Goal: Transaction & Acquisition: Book appointment/travel/reservation

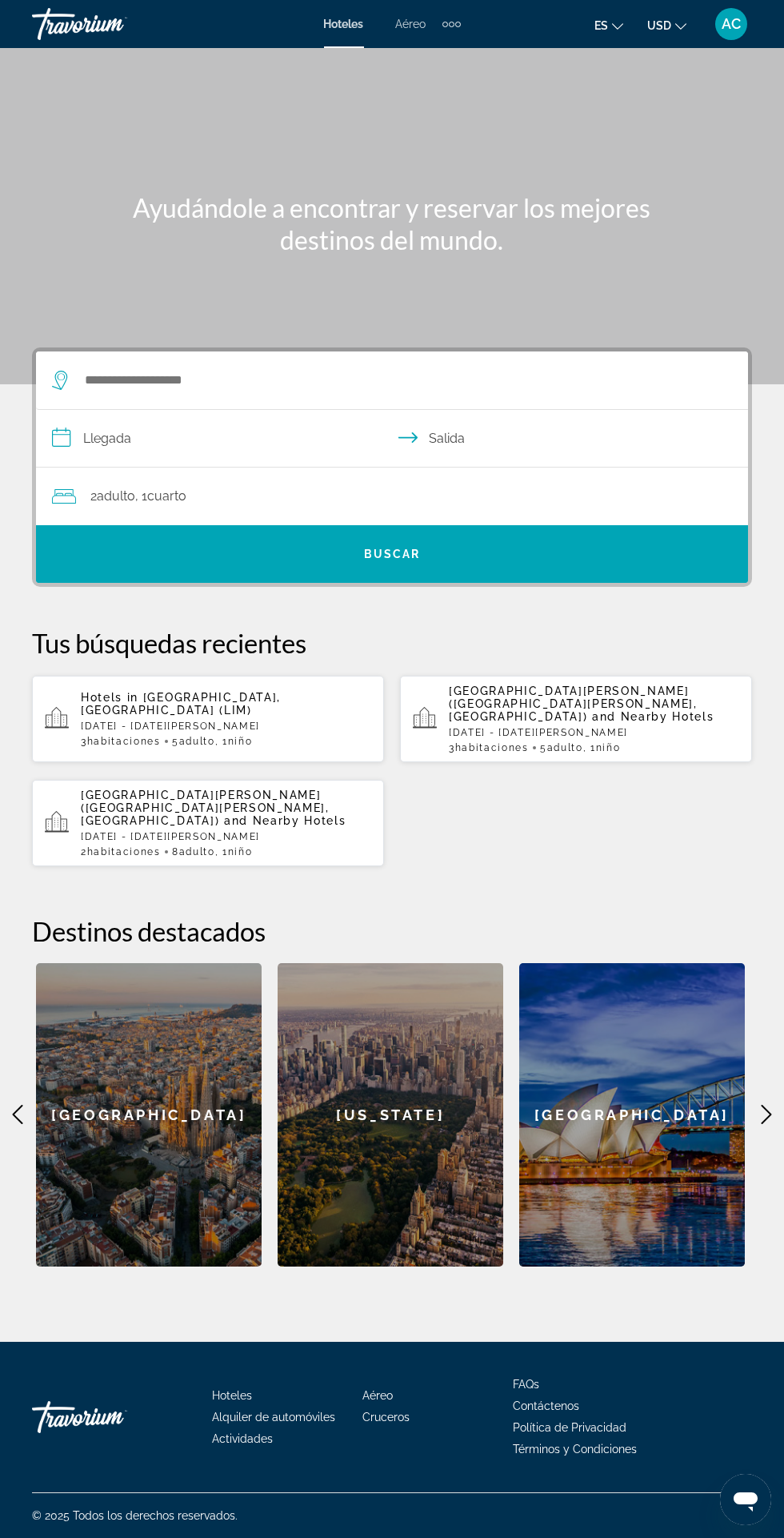
scroll to position [92, 0]
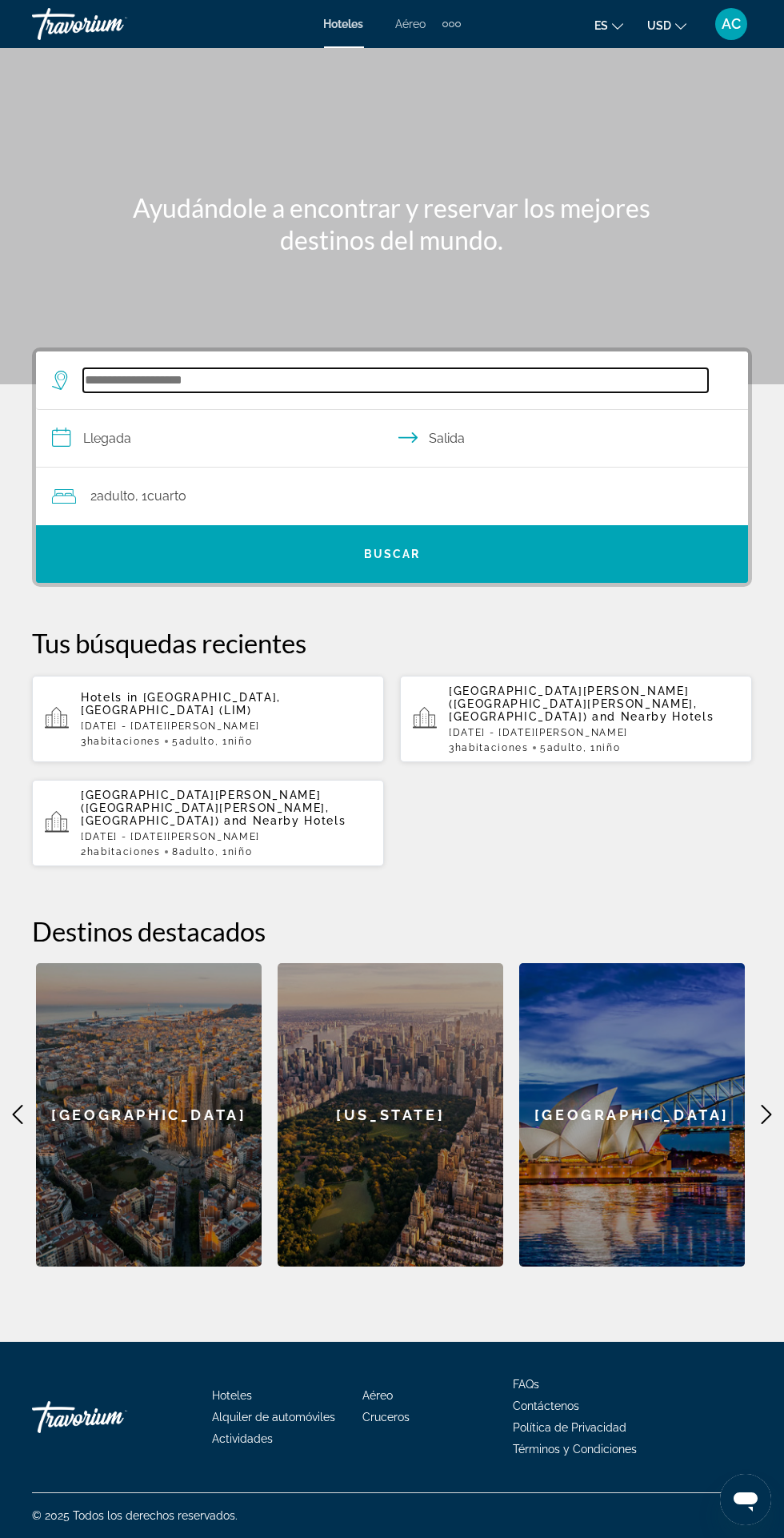
click at [131, 368] on input "Search hotel destination" at bounding box center [395, 380] width 625 height 24
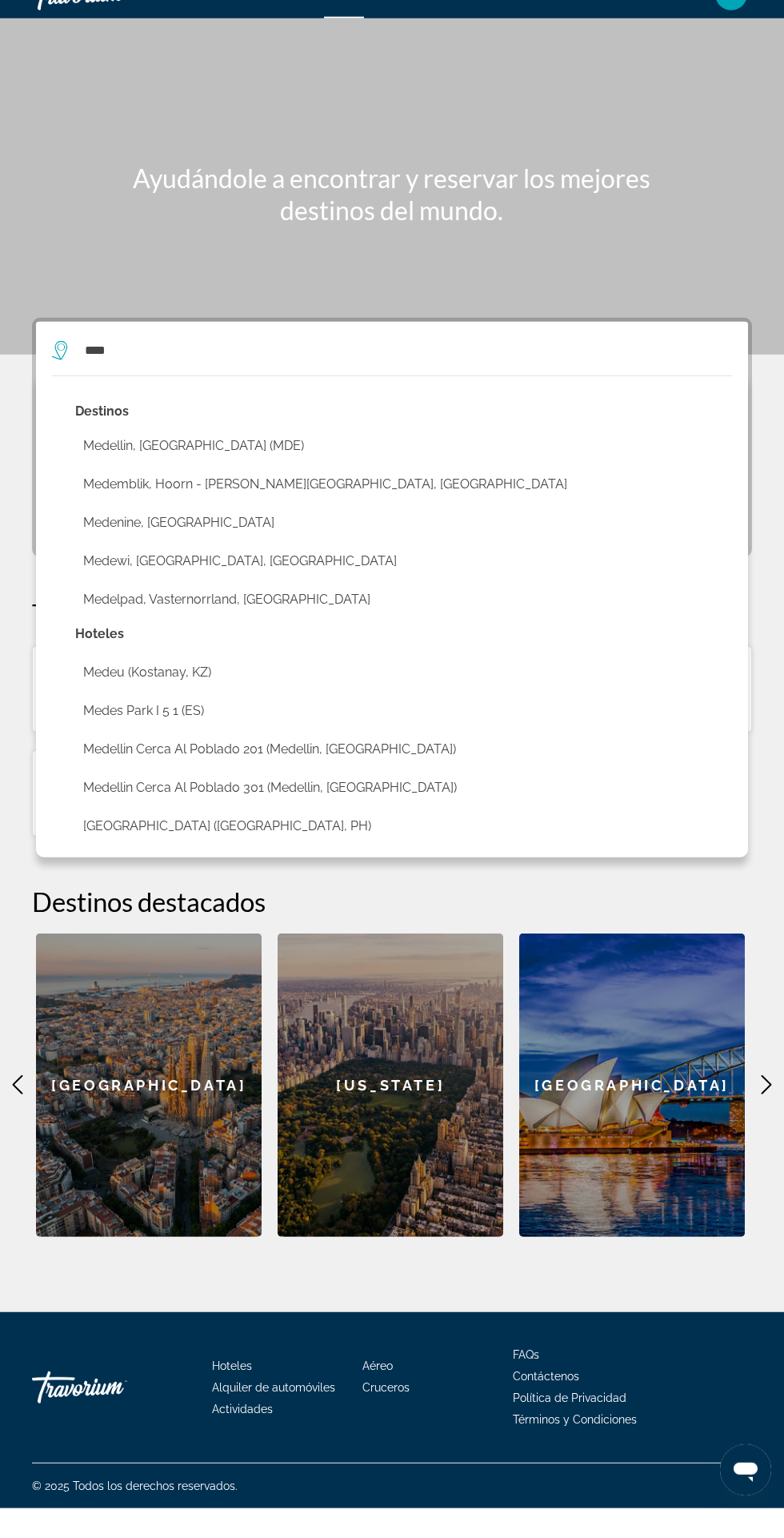
click at [109, 498] on button "Medemblik, Hoorn - [PERSON_NAME][GEOGRAPHIC_DATA], [GEOGRAPHIC_DATA]" at bounding box center [404, 513] width 656 height 30
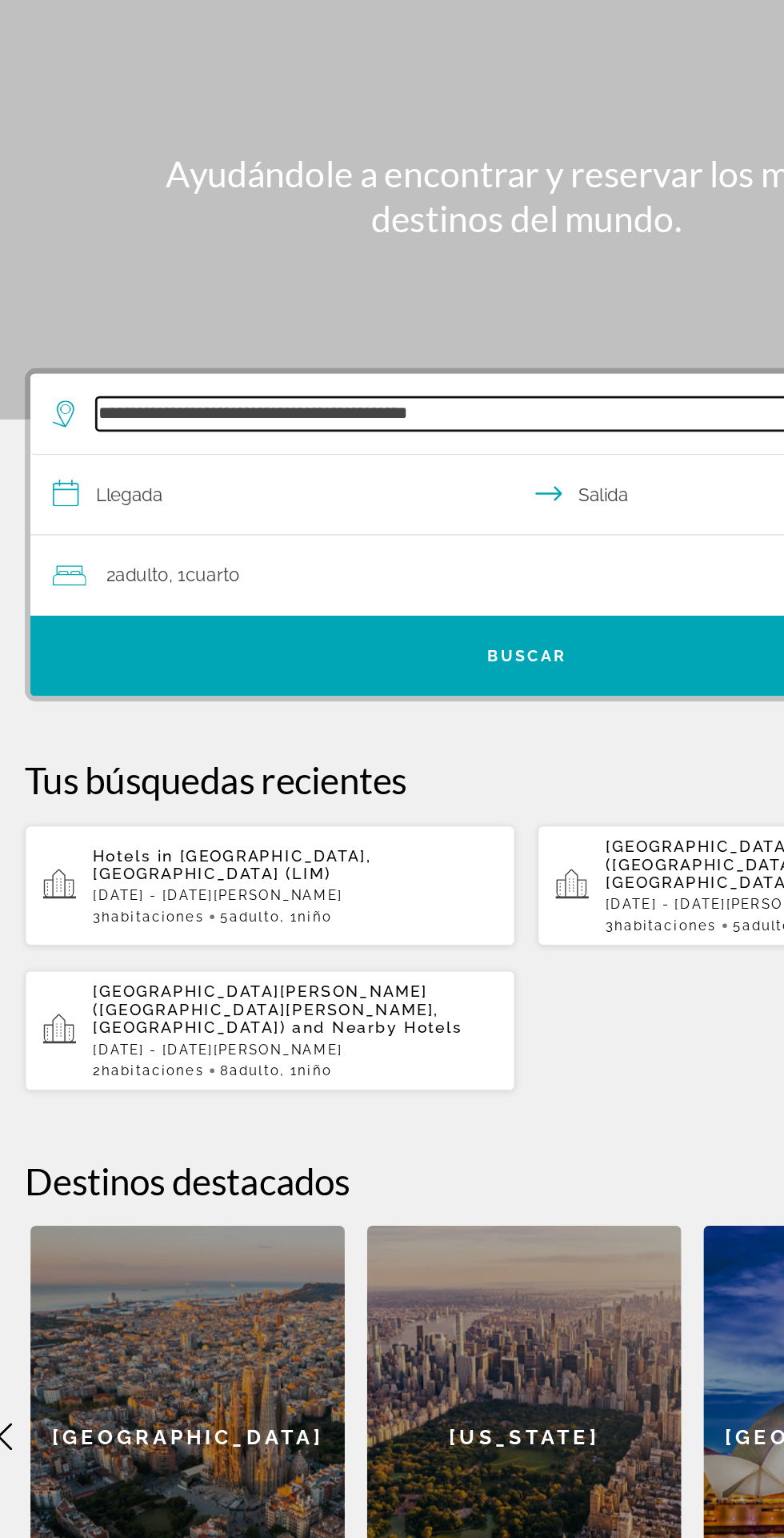
click at [431, 368] on input "**********" at bounding box center [395, 380] width 625 height 24
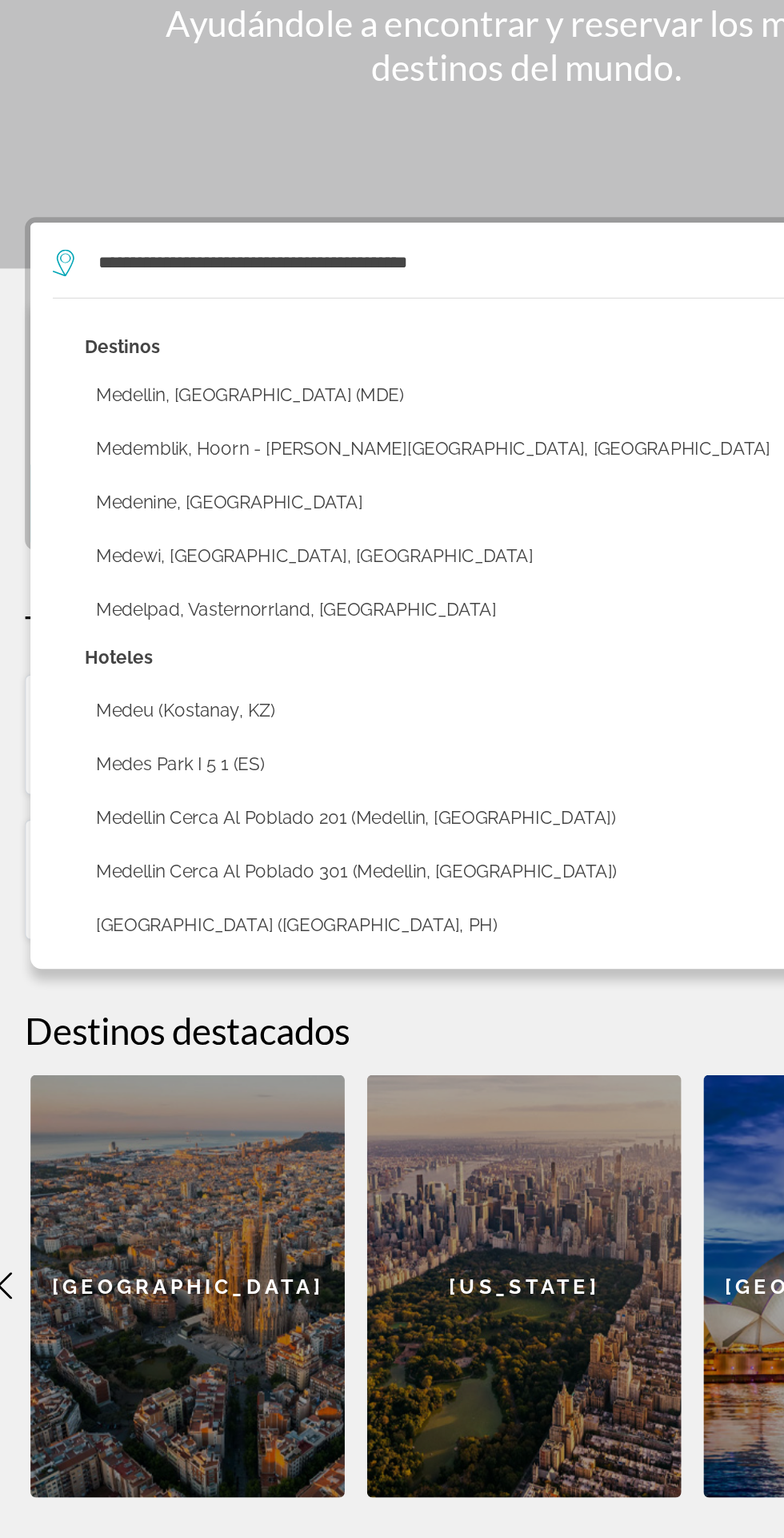
click at [208, 460] on button "Medellin, [GEOGRAPHIC_DATA] (MDE)" at bounding box center [404, 475] width 656 height 30
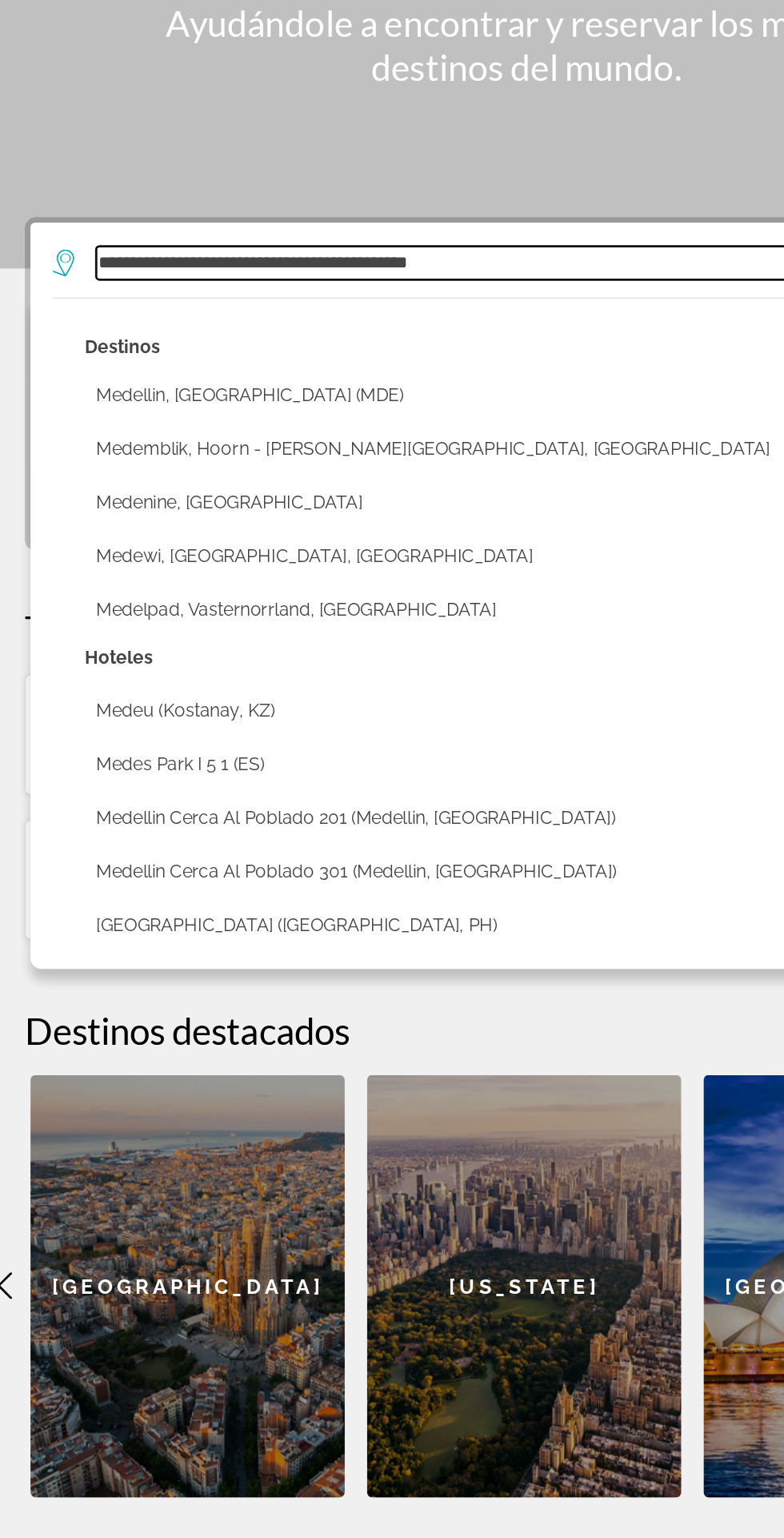
type input "**********"
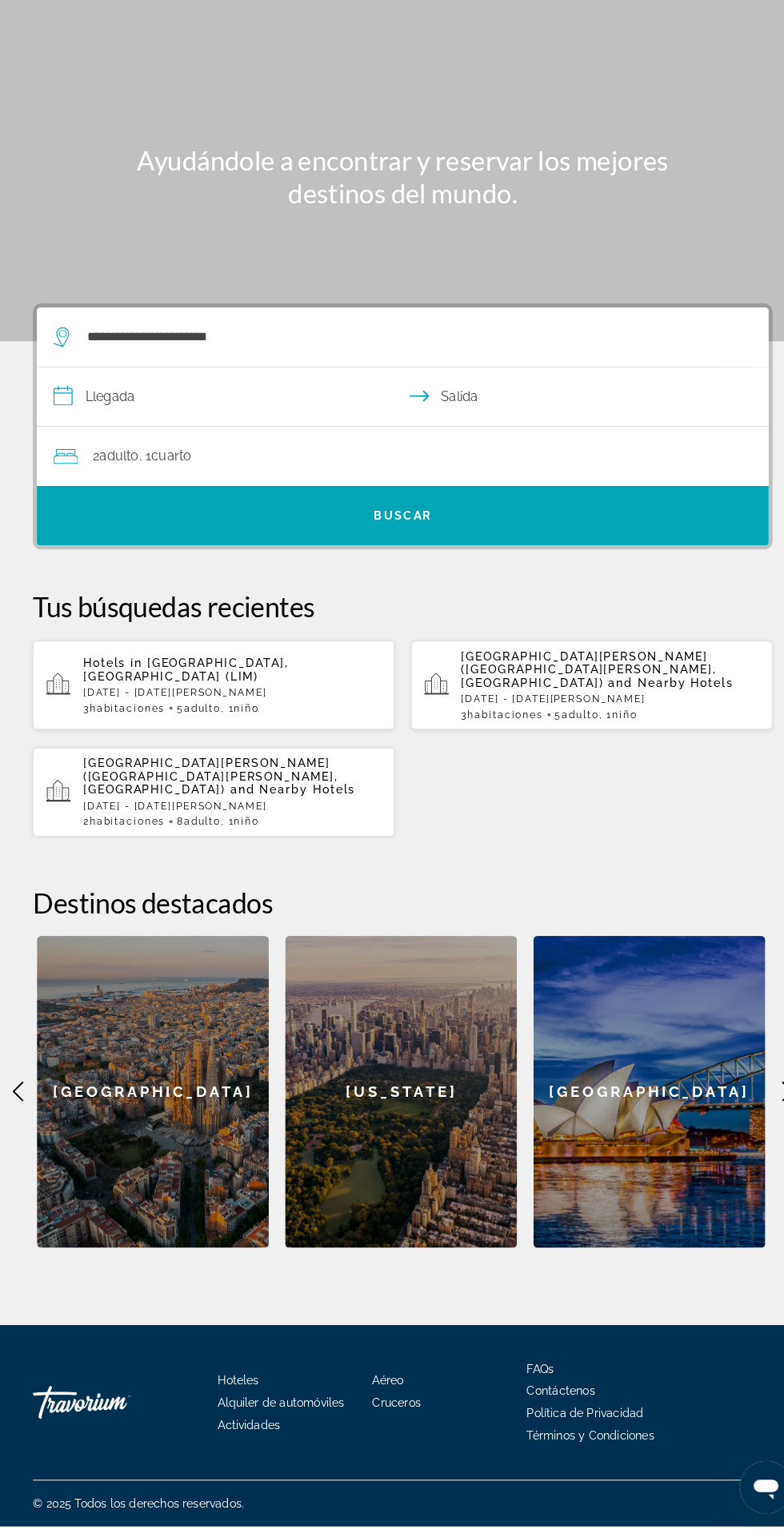
click at [249, 410] on input "**********" at bounding box center [395, 441] width 718 height 62
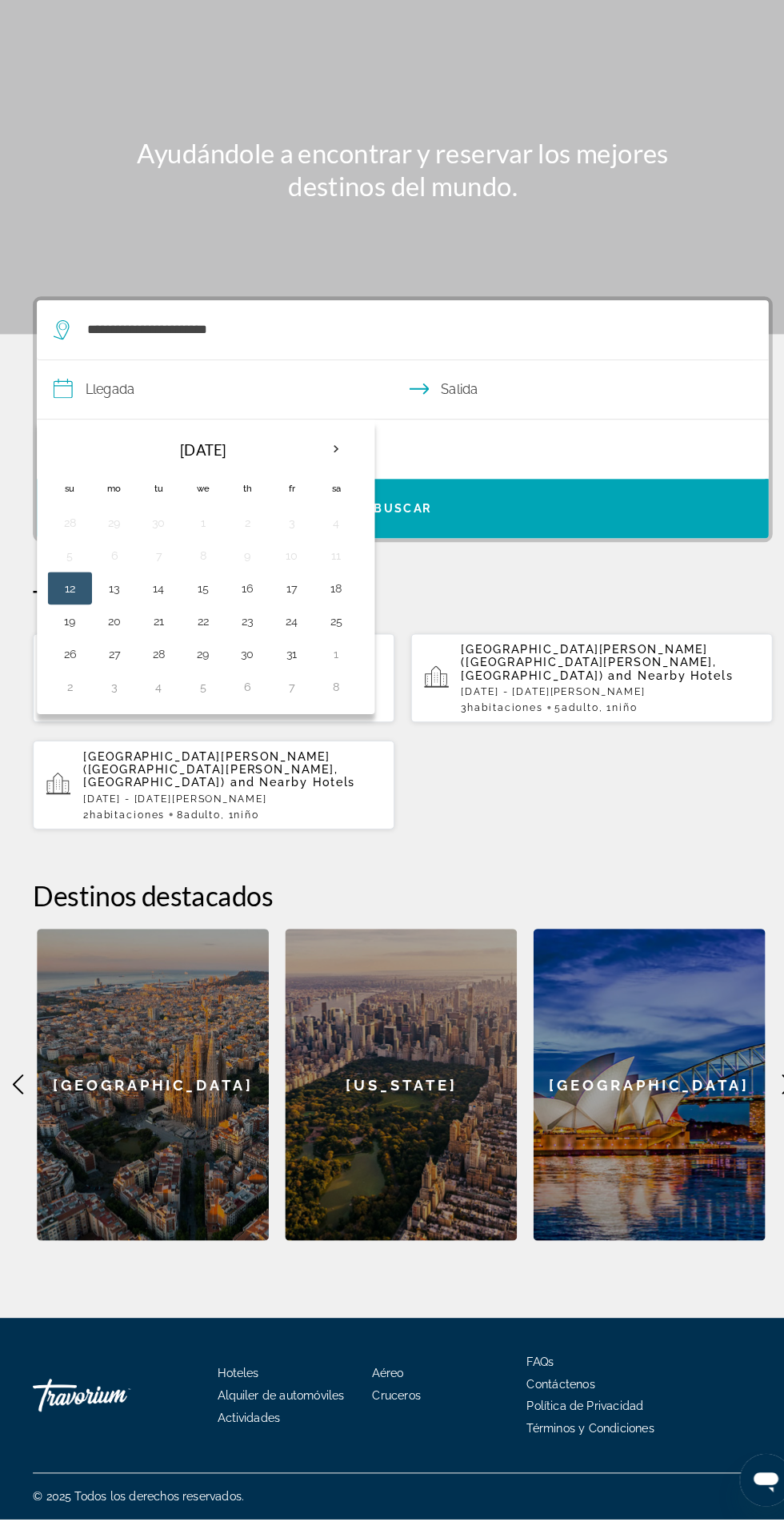
scroll to position [102, 0]
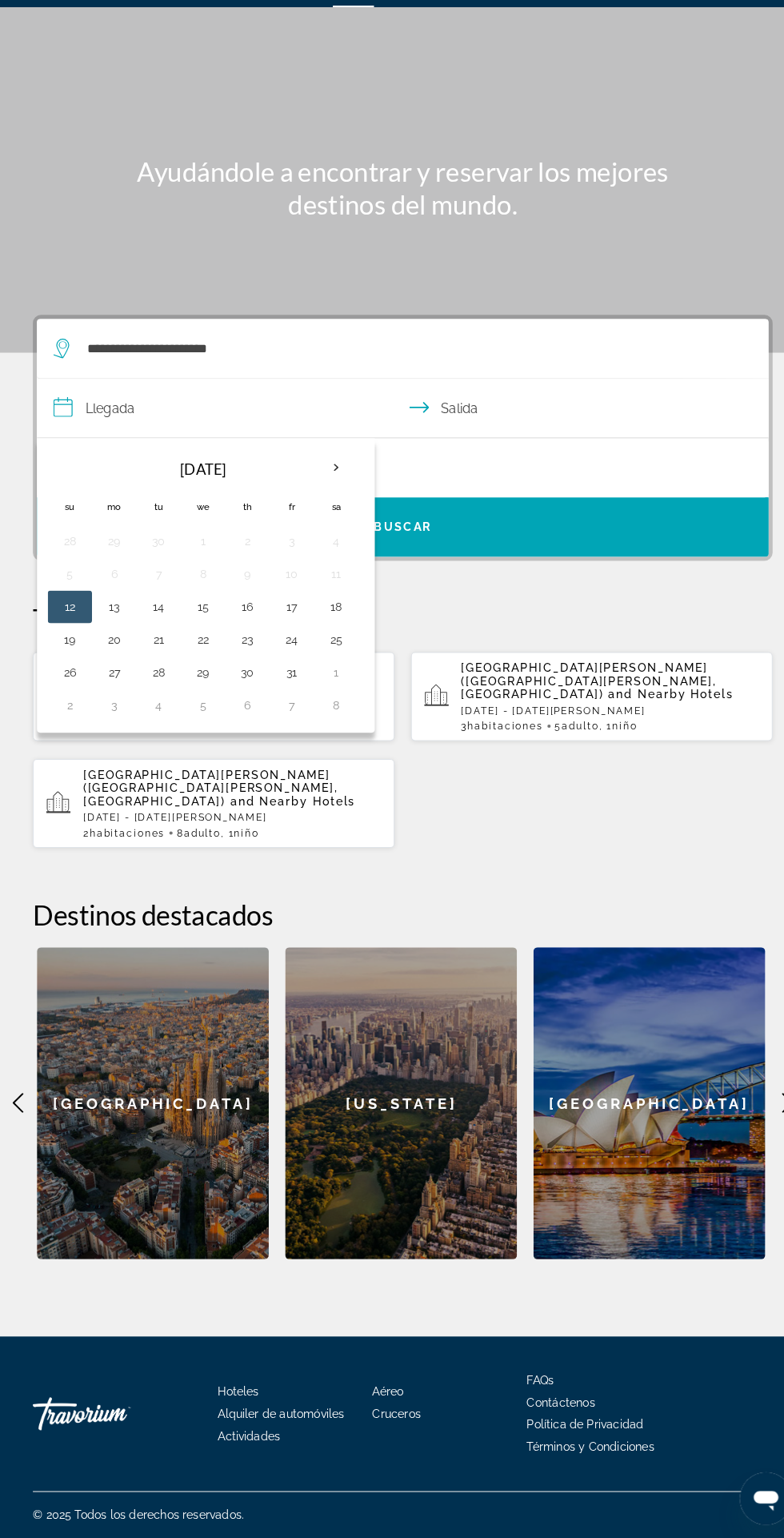
click at [305, 479] on th "Next month" at bounding box center [327, 496] width 43 height 35
click at [306, 479] on th "Next month" at bounding box center [327, 496] width 43 height 35
click at [157, 684] on button "30" at bounding box center [154, 696] width 26 height 23
click at [116, 653] on button "22" at bounding box center [111, 664] width 26 height 23
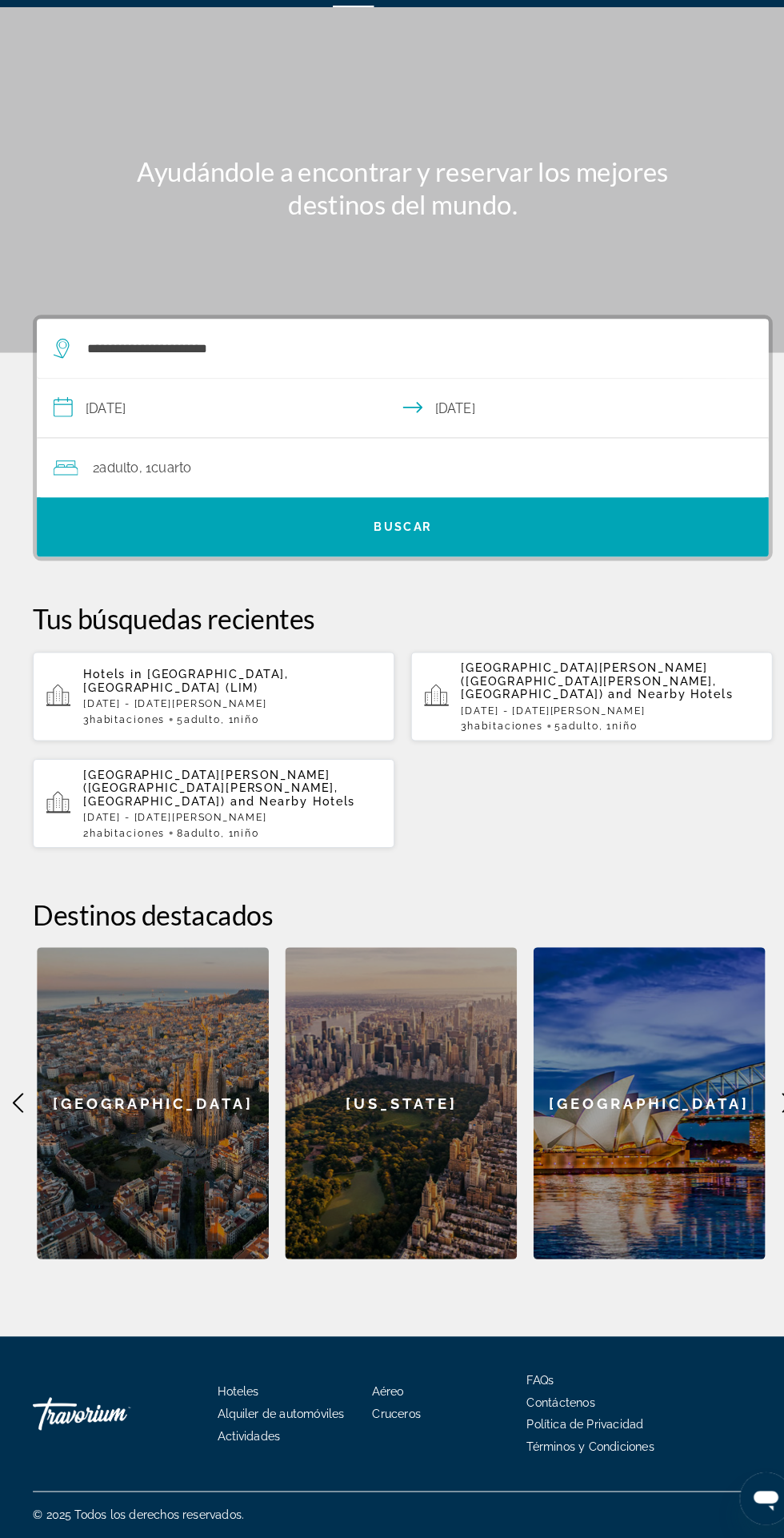
click at [275, 410] on input "**********" at bounding box center [395, 441] width 718 height 62
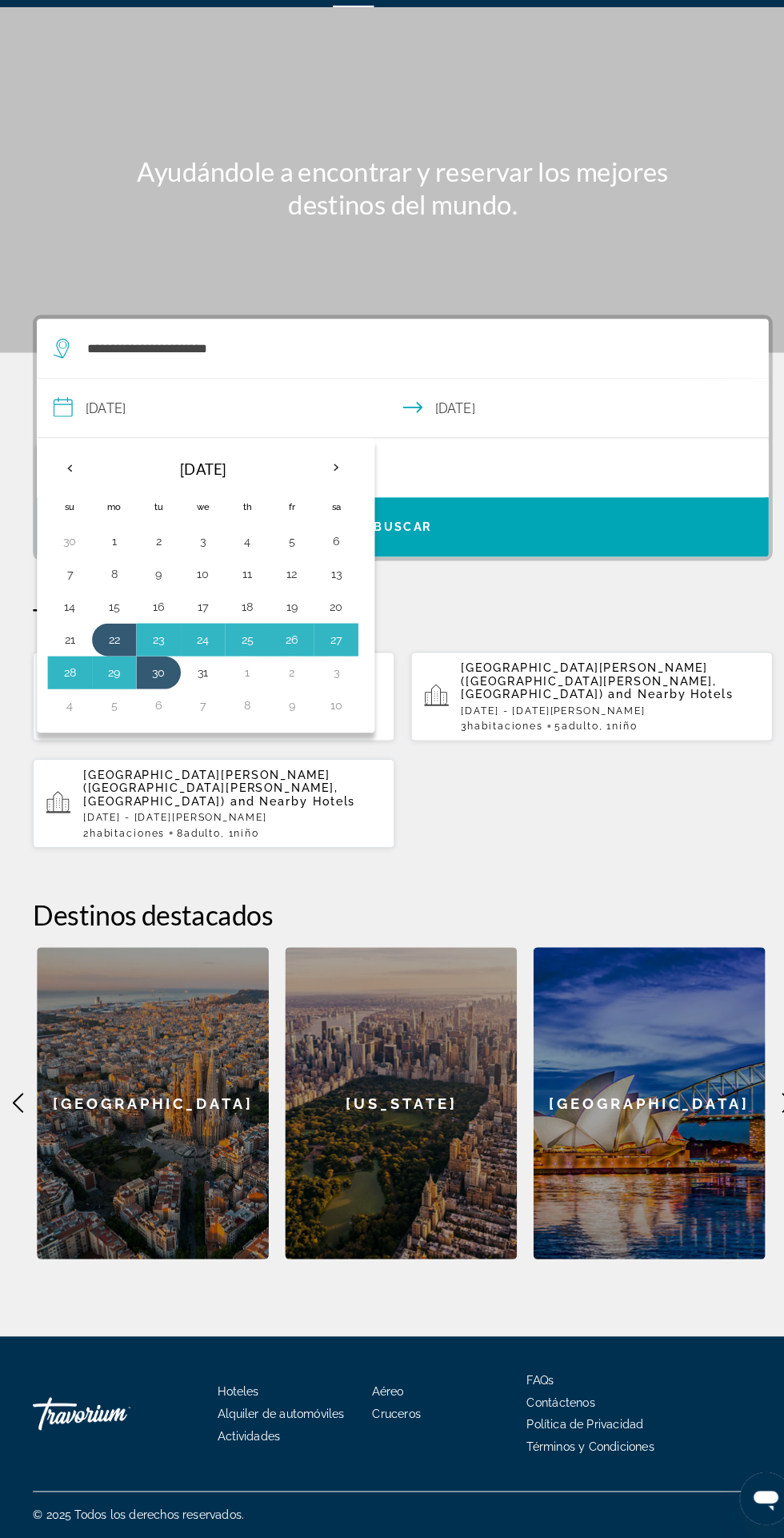
scroll to position [133, 0]
click at [117, 684] on button "29" at bounding box center [111, 696] width 26 height 23
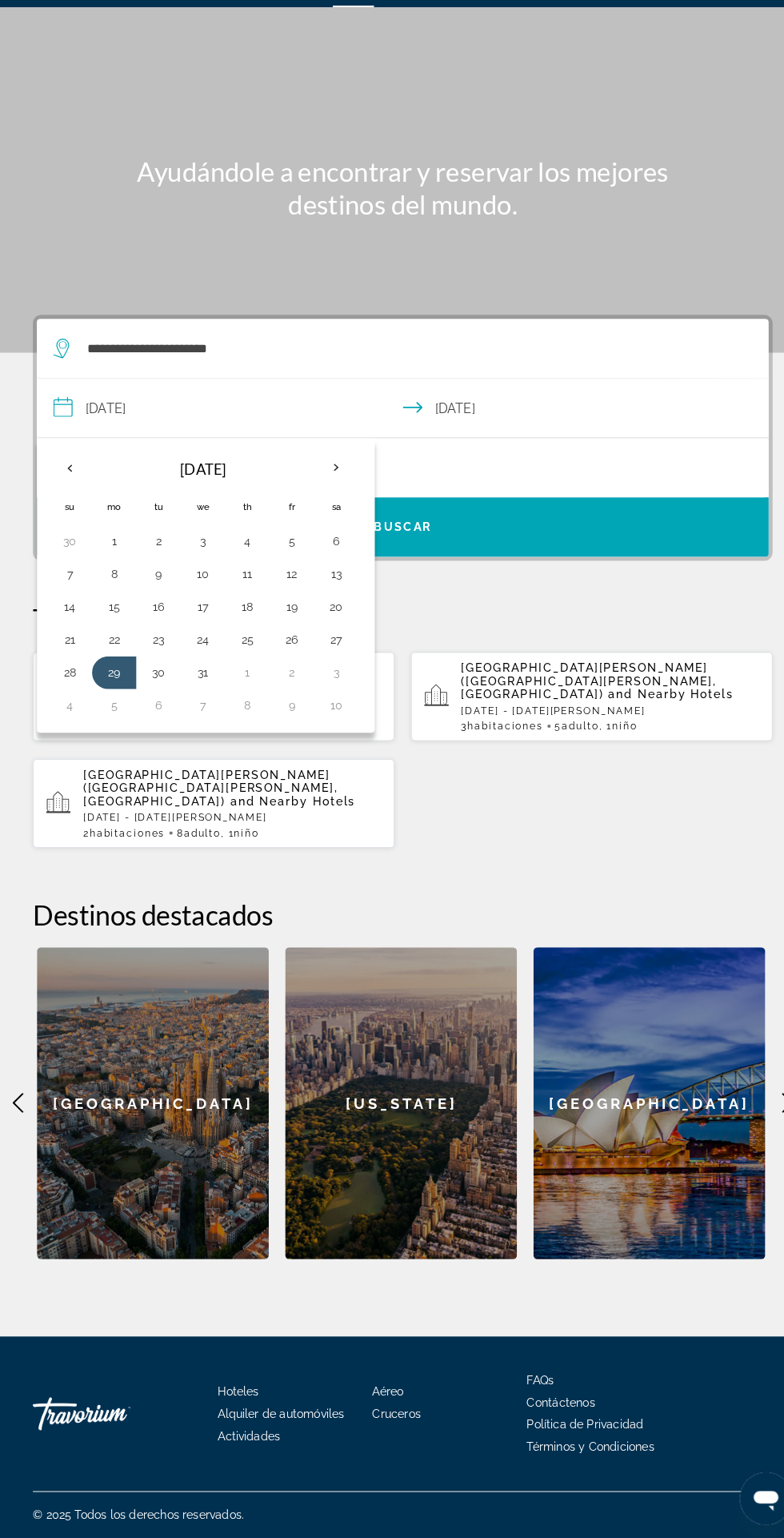
click at [331, 684] on button "3" at bounding box center [327, 696] width 26 height 23
type input "**********"
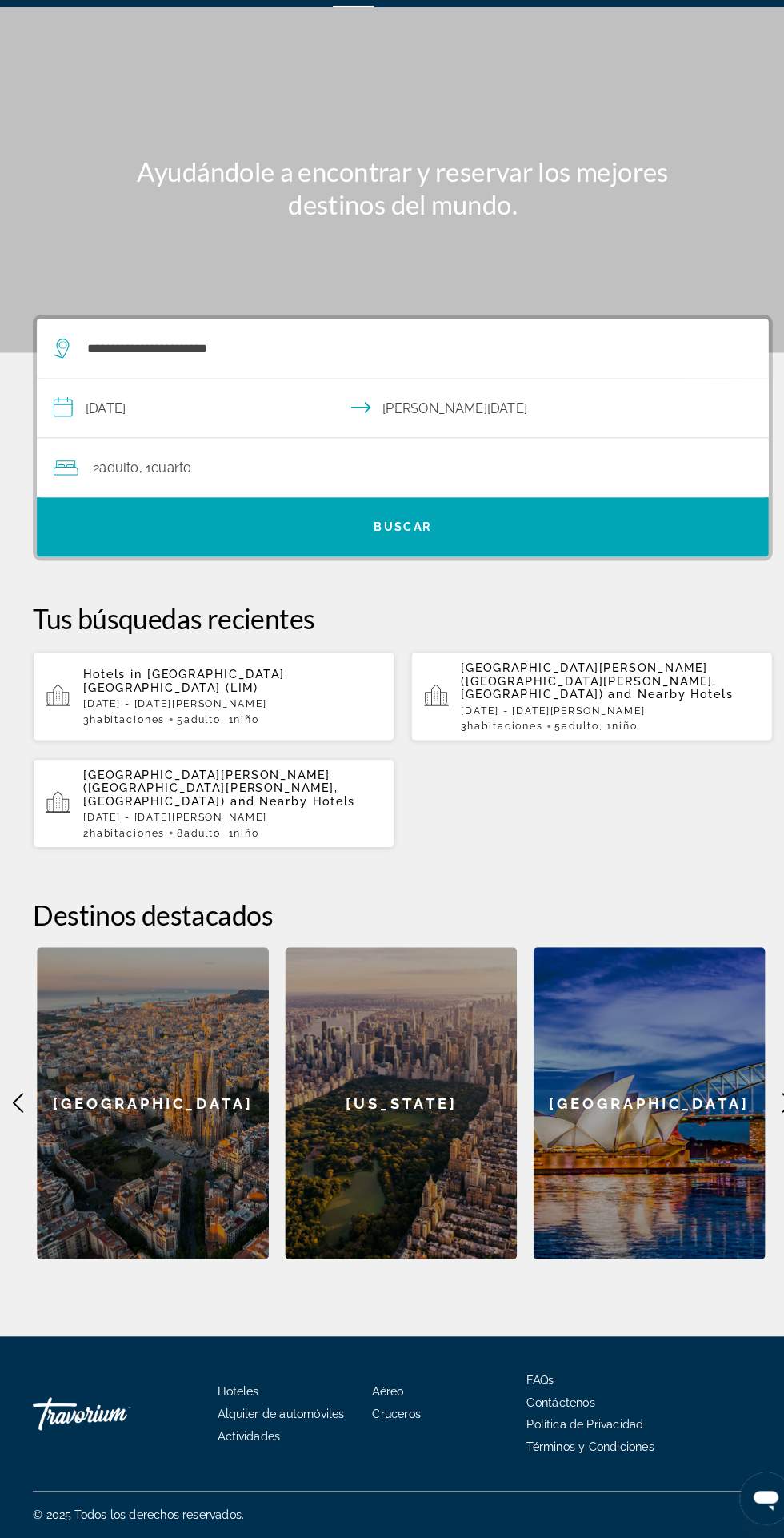
click at [340, 485] on div "2 Adulto Adulto , 1 Cuarto habitaciones" at bounding box center [400, 497] width 696 height 23
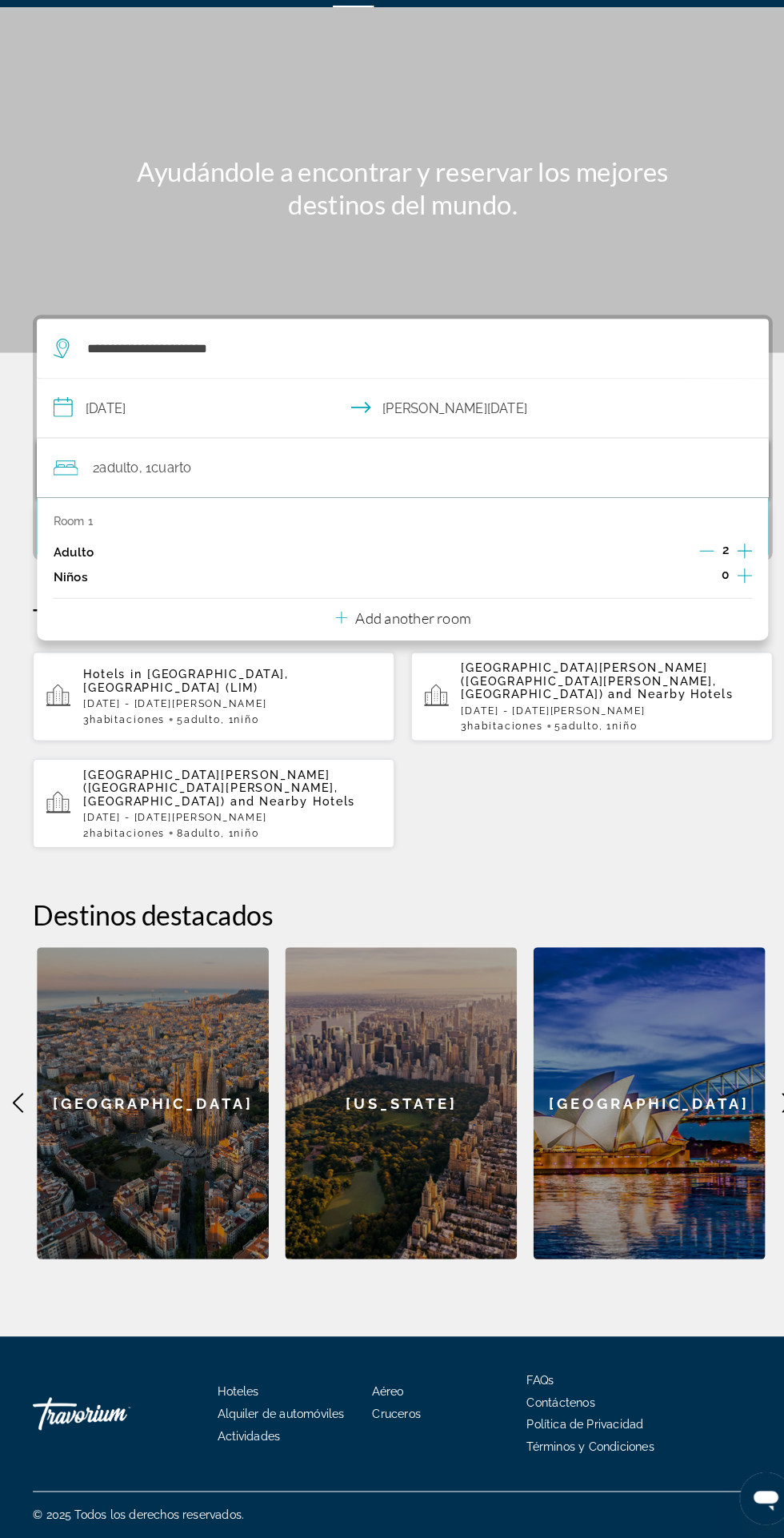
click at [725, 570] on icon "Increment adults" at bounding box center [725, 577] width 15 height 15
click at [691, 570] on icon "Decrement adults" at bounding box center [687, 577] width 15 height 15
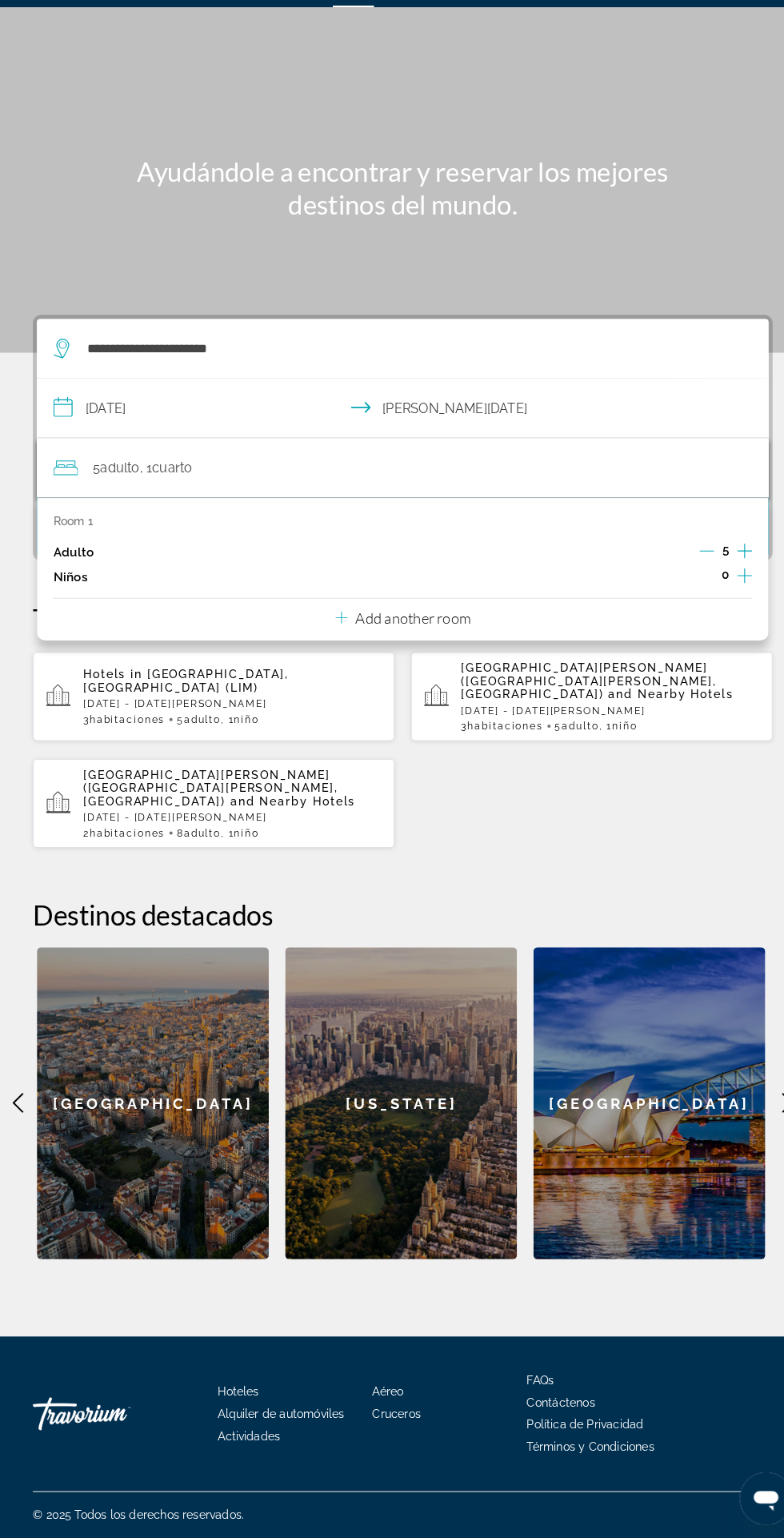
click at [691, 570] on icon "Decrement adults" at bounding box center [688, 577] width 15 height 15
click at [690, 570] on icon "Decrement adults" at bounding box center [688, 577] width 15 height 15
click at [729, 592] on icon "Increment children" at bounding box center [725, 602] width 15 height 20
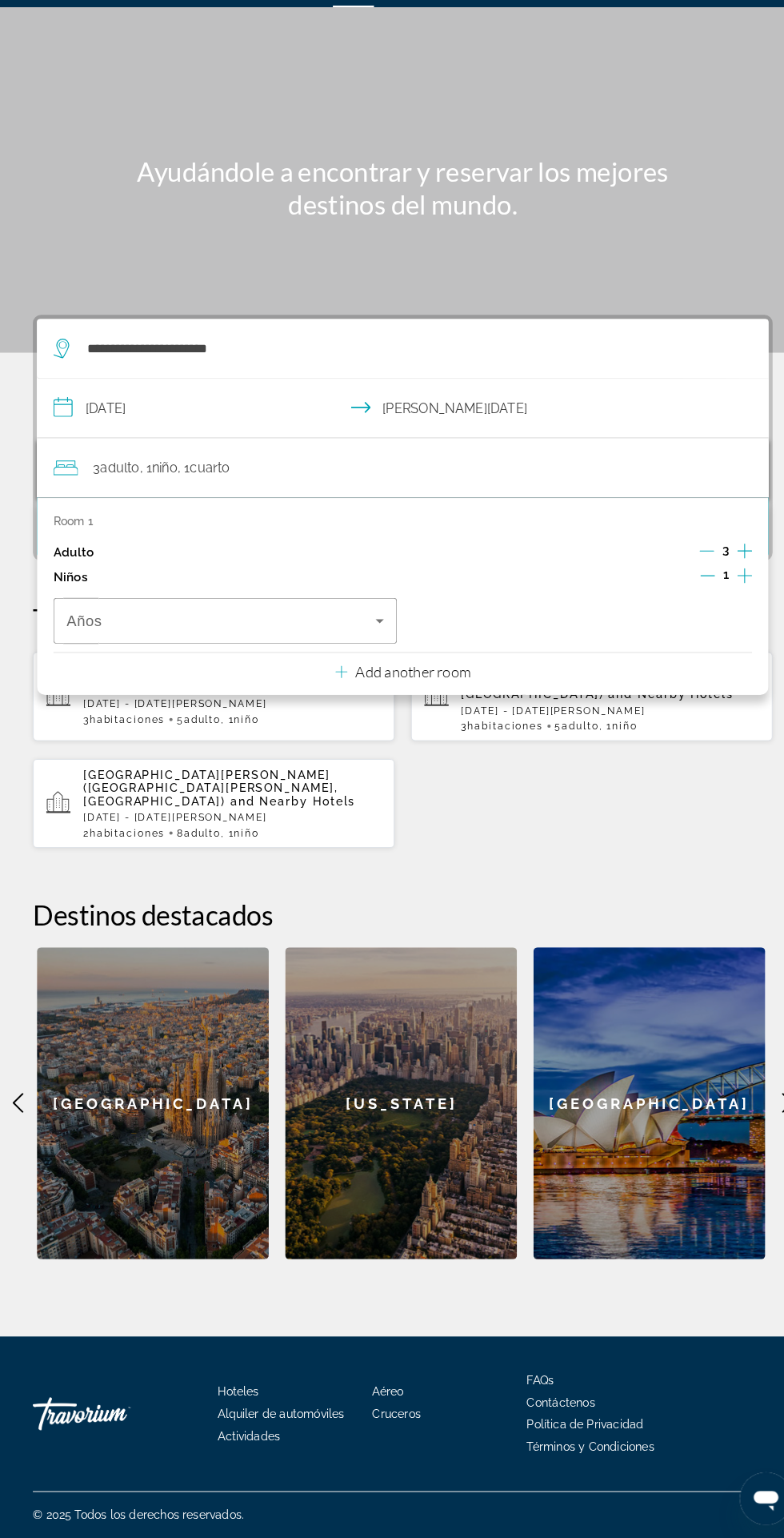
click at [288, 636] on span "Travelers: 3 adults, 1 child" at bounding box center [215, 645] width 301 height 20
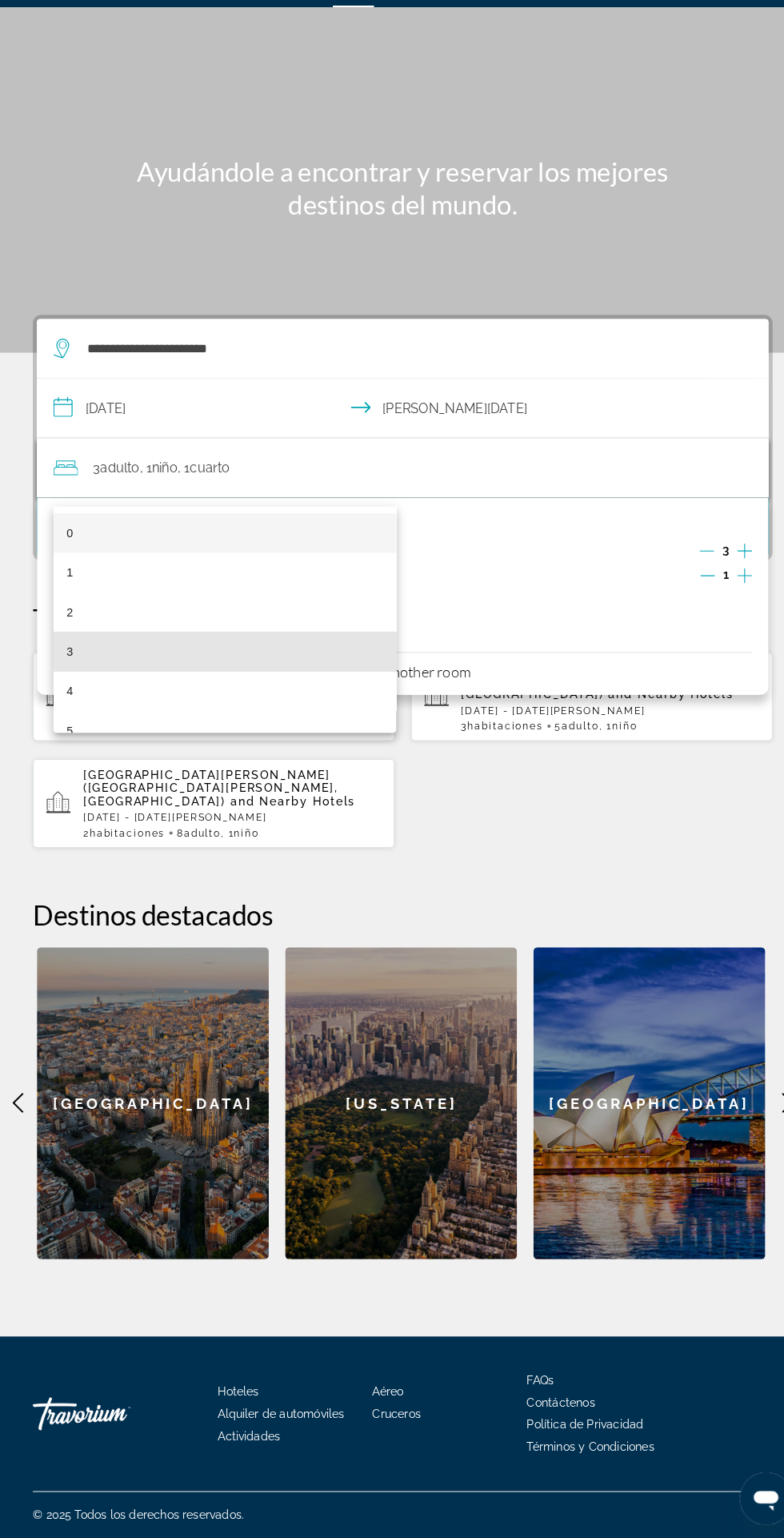
click at [164, 675] on mat-option "3" at bounding box center [219, 674] width 335 height 38
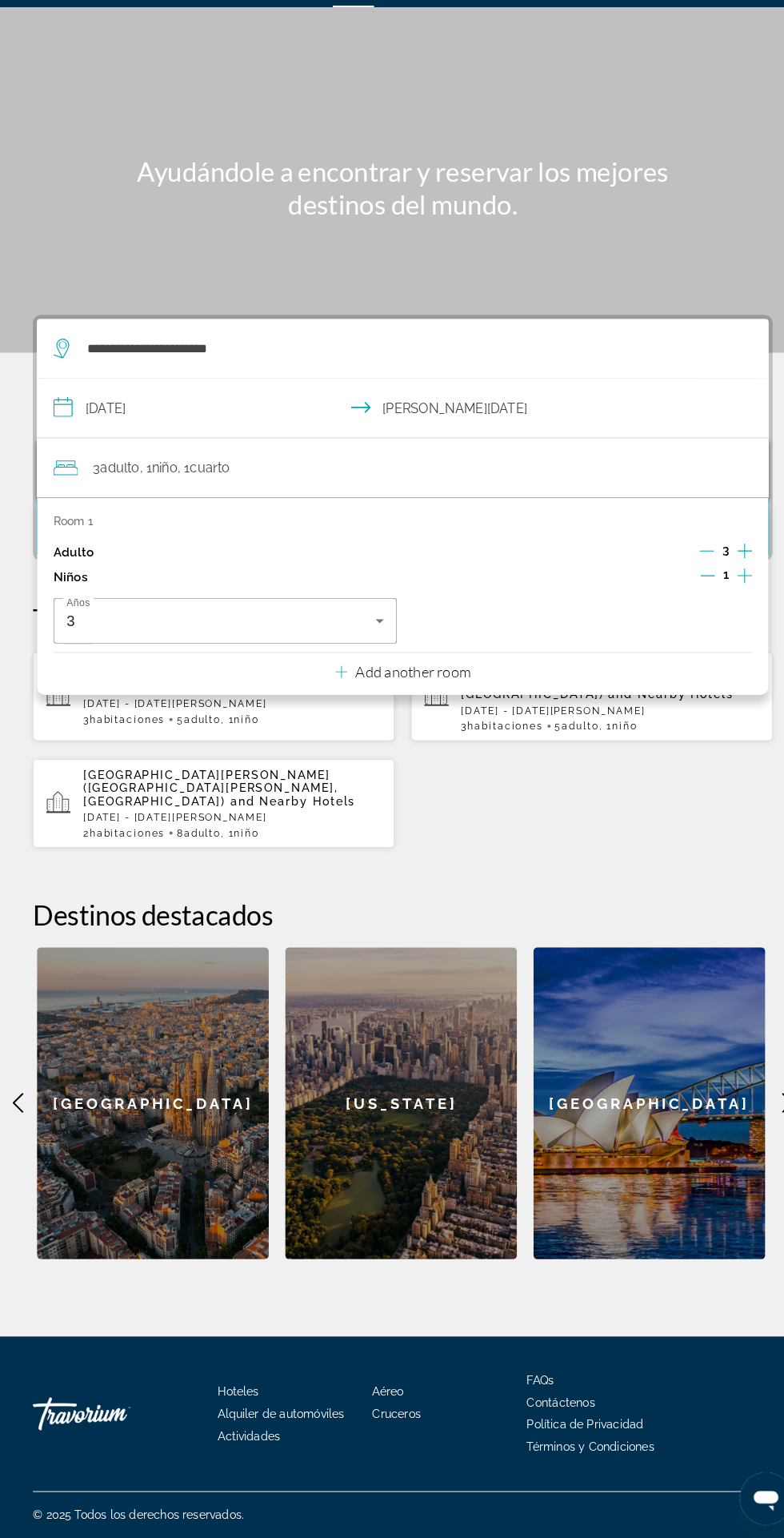
click at [688, 577] on icon "Decrement adults" at bounding box center [688, 577] width 15 height 1
click at [452, 686] on p "Add another room" at bounding box center [402, 695] width 112 height 18
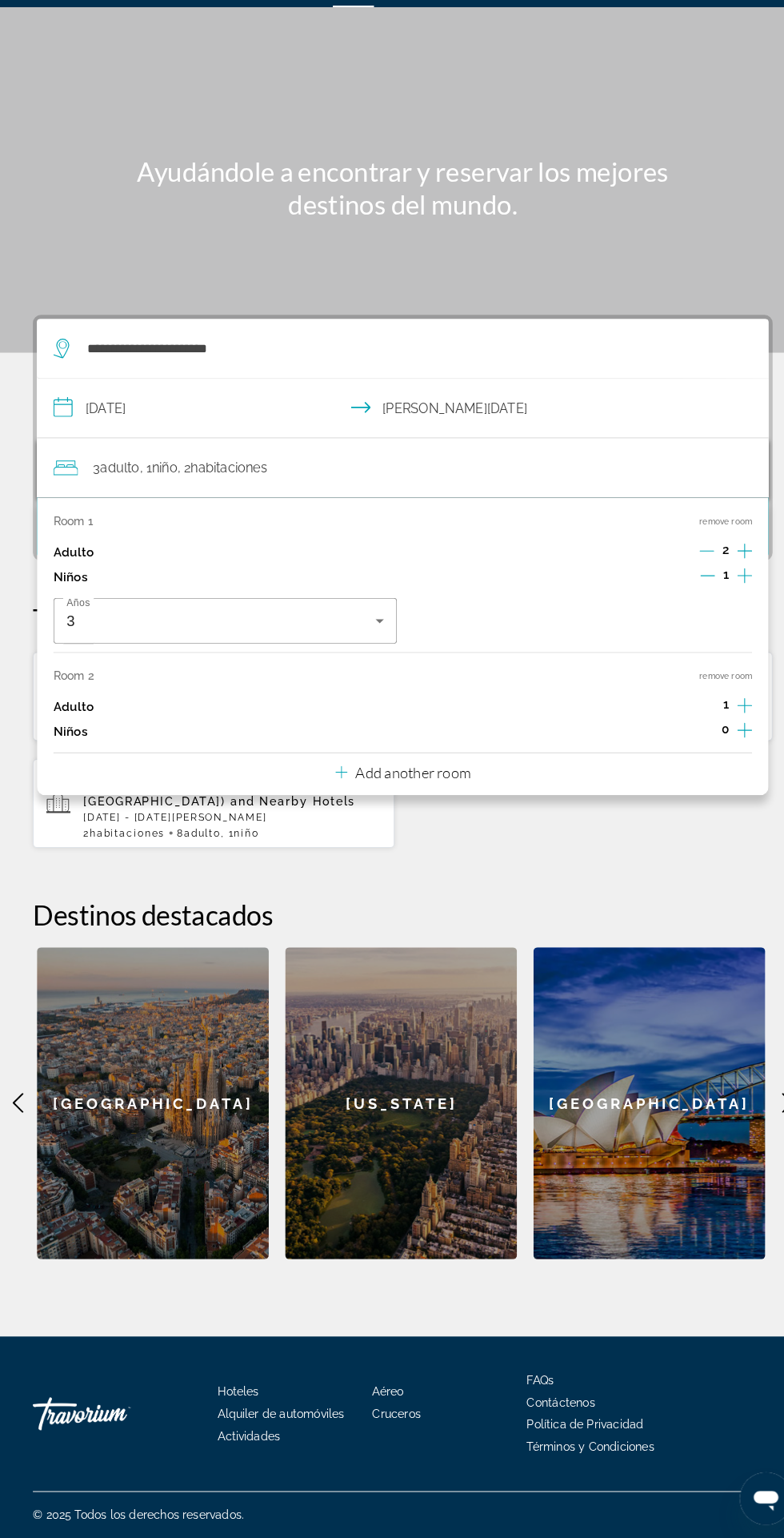
click at [721, 718] on icon "Increment adults" at bounding box center [725, 728] width 15 height 20
click at [687, 728] on icon "Decrement adults" at bounding box center [688, 728] width 15 height 1
click at [422, 784] on p "Add another room" at bounding box center [402, 793] width 112 height 18
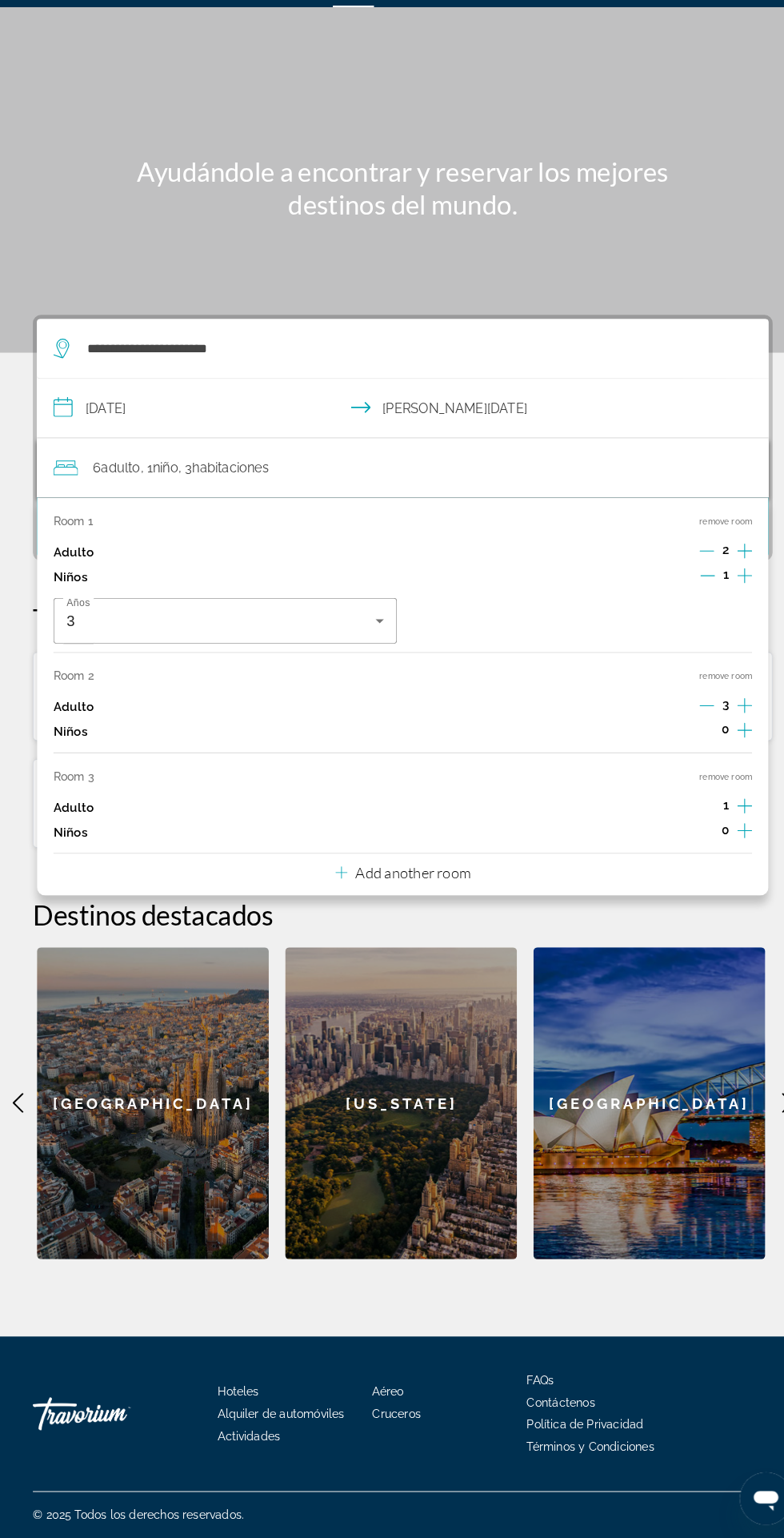
click at [494, 1275] on div "**********" at bounding box center [392, 694] width 784 height 1293
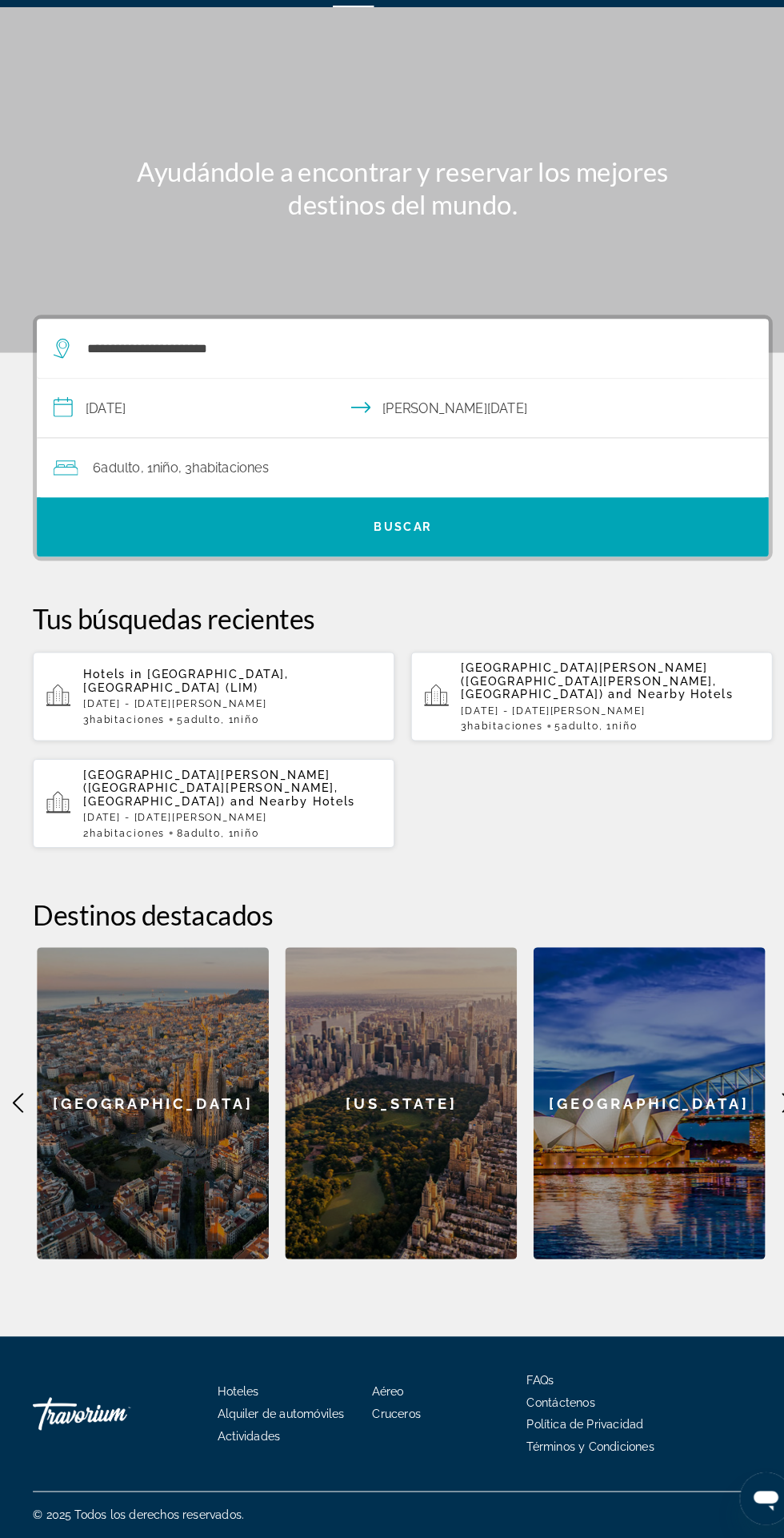
click at [625, 535] on span "Search" at bounding box center [392, 554] width 712 height 38
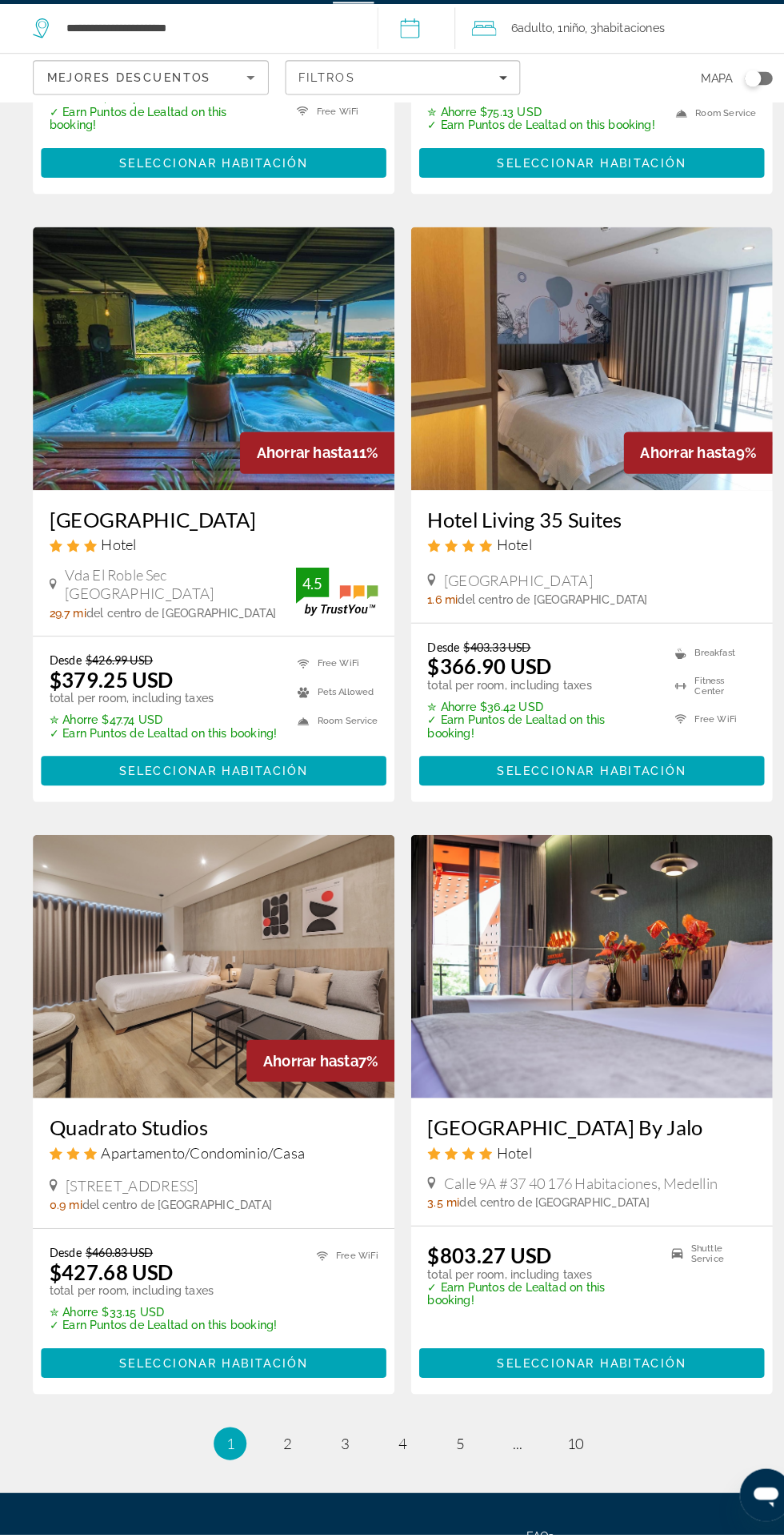
scroll to position [2322, 0]
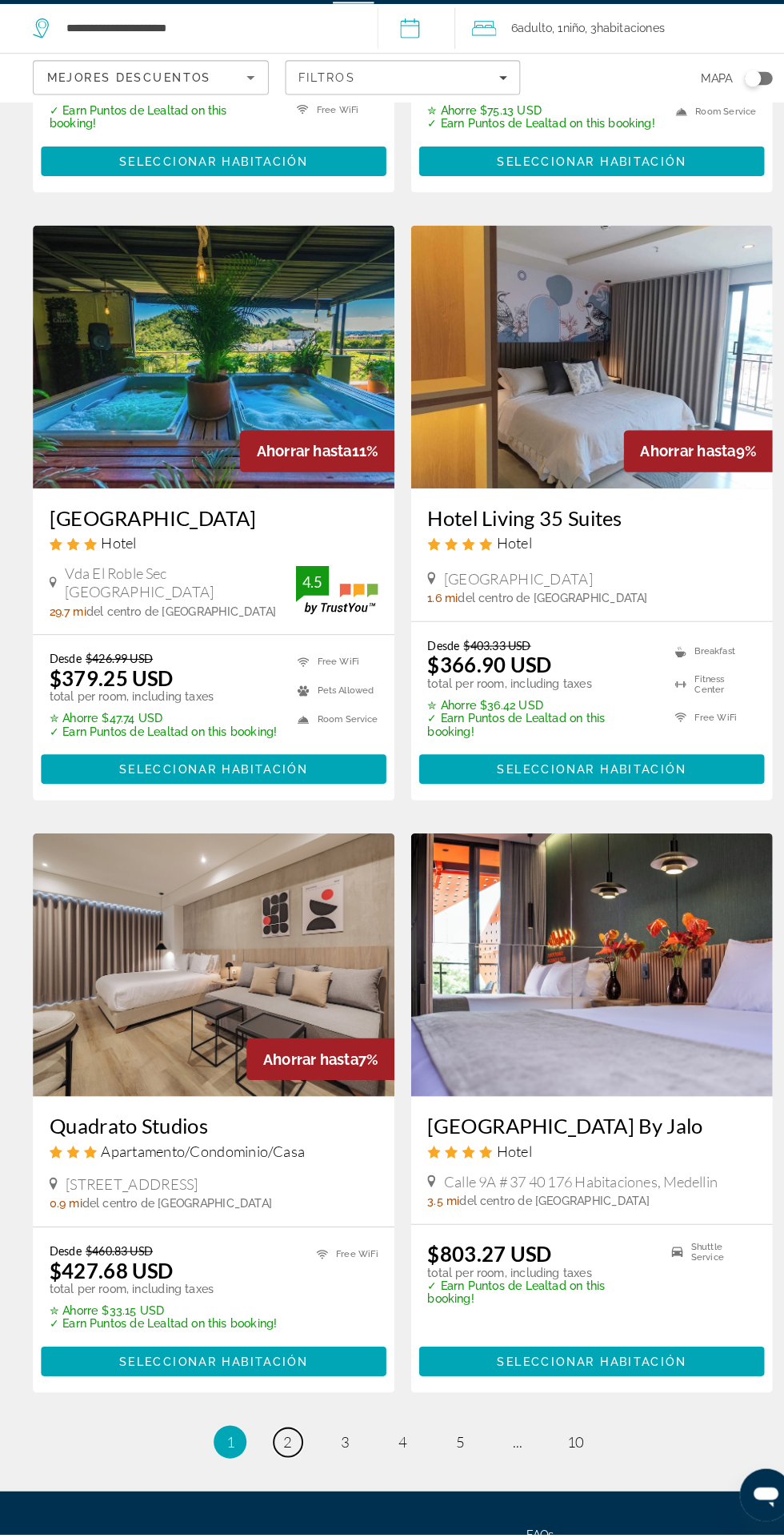
click at [279, 1439] on span "2" at bounding box center [280, 1448] width 8 height 18
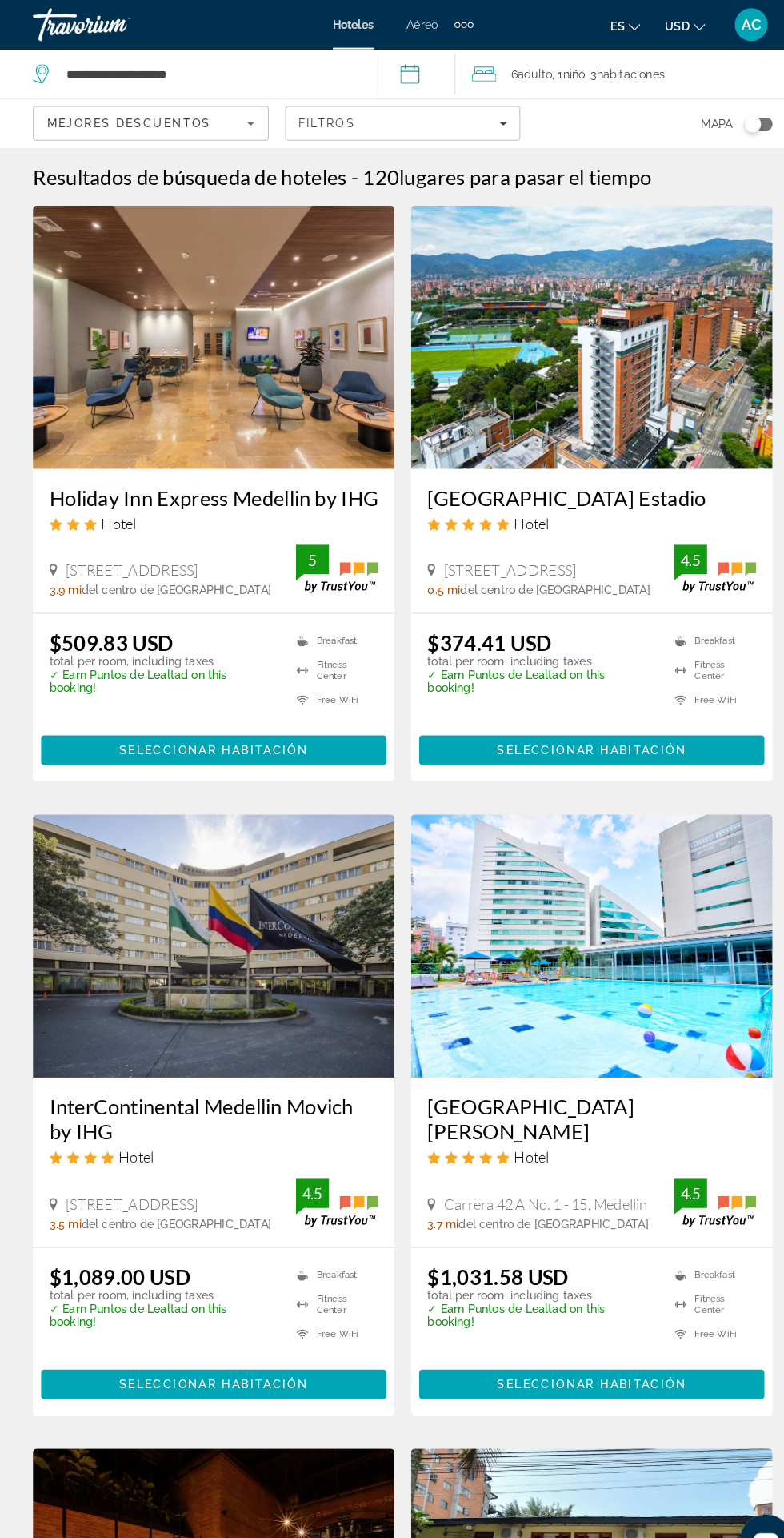
click at [648, 63] on span ", 3 Cuarto habitaciones" at bounding box center [609, 72] width 78 height 23
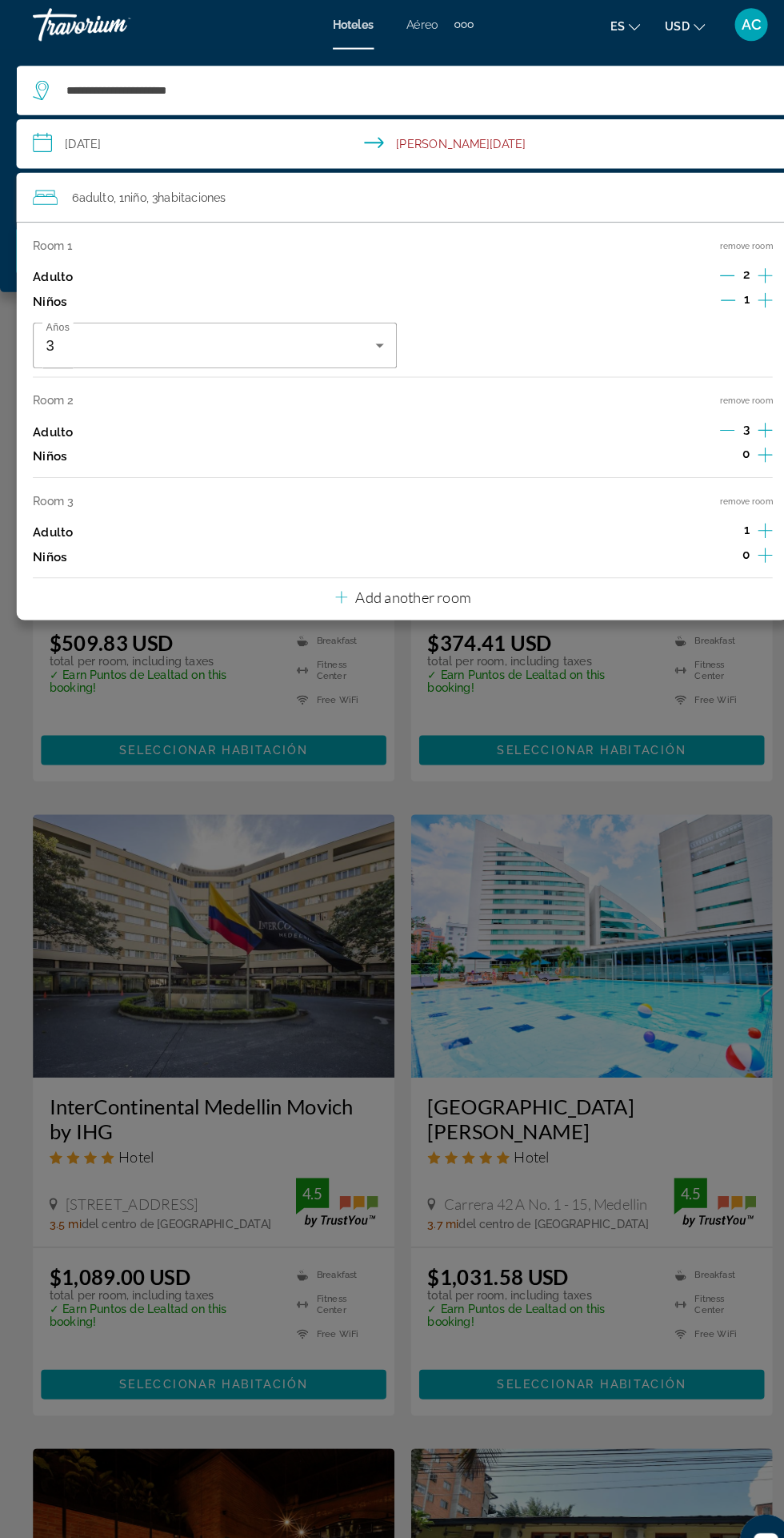
click at [741, 267] on icon "Increment adults" at bounding box center [745, 268] width 15 height 15
click at [689, 802] on div "Main content" at bounding box center [392, 769] width 784 height 1538
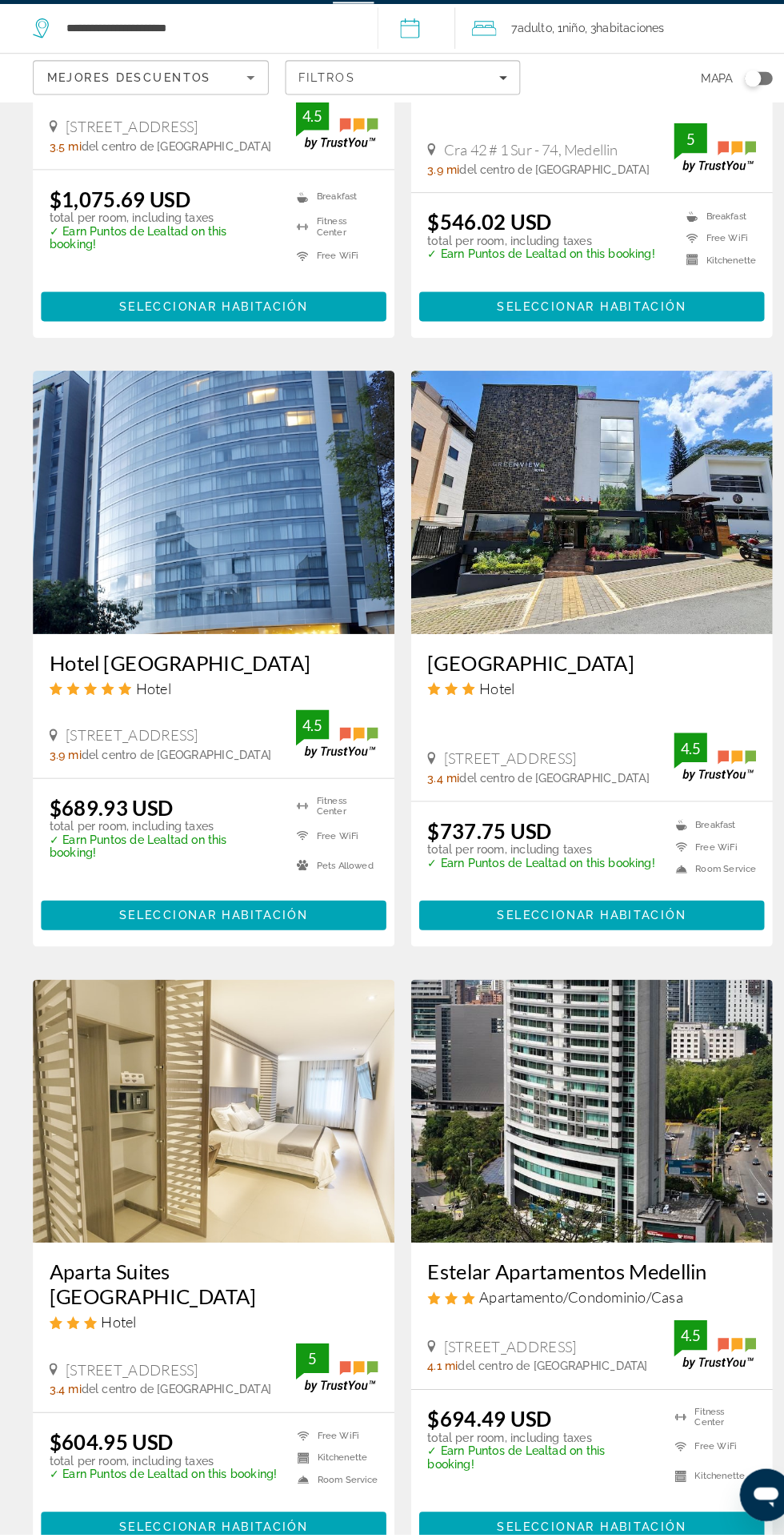
scroll to position [2348, 0]
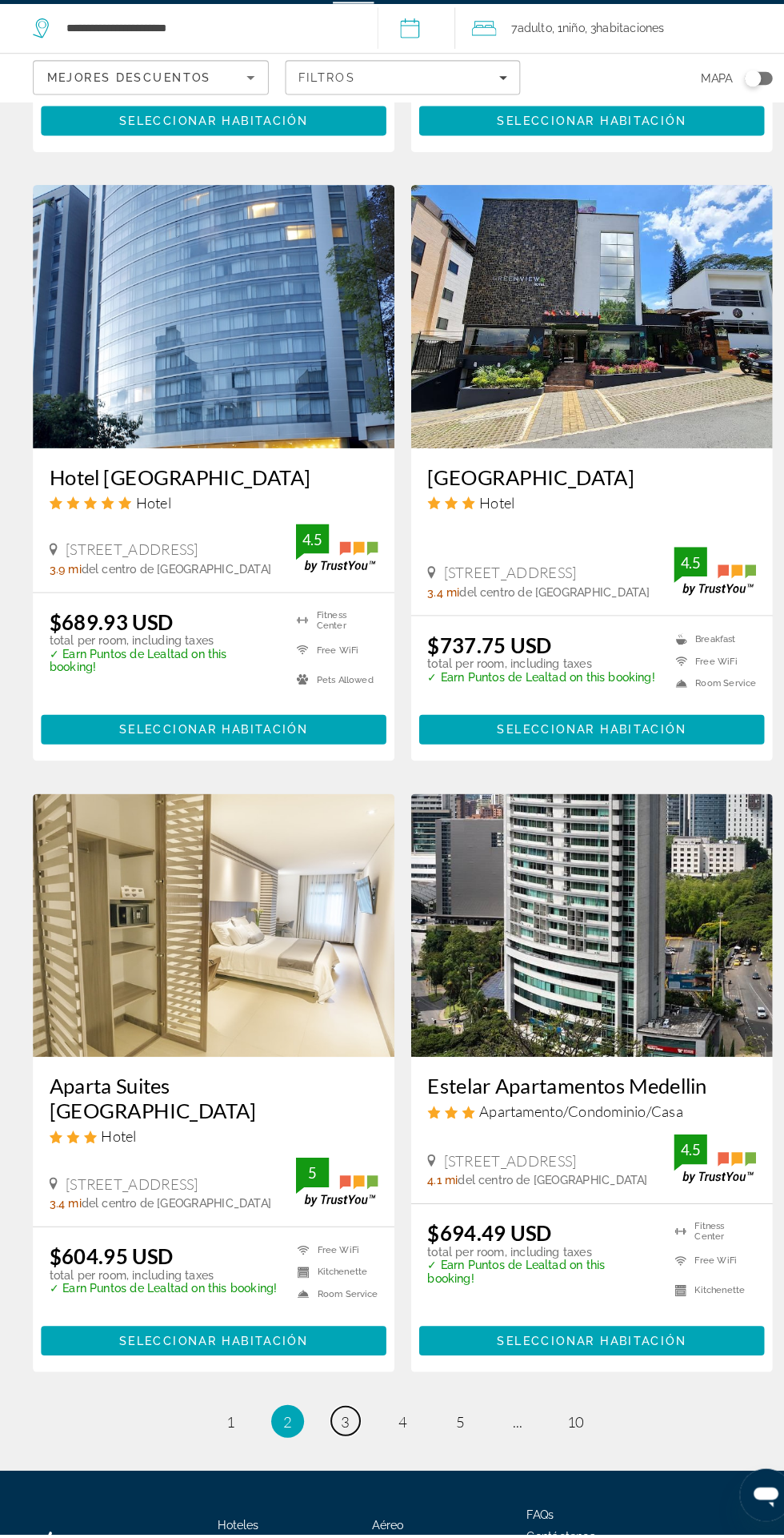
click at [343, 1438] on link "page 3" at bounding box center [336, 1427] width 28 height 28
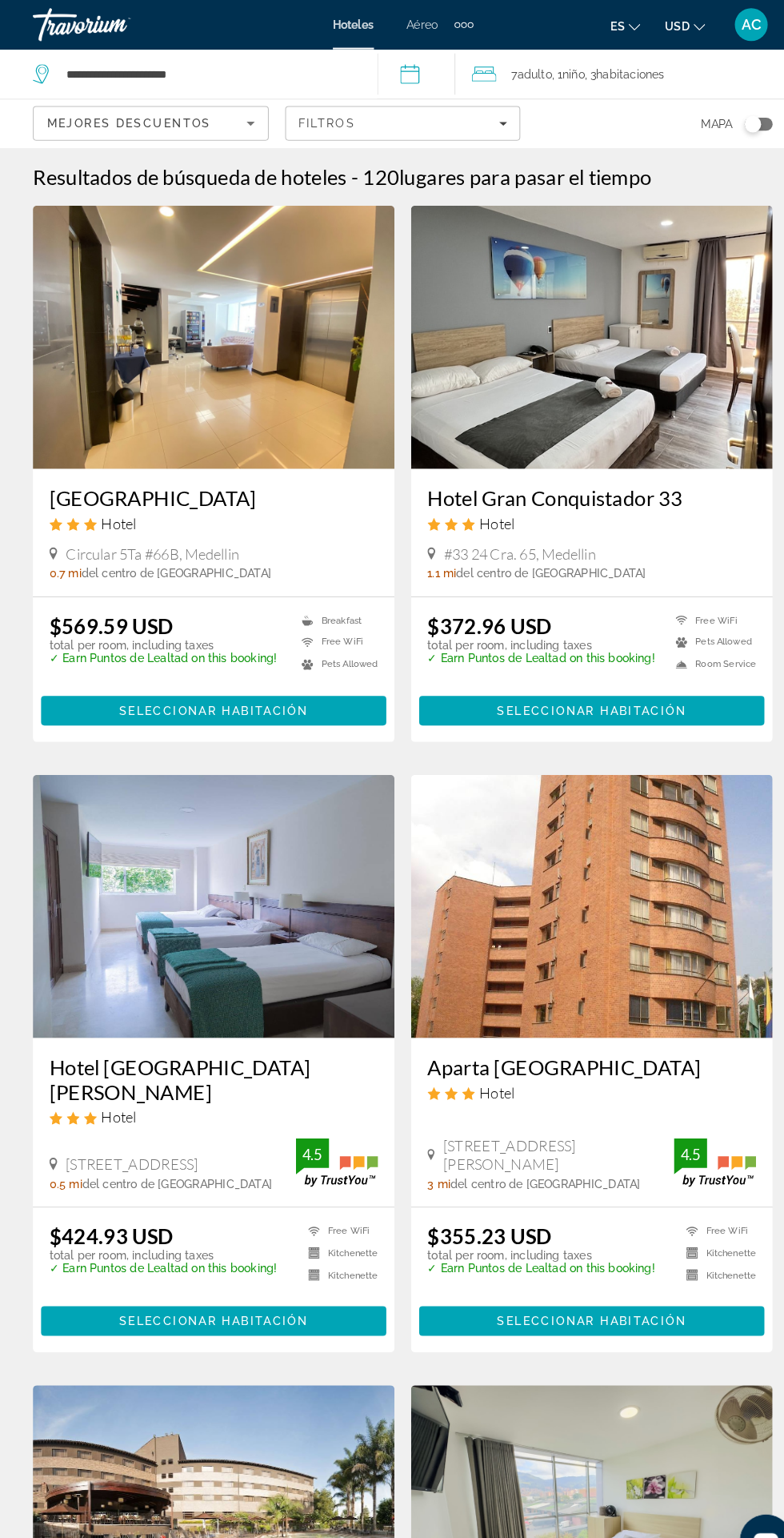
click at [127, 127] on div "Mejores descuentos" at bounding box center [142, 120] width 194 height 20
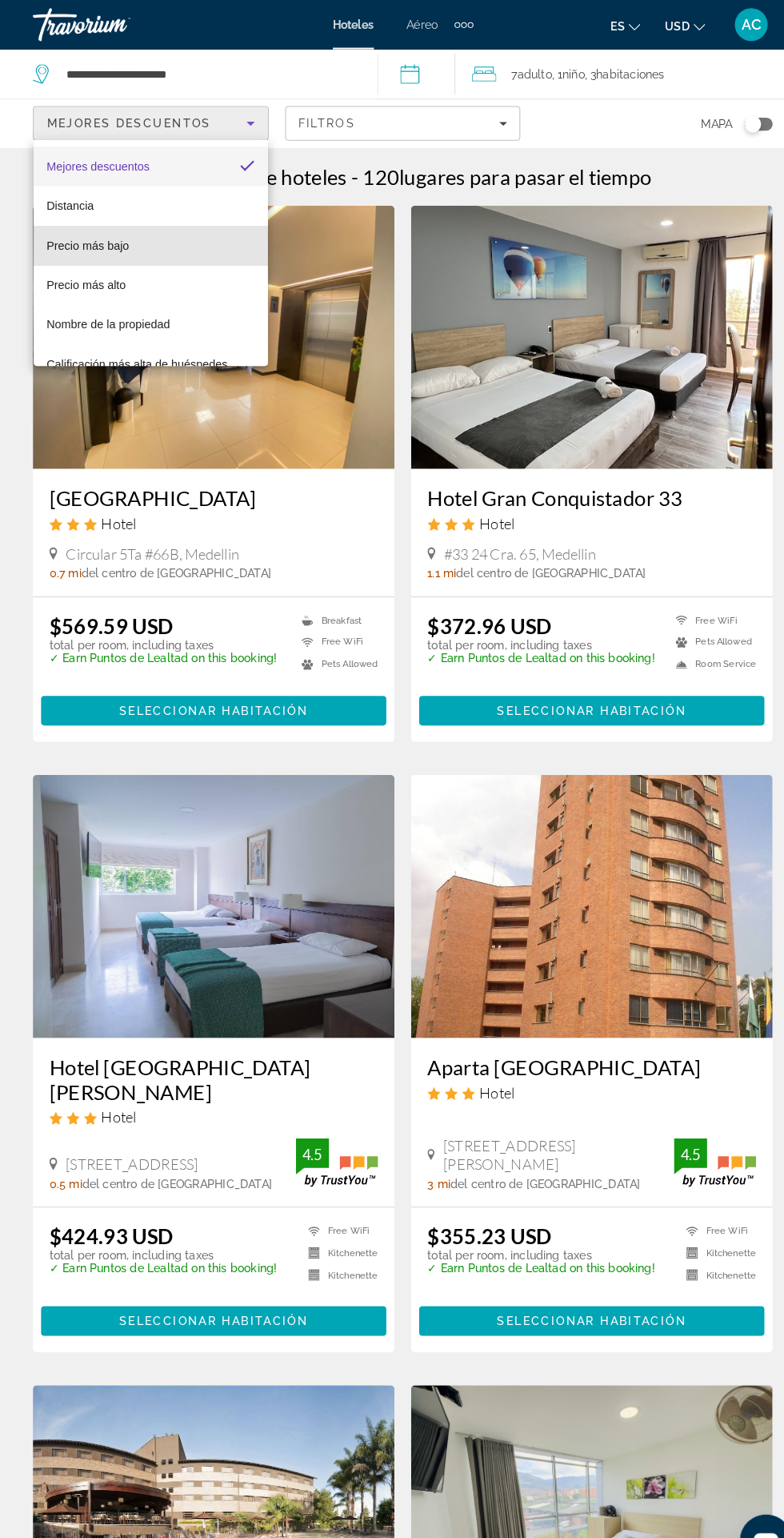
click at [81, 243] on span "Precio más bajo" at bounding box center [85, 239] width 80 height 13
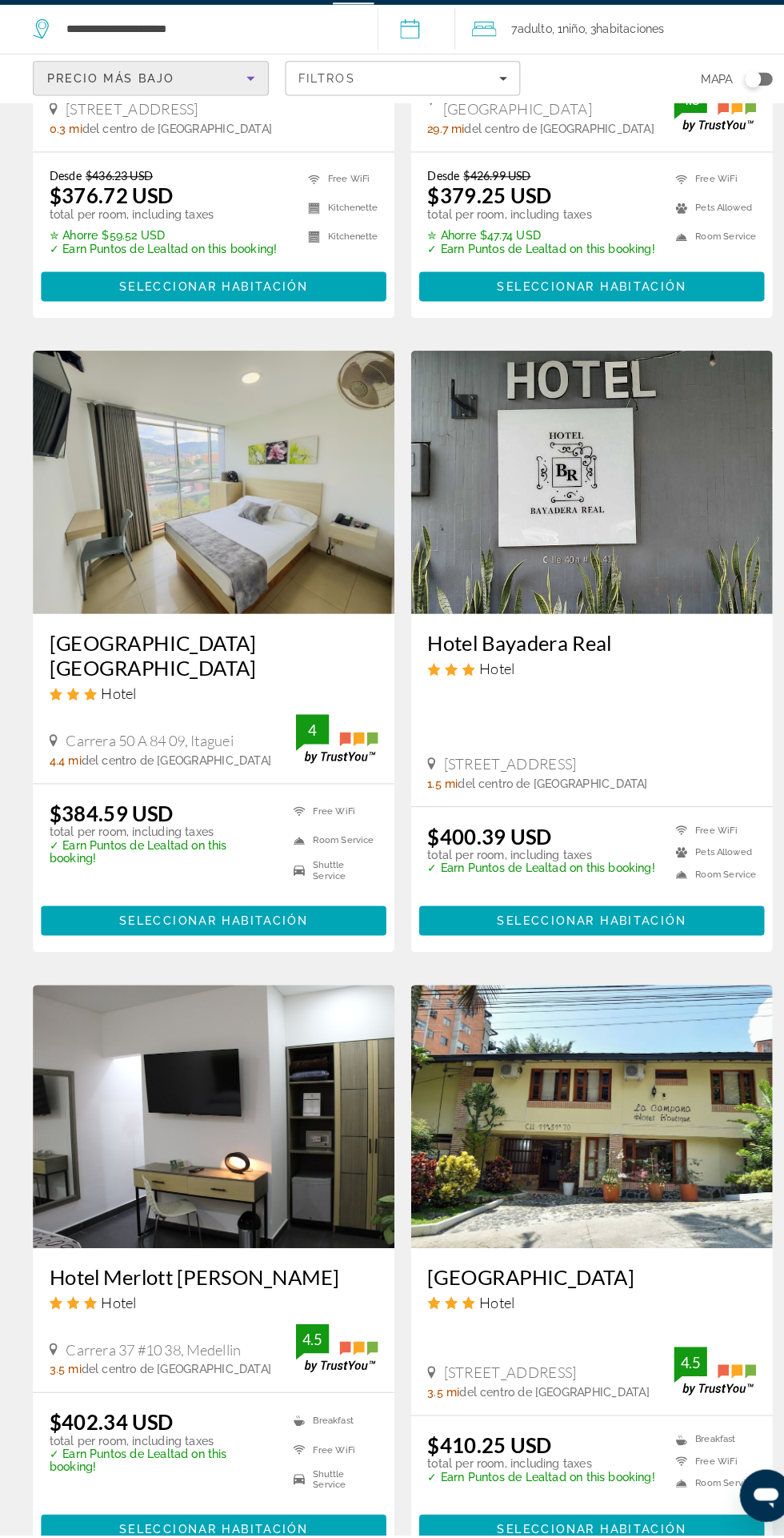
scroll to position [2297, 0]
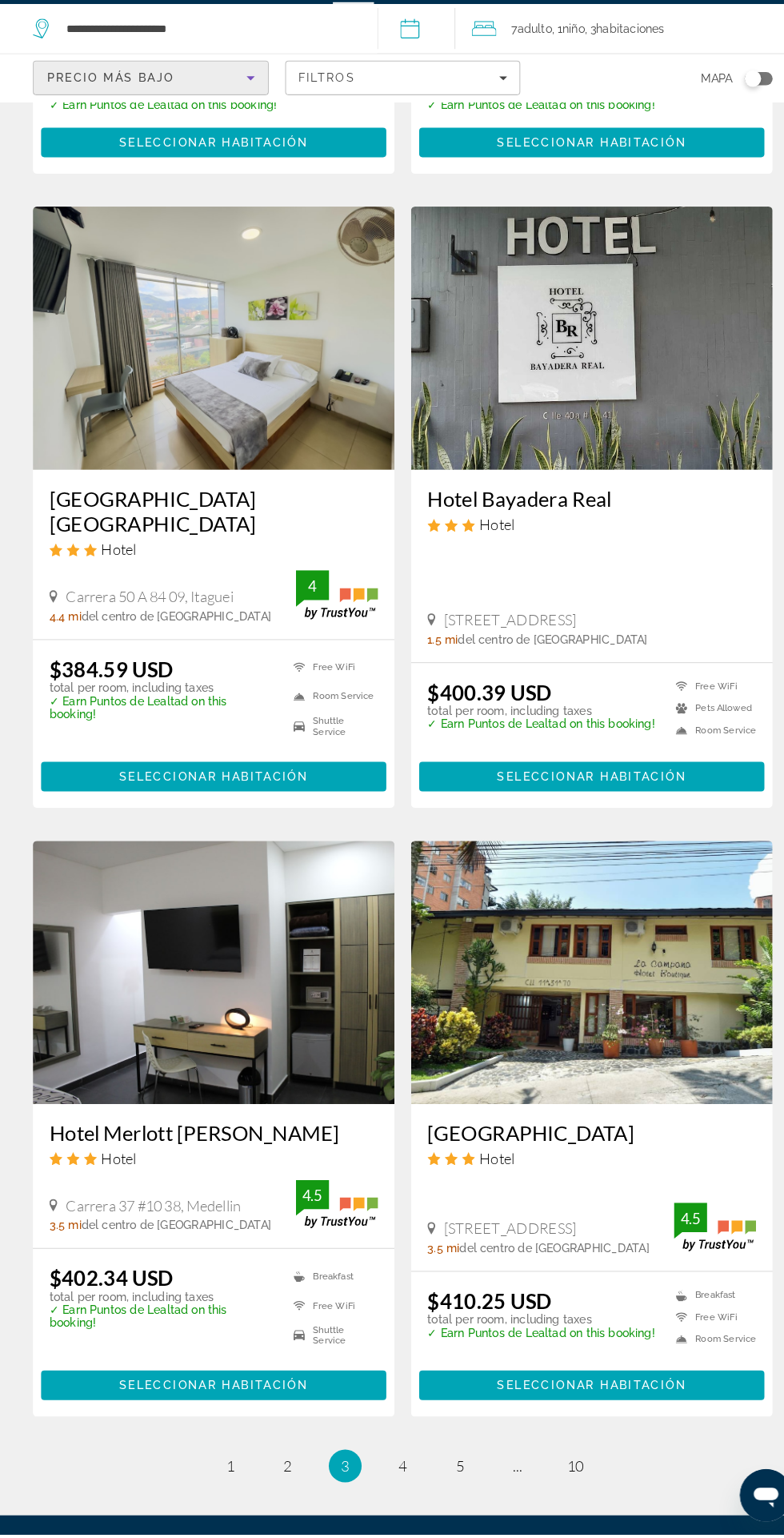
click at [169, 1134] on h3 "Hotel Merlott [PERSON_NAME]" at bounding box center [208, 1146] width 320 height 24
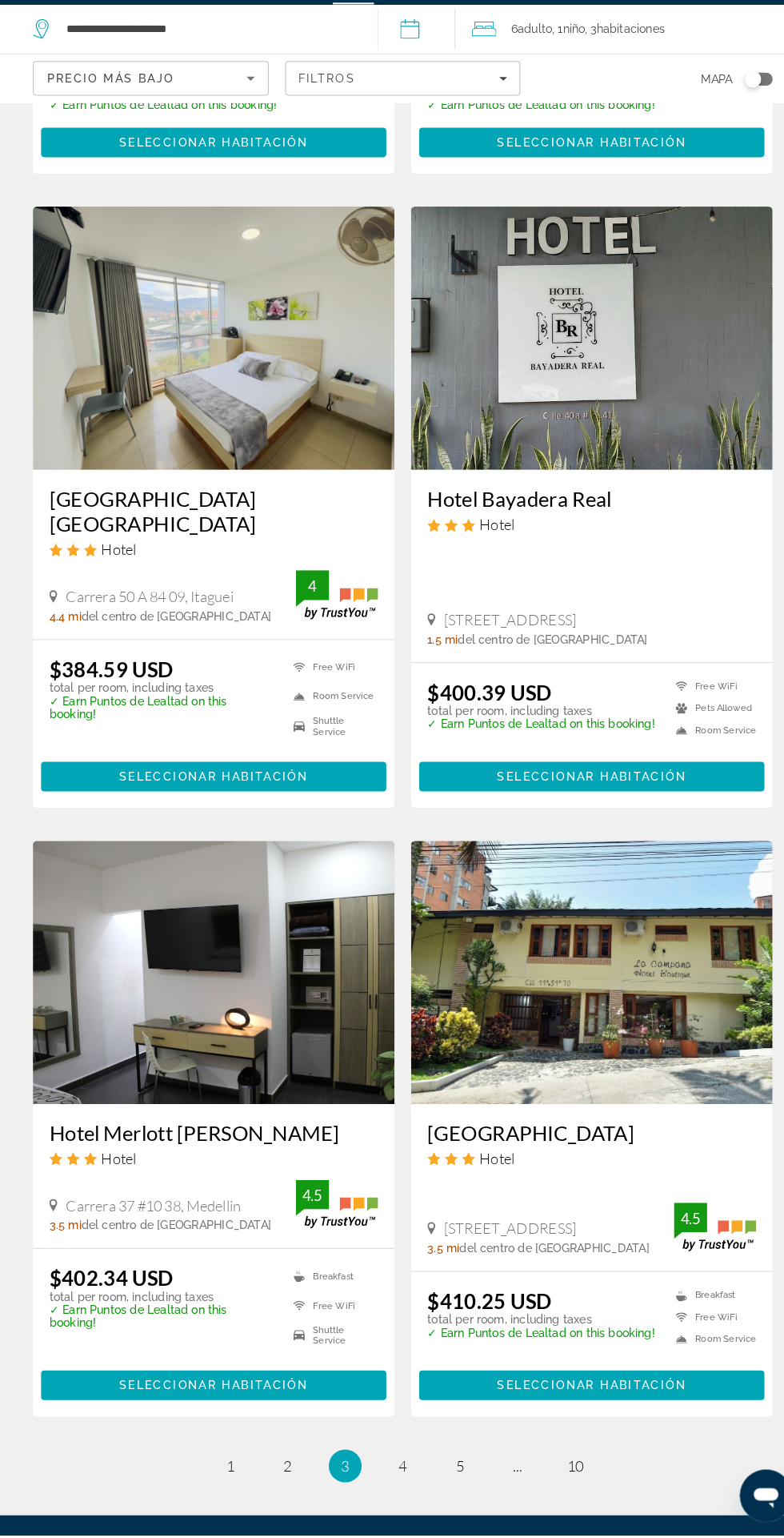
scroll to position [2297, 0]
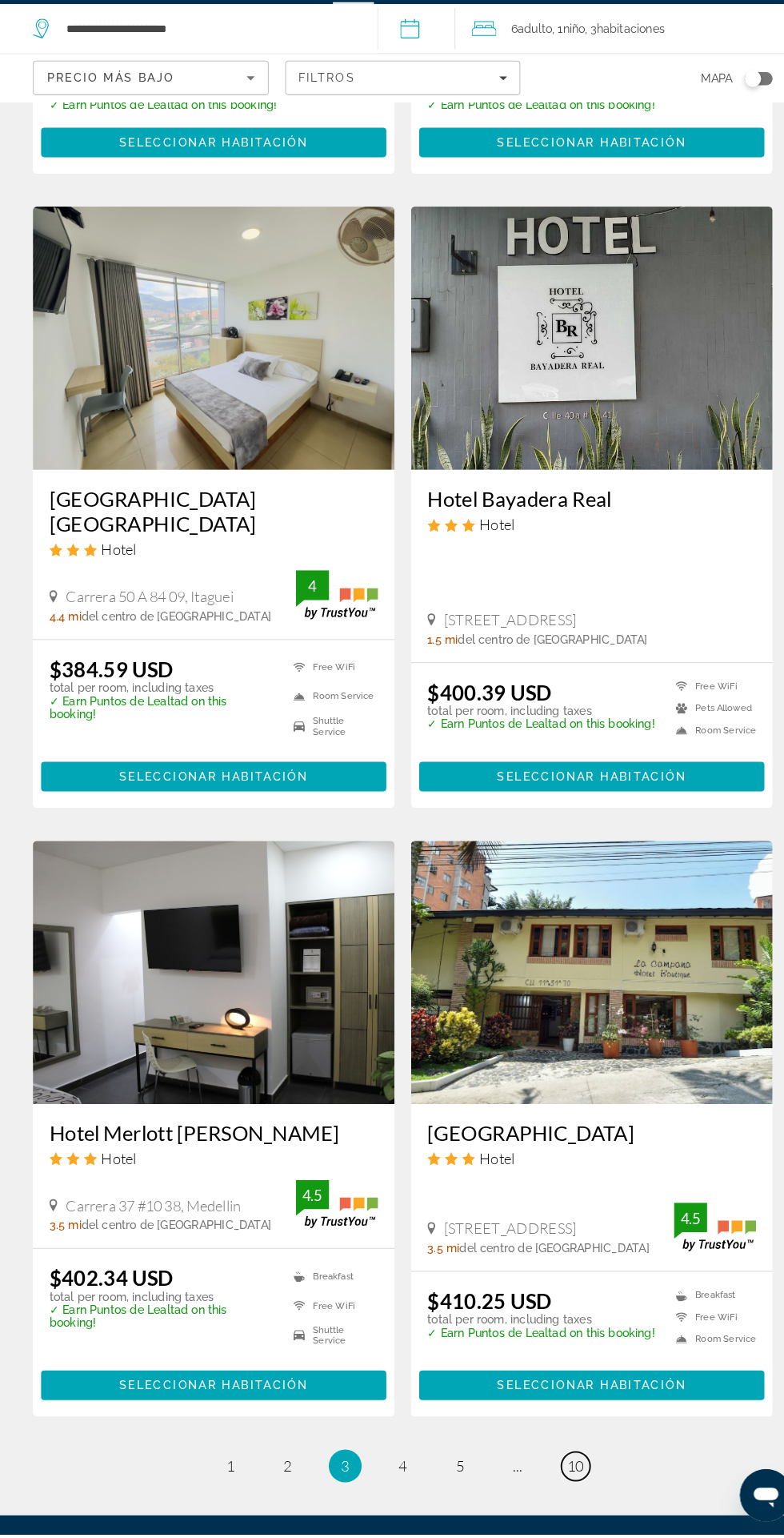
click at [560, 1462] on span "10" at bounding box center [560, 1471] width 16 height 18
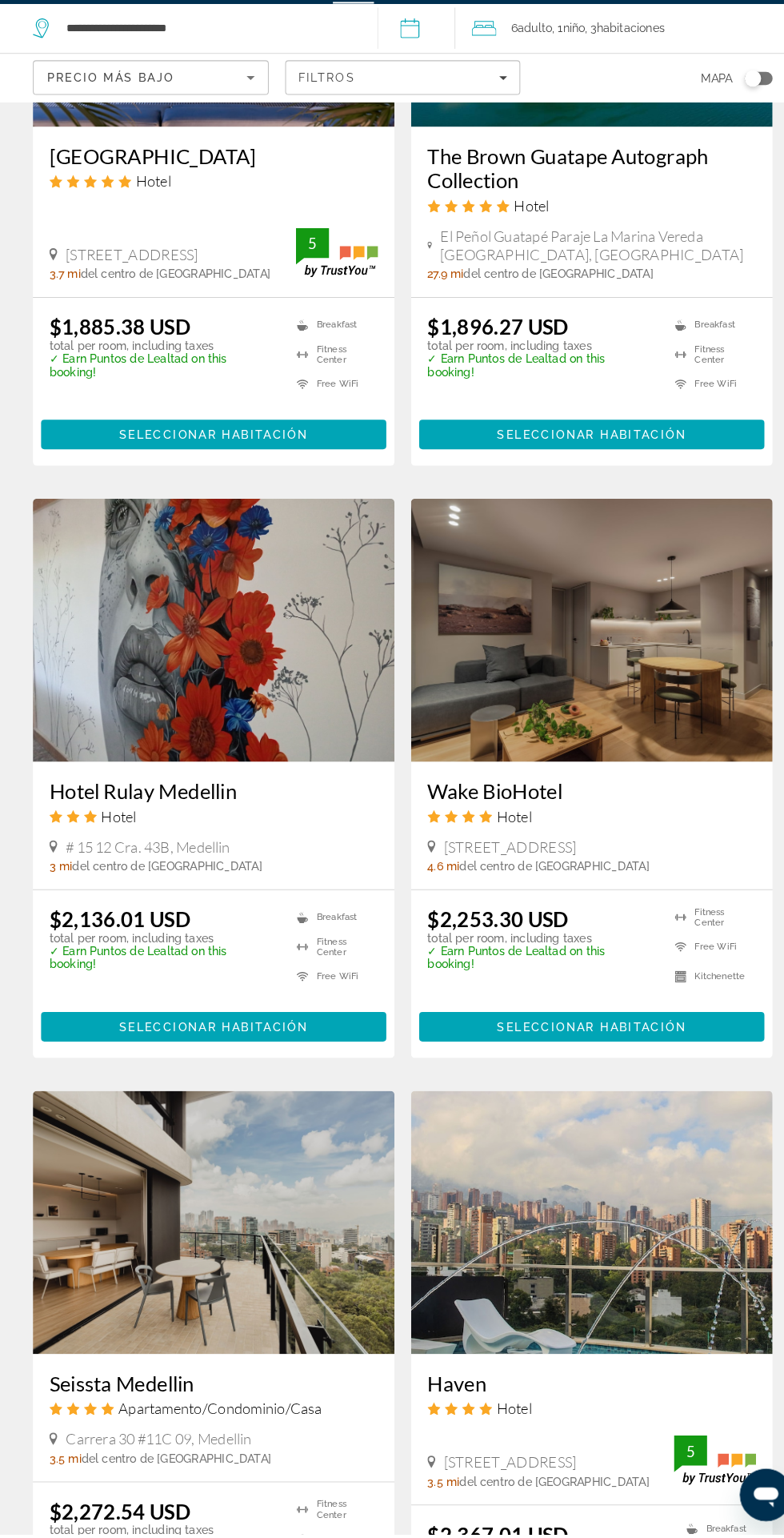
scroll to position [2355, 0]
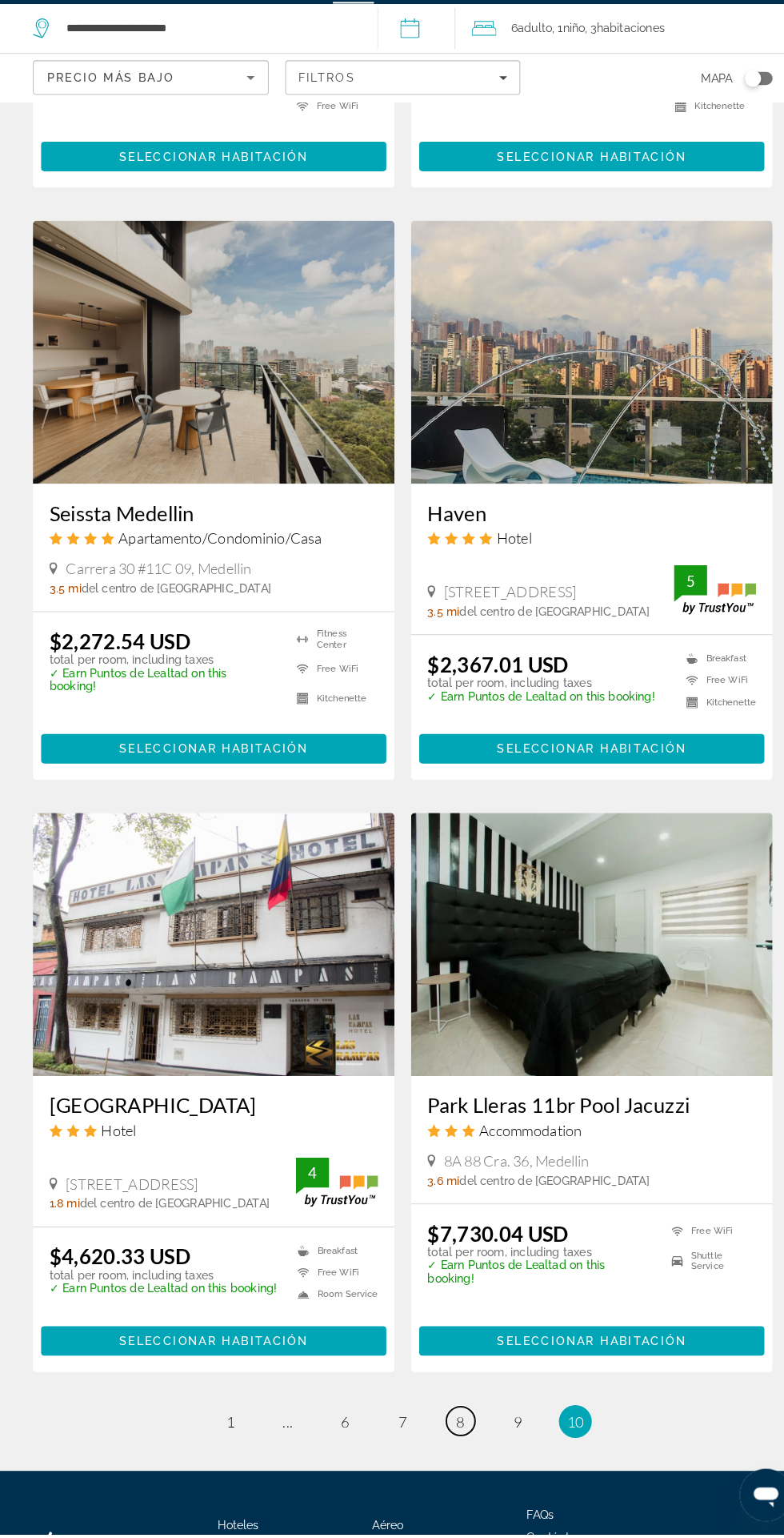
click at [448, 1427] on span "8" at bounding box center [448, 1428] width 8 height 18
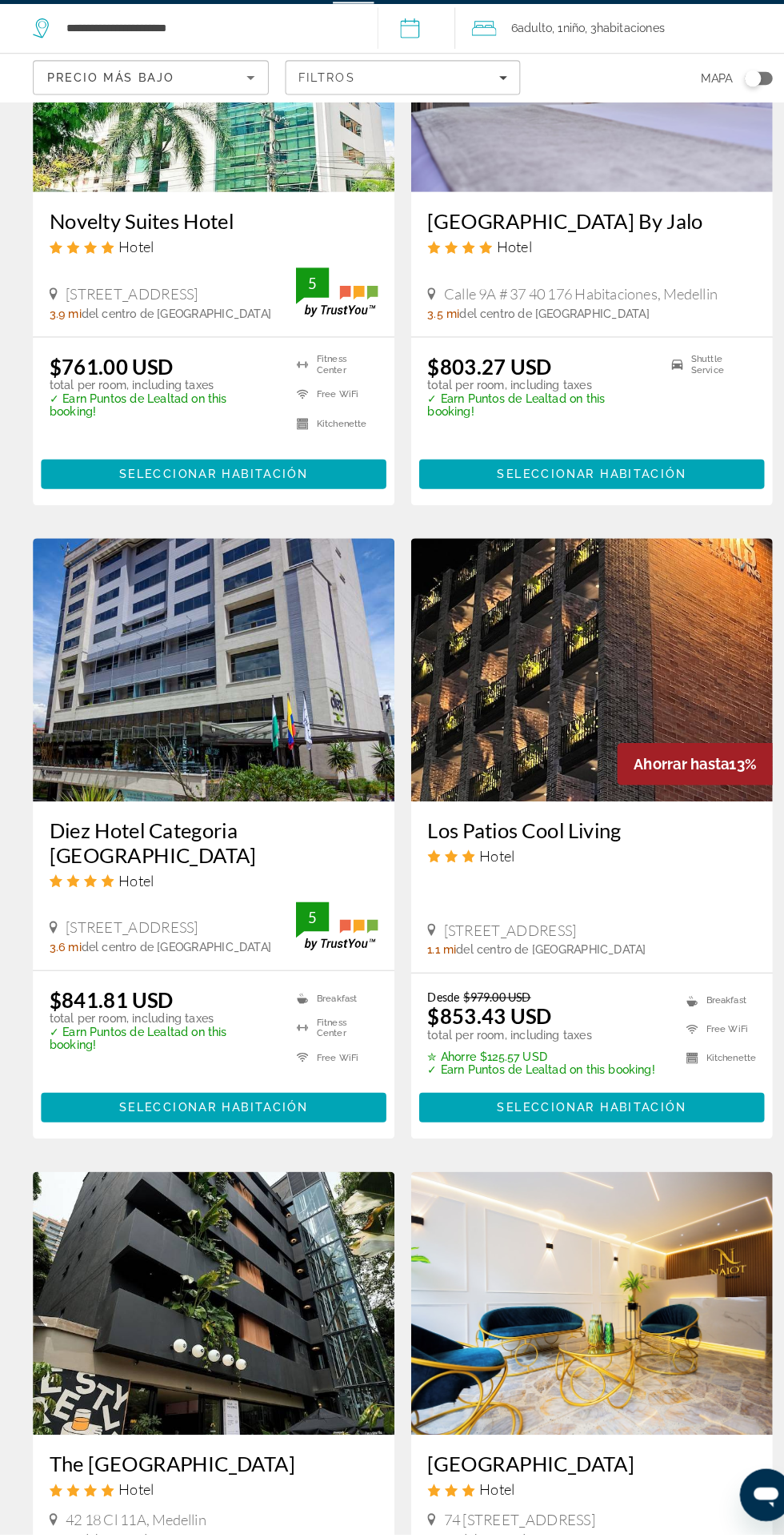
scroll to position [2283, 0]
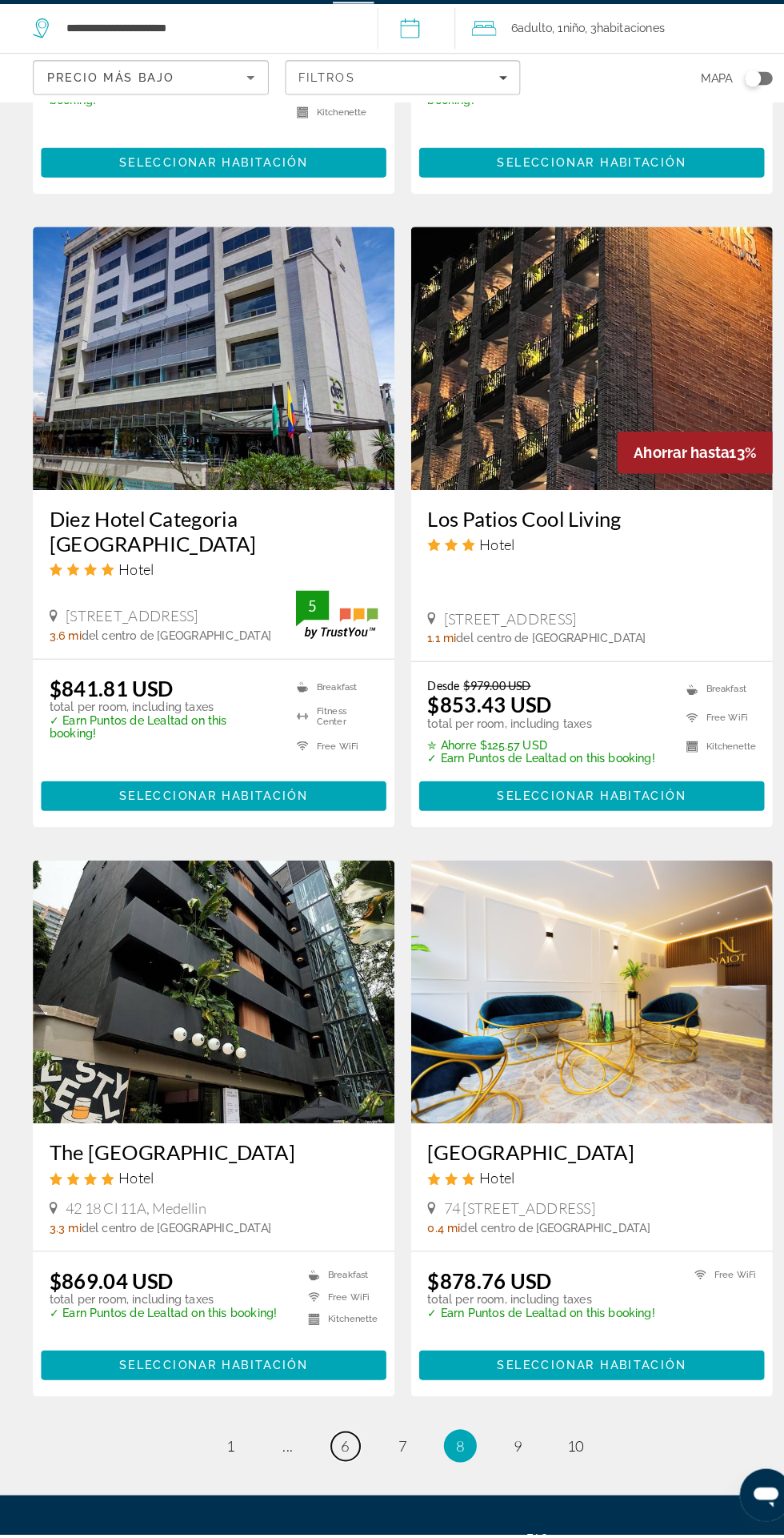
click at [336, 1442] on span "6" at bounding box center [336, 1451] width 8 height 18
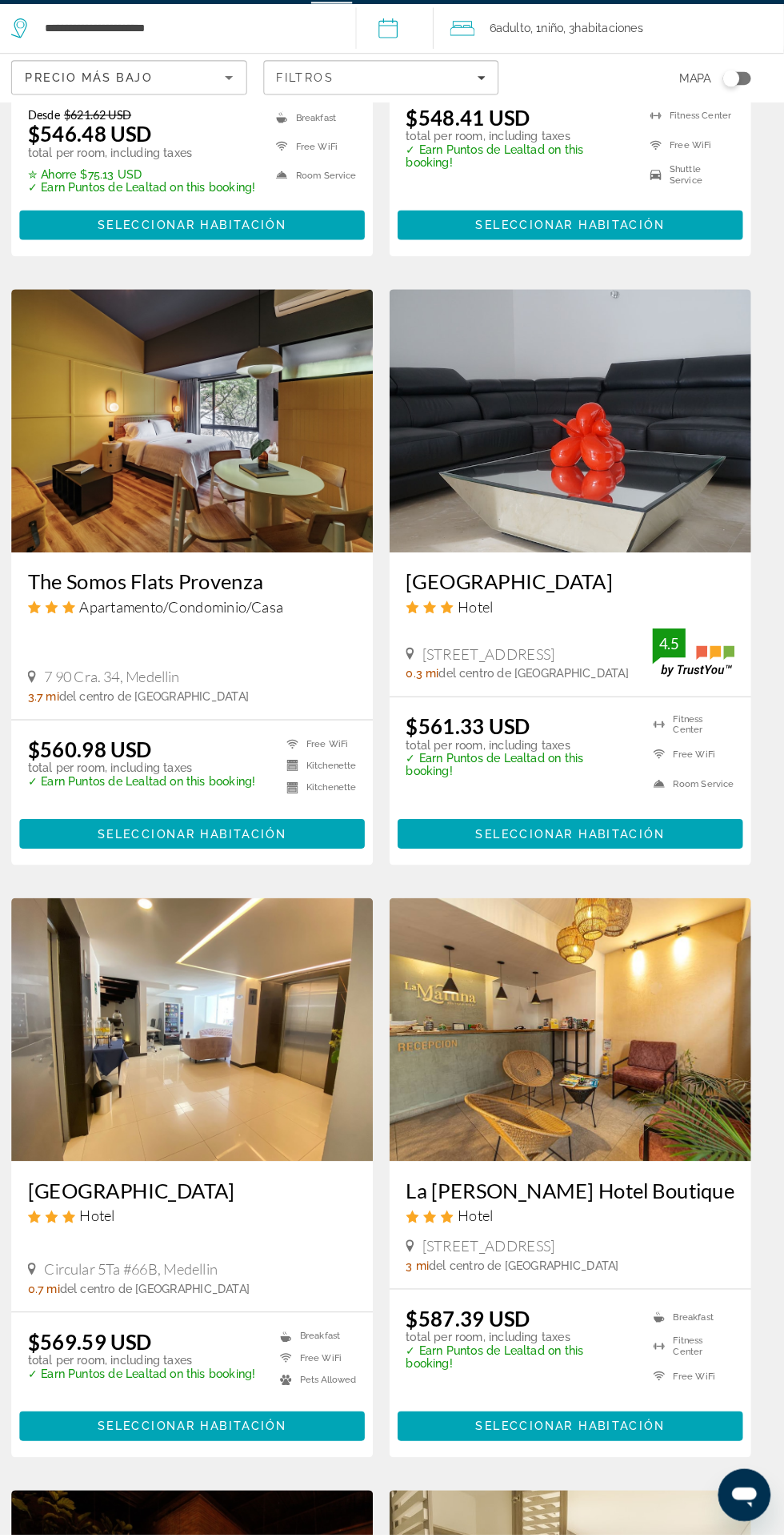
scroll to position [2261, 0]
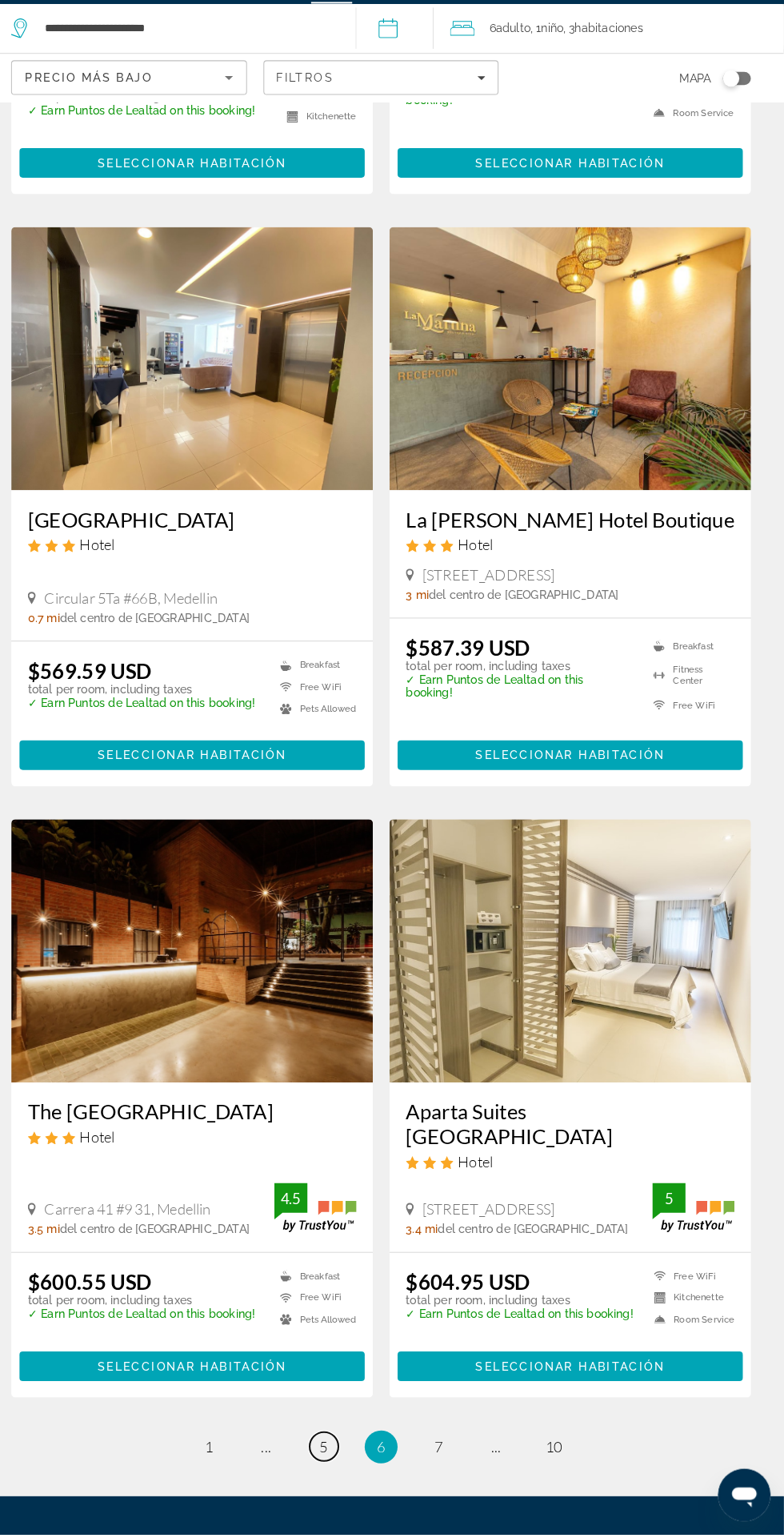
click at [336, 1444] on span "5" at bounding box center [336, 1453] width 8 height 18
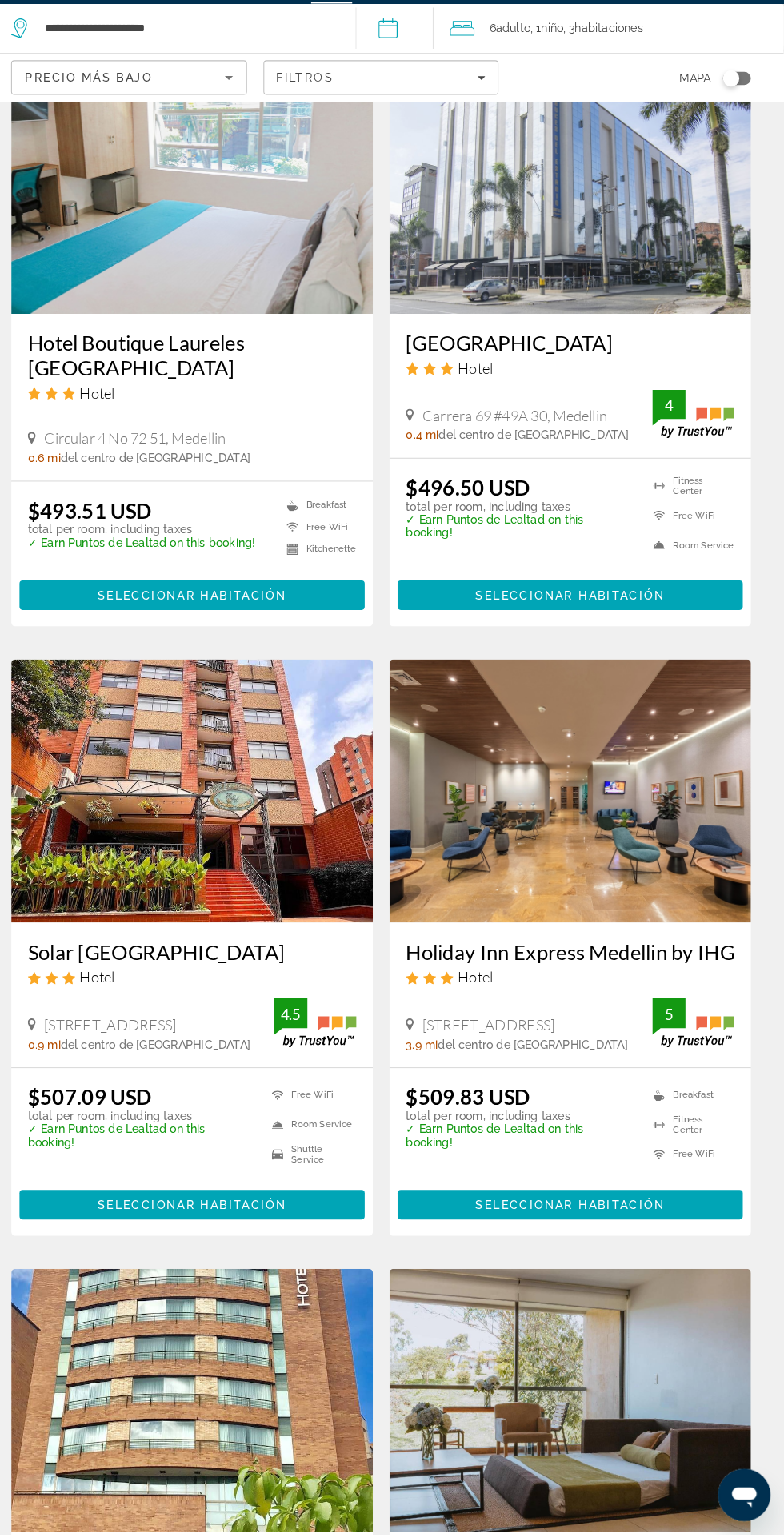
scroll to position [2307, 0]
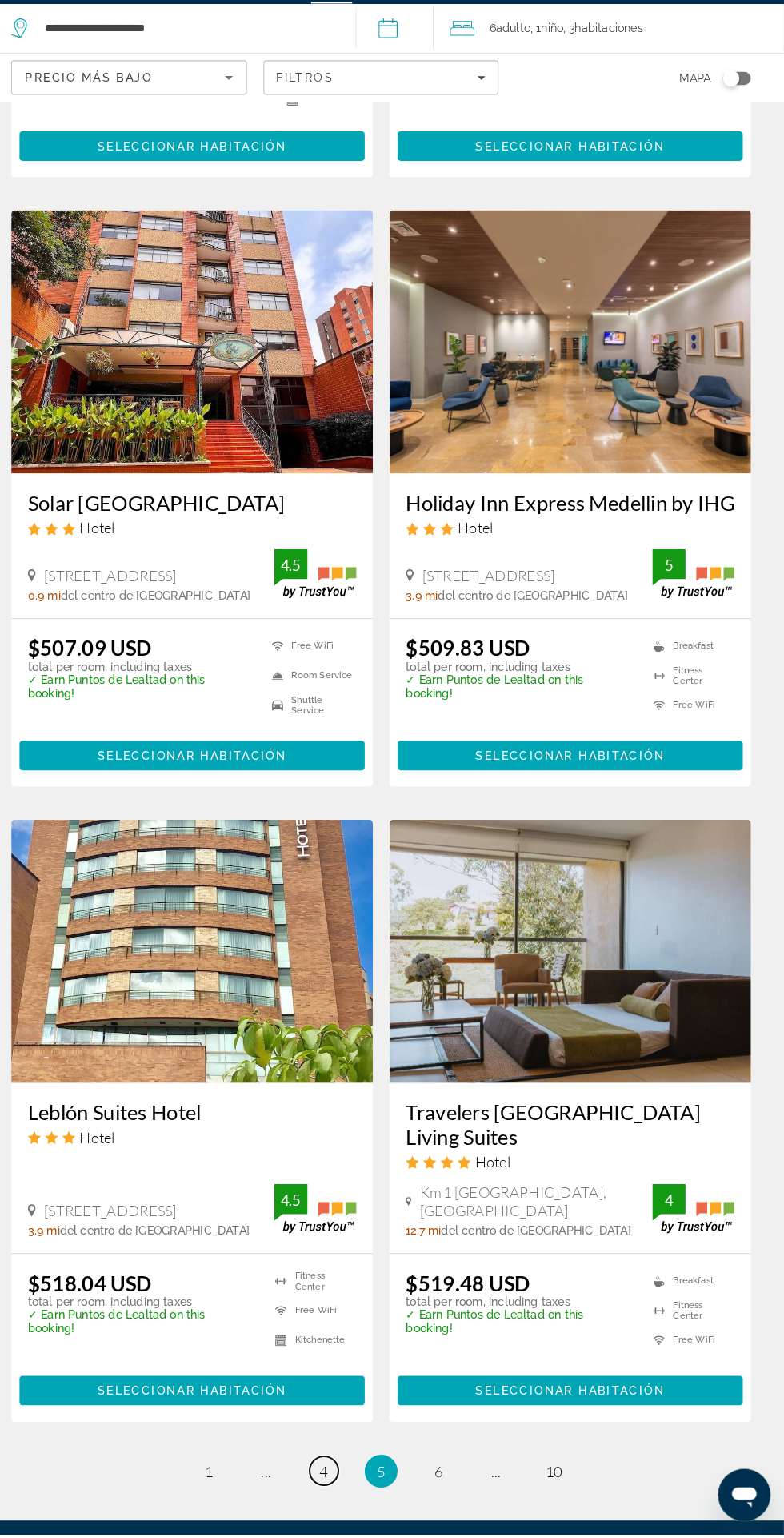
click at [337, 1467] on span "4" at bounding box center [336, 1476] width 8 height 18
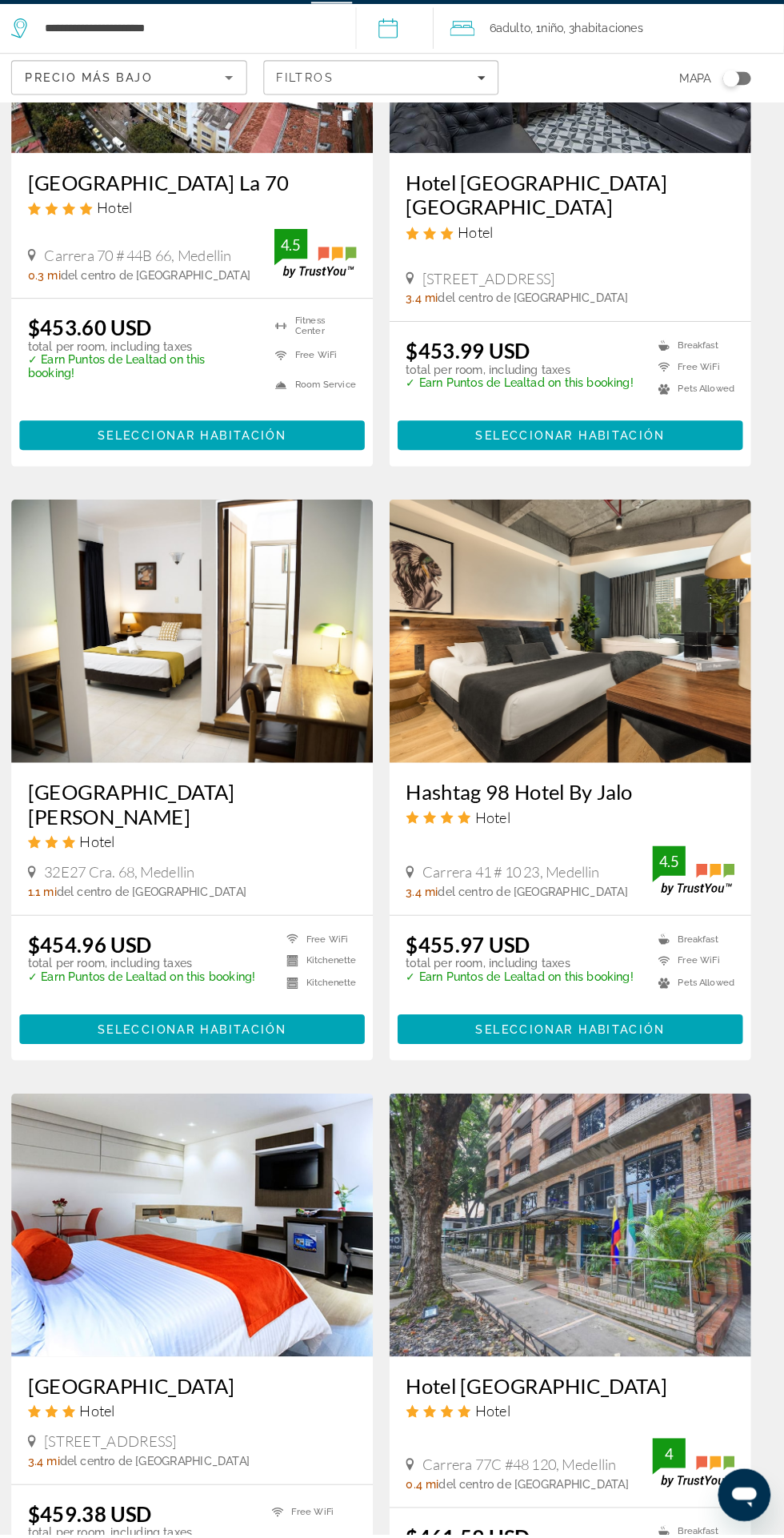
scroll to position [2263, 0]
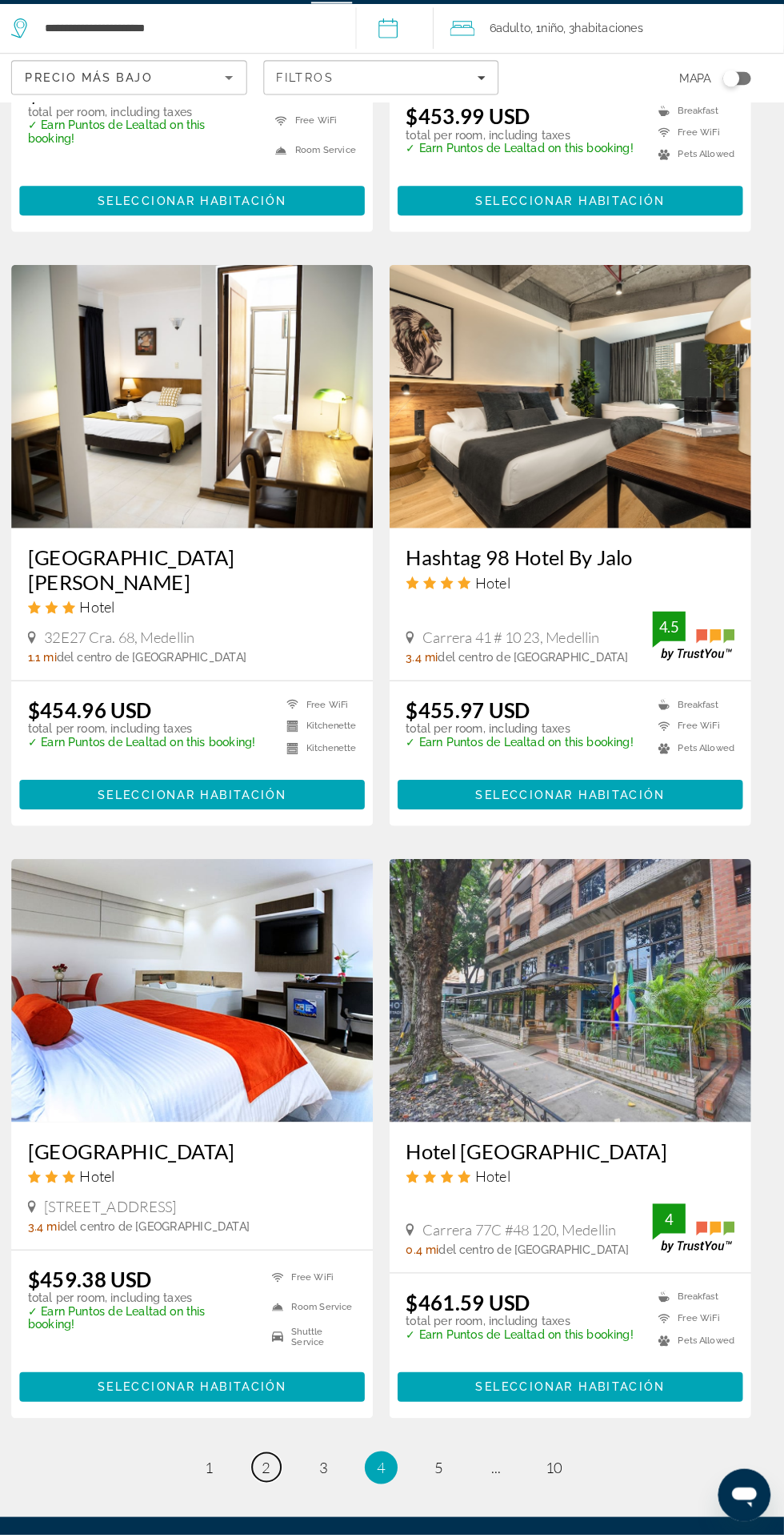
click at [279, 1464] on span "2" at bounding box center [280, 1473] width 8 height 18
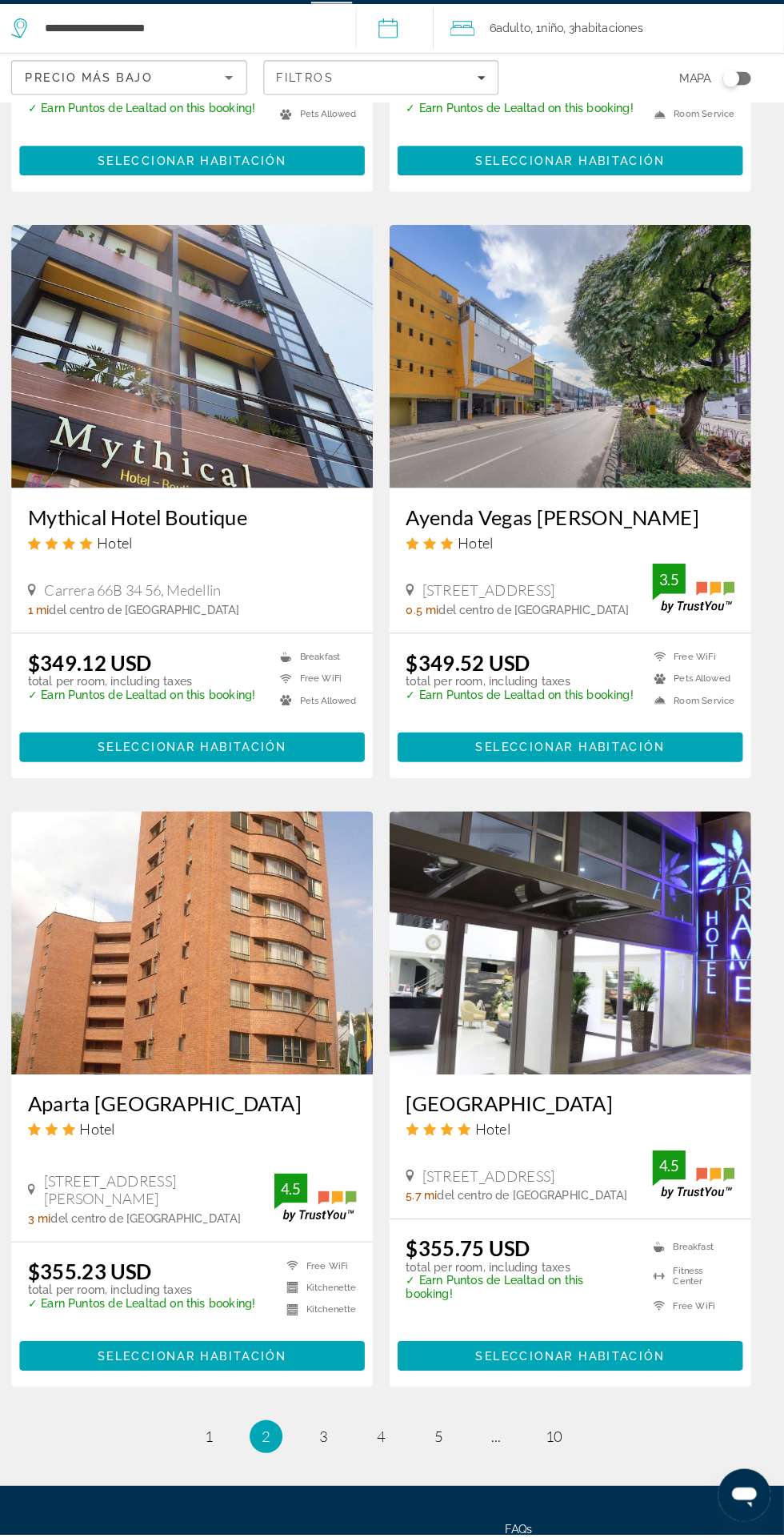
scroll to position [2279, 0]
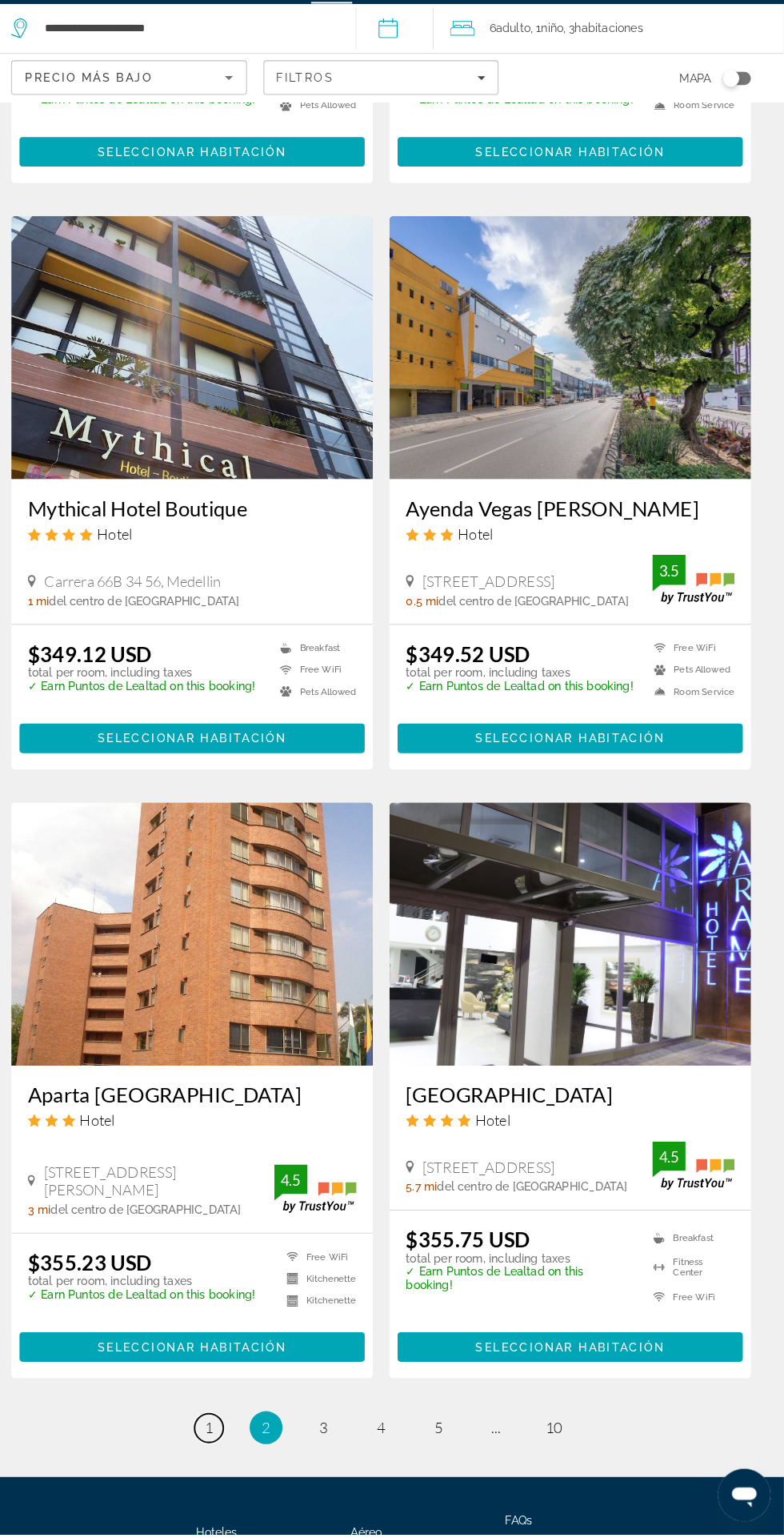
click at [224, 1428] on span "1" at bounding box center [224, 1434] width 8 height 18
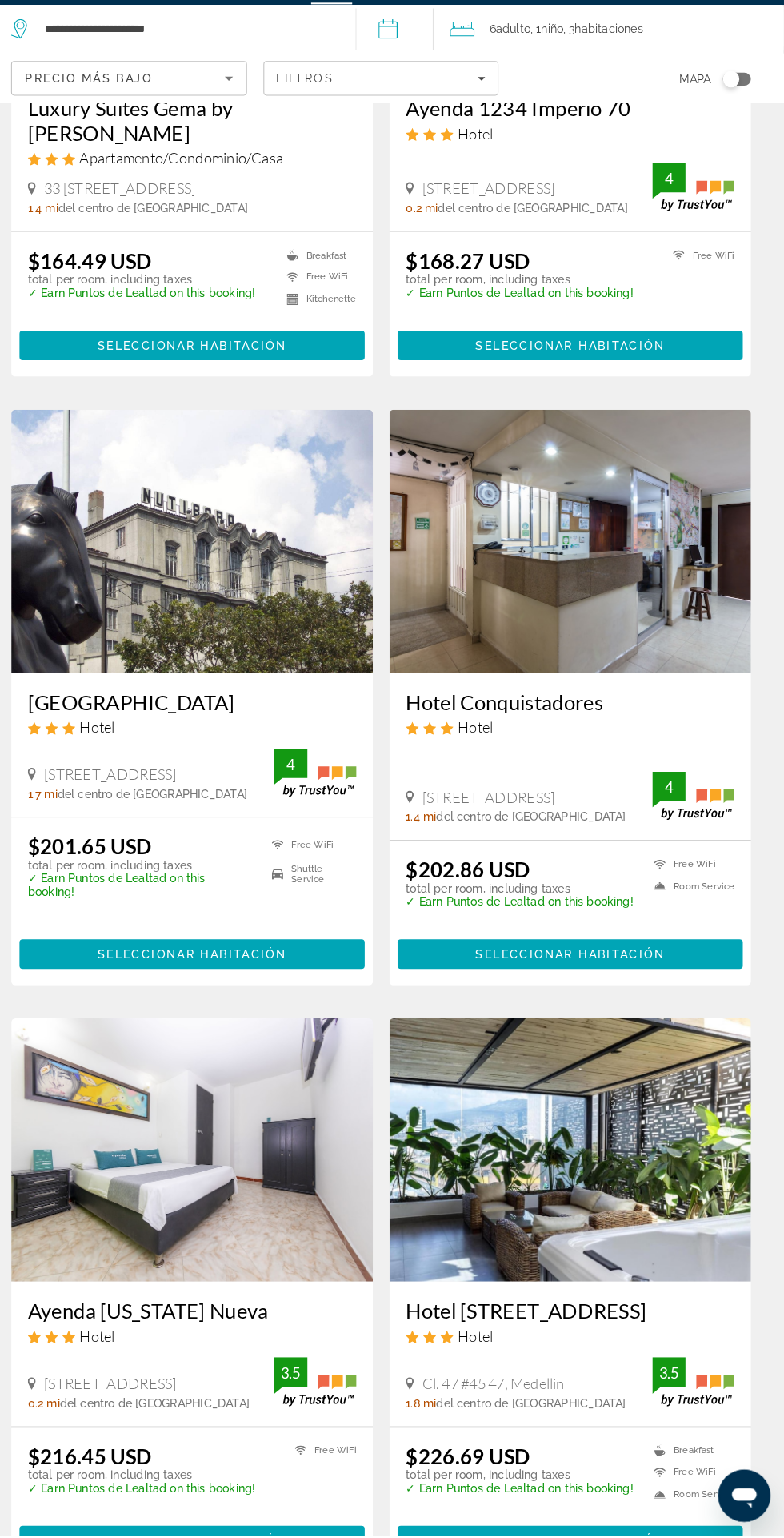
scroll to position [335, 0]
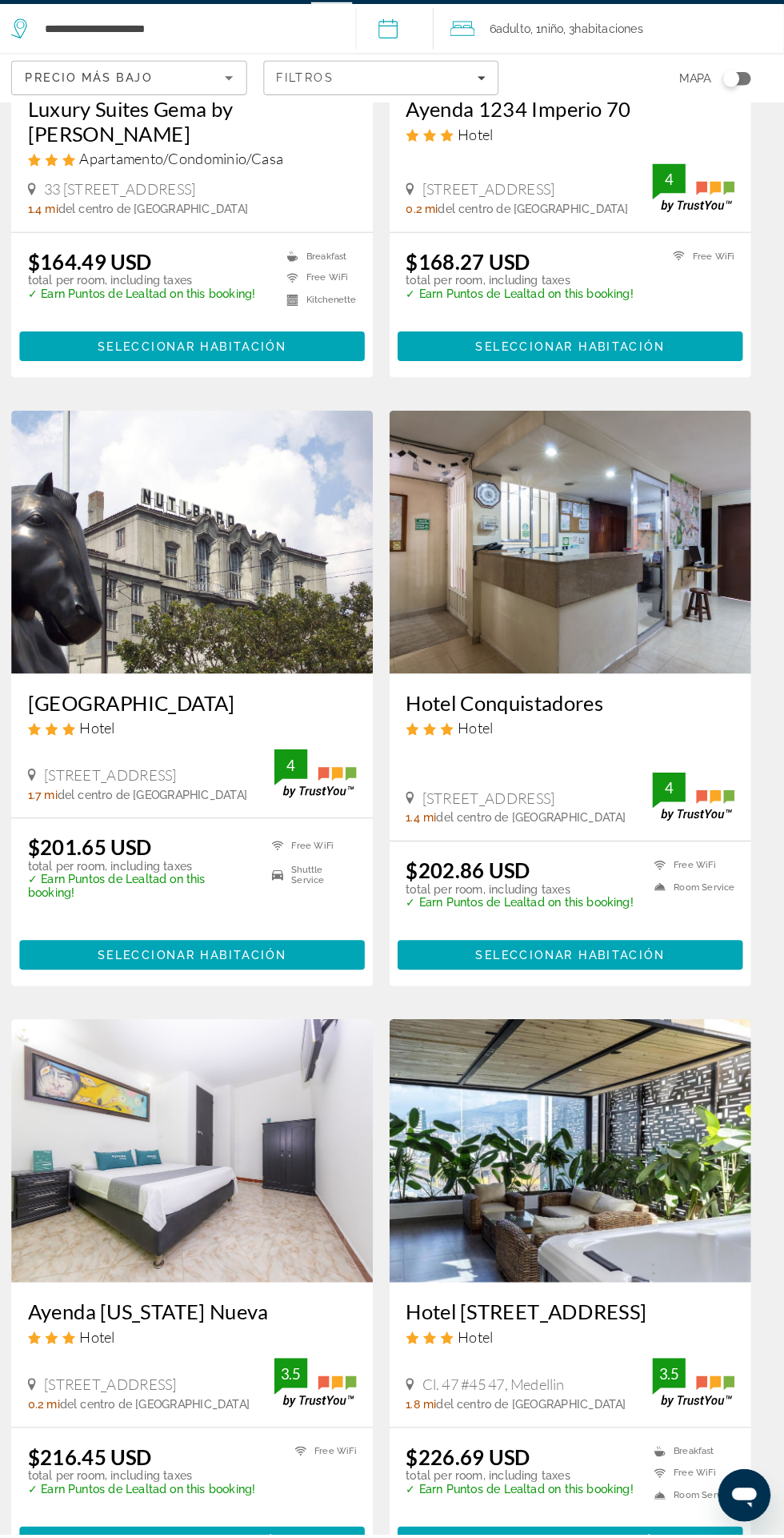
click at [531, 1200] on img "Main content" at bounding box center [575, 1163] width 352 height 256
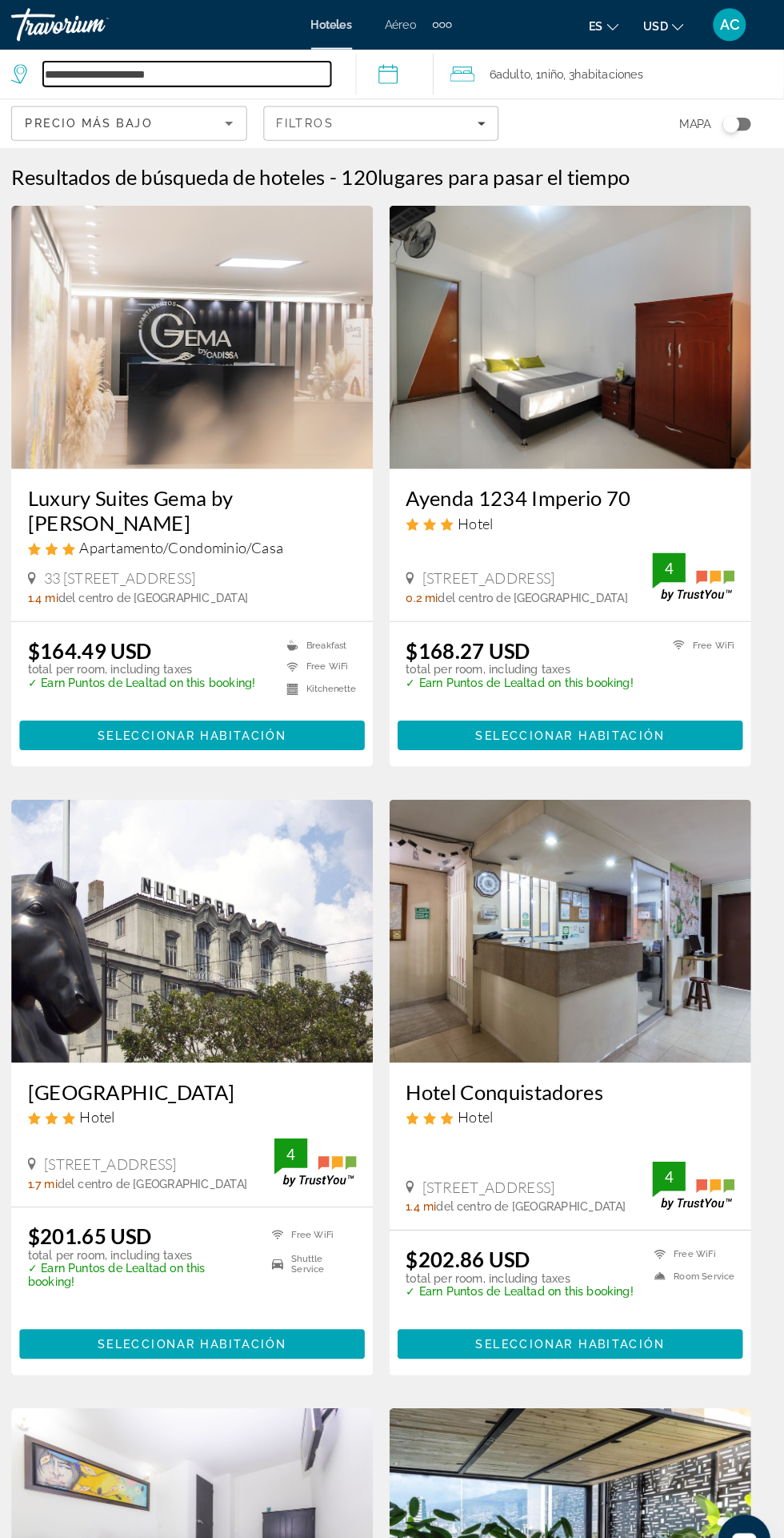
click at [234, 76] on input "**********" at bounding box center [203, 72] width 280 height 24
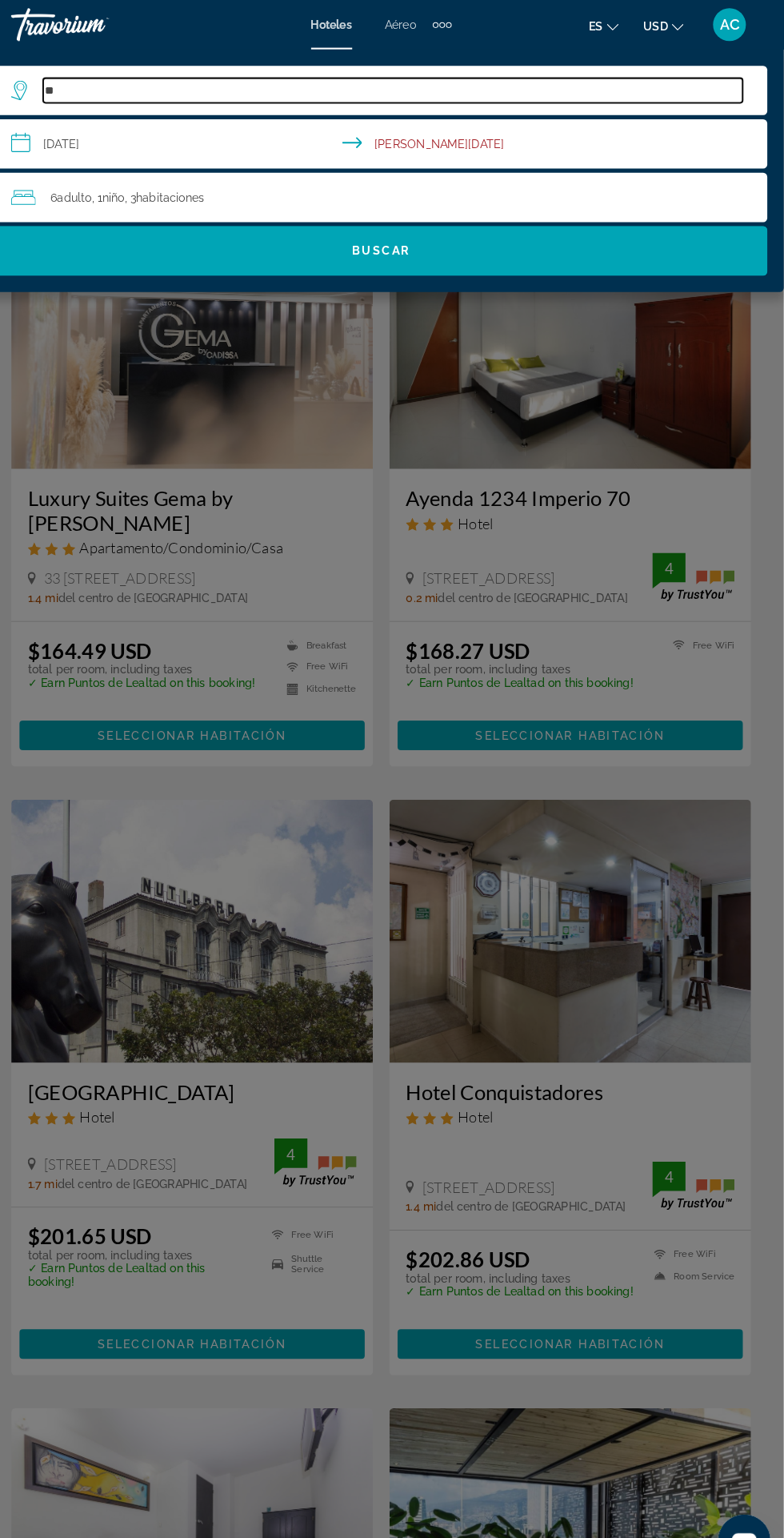
type input "*"
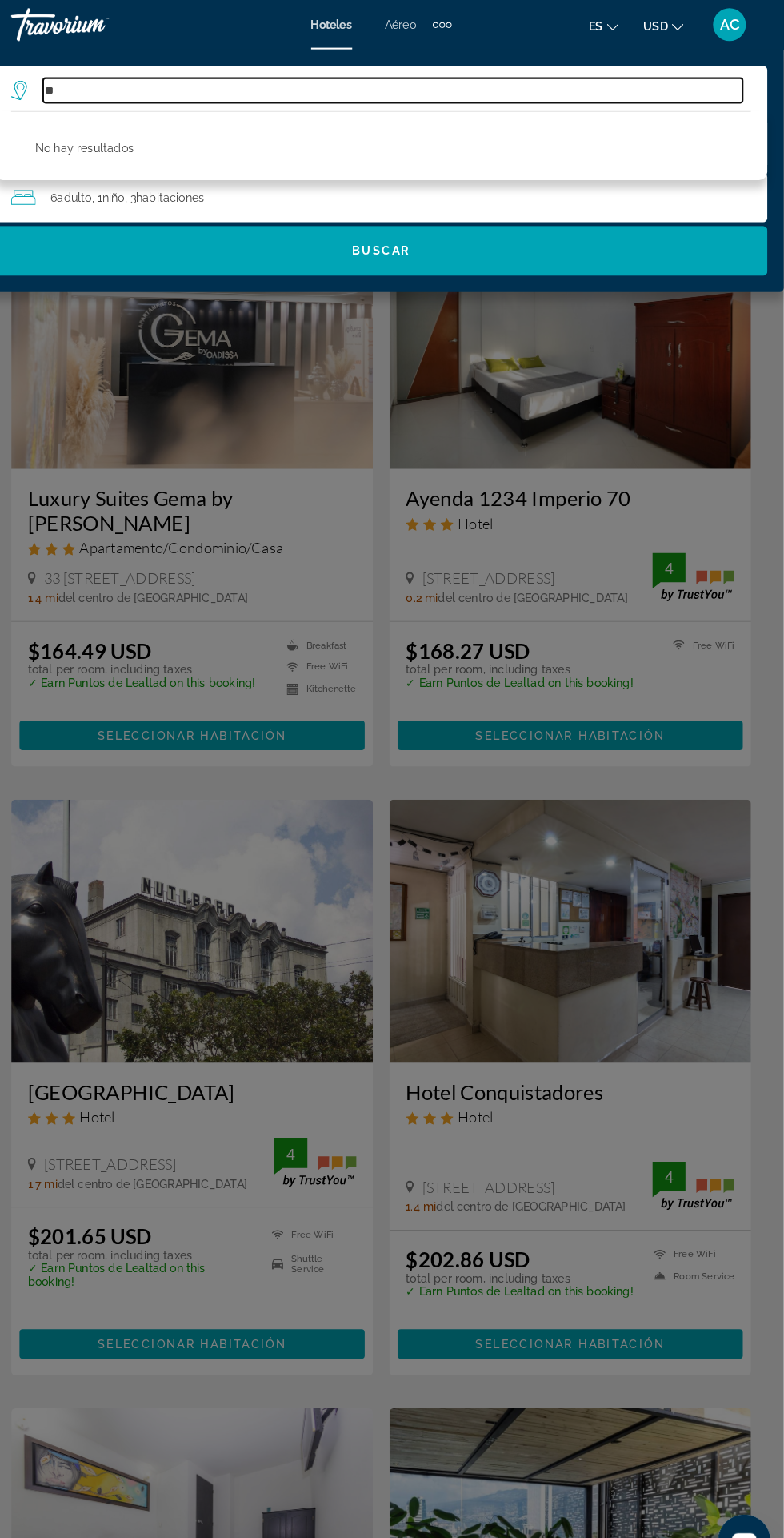
type input "*"
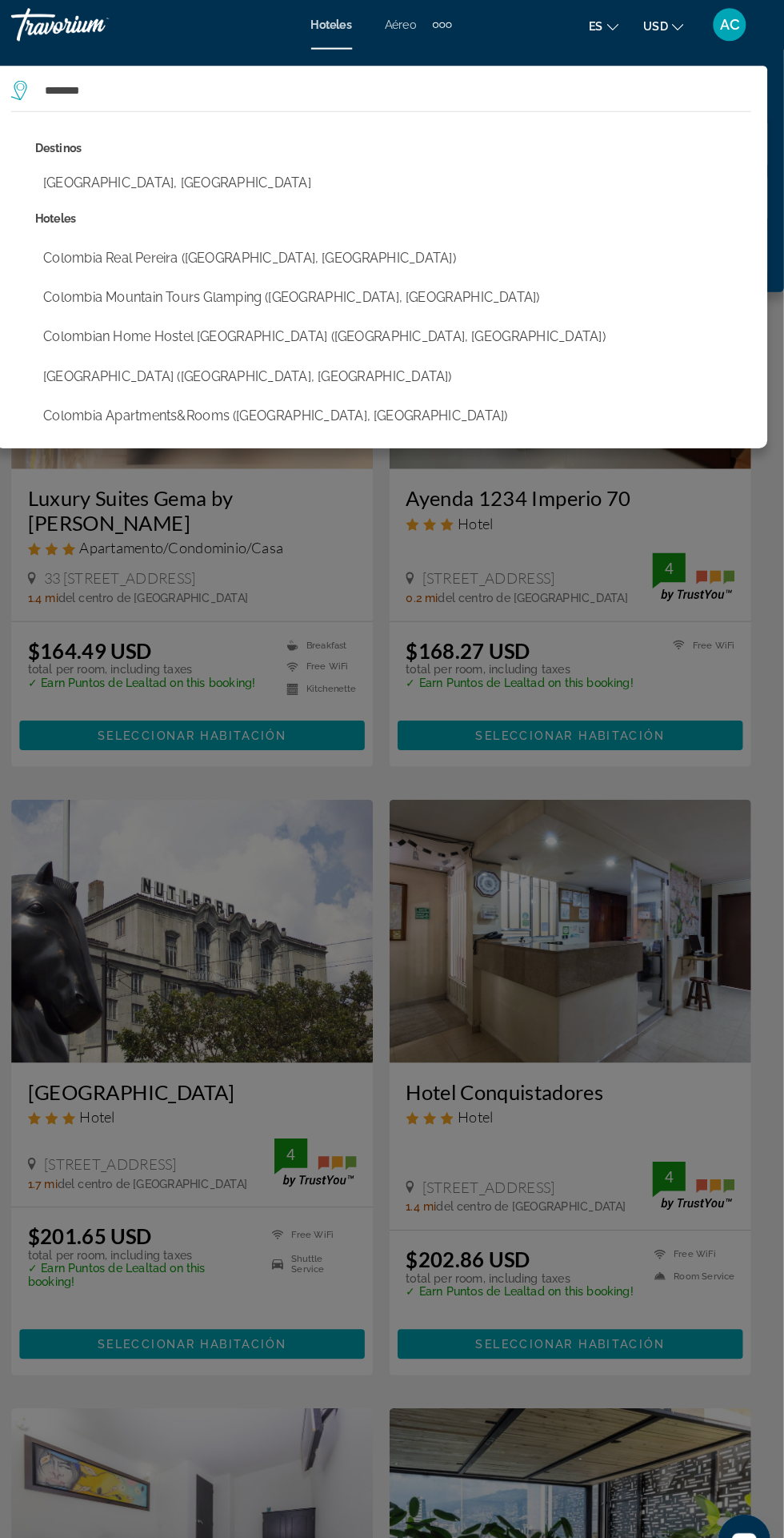
click at [301, 250] on button "Colombia Real Pereira ([GEOGRAPHIC_DATA], [GEOGRAPHIC_DATA])" at bounding box center [404, 250] width 697 height 30
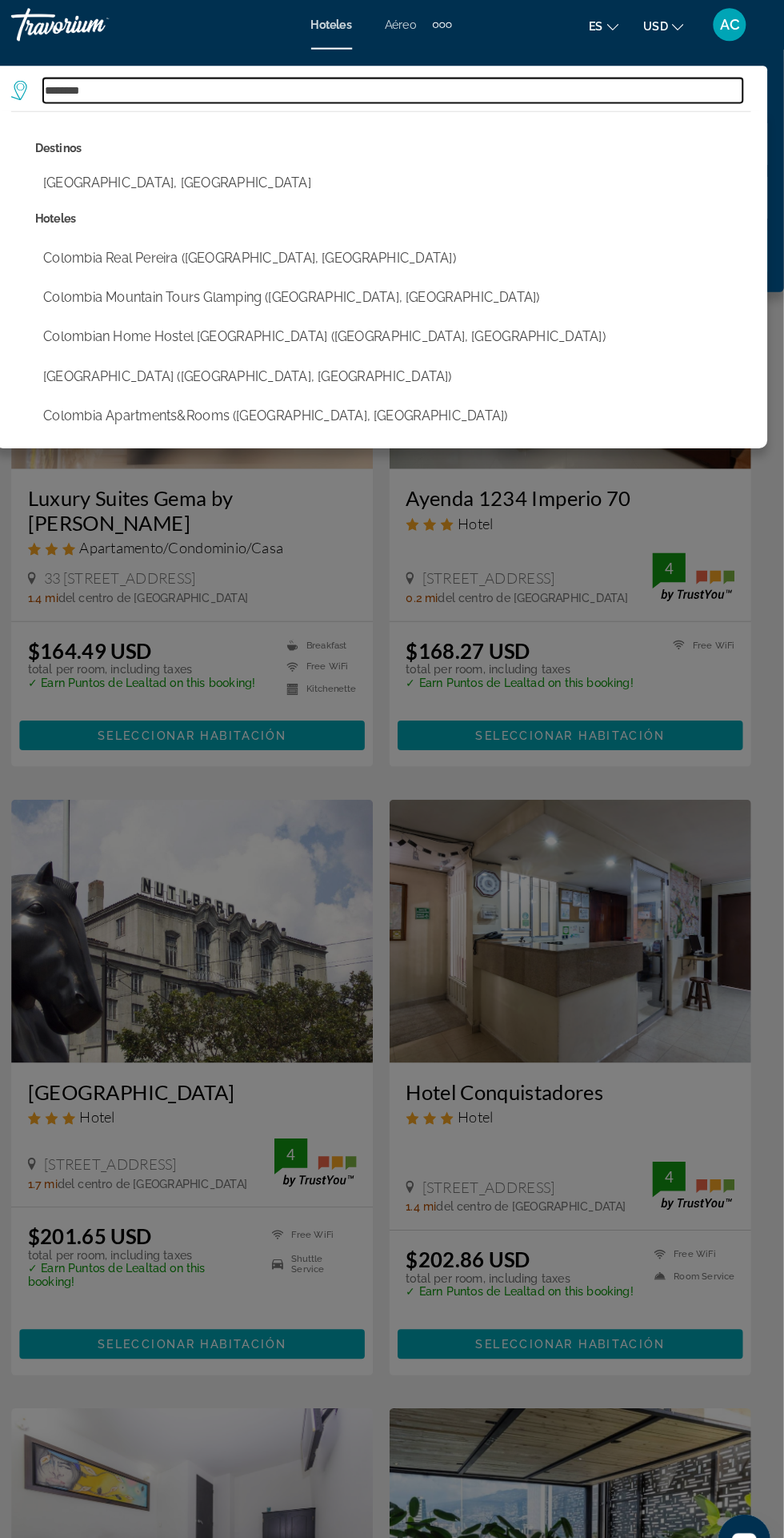
type input "**********"
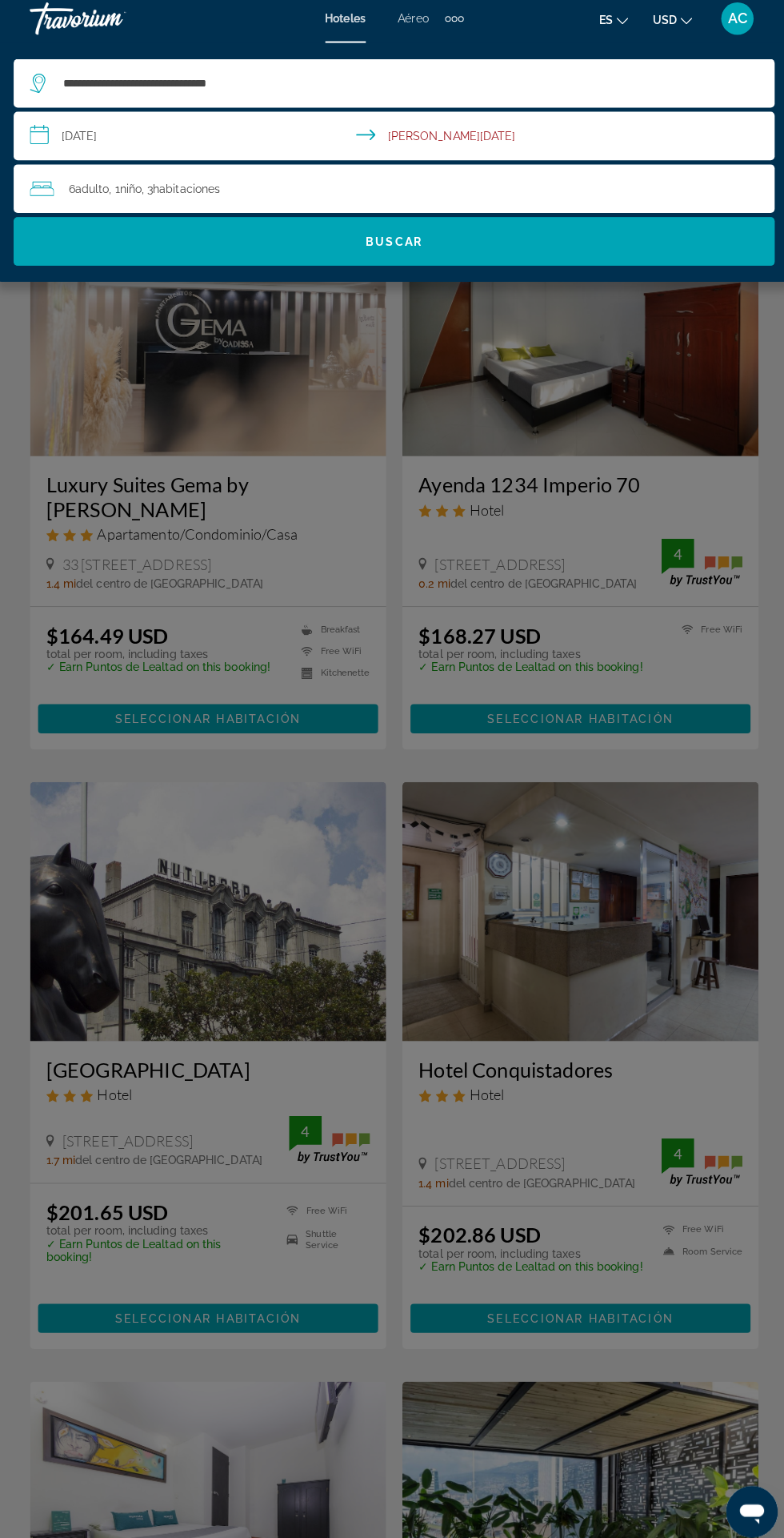
click at [538, 184] on div "6 Adulto Adulto , 1 Niño Niños , 3 Cuarto habitaciones" at bounding box center [400, 193] width 736 height 23
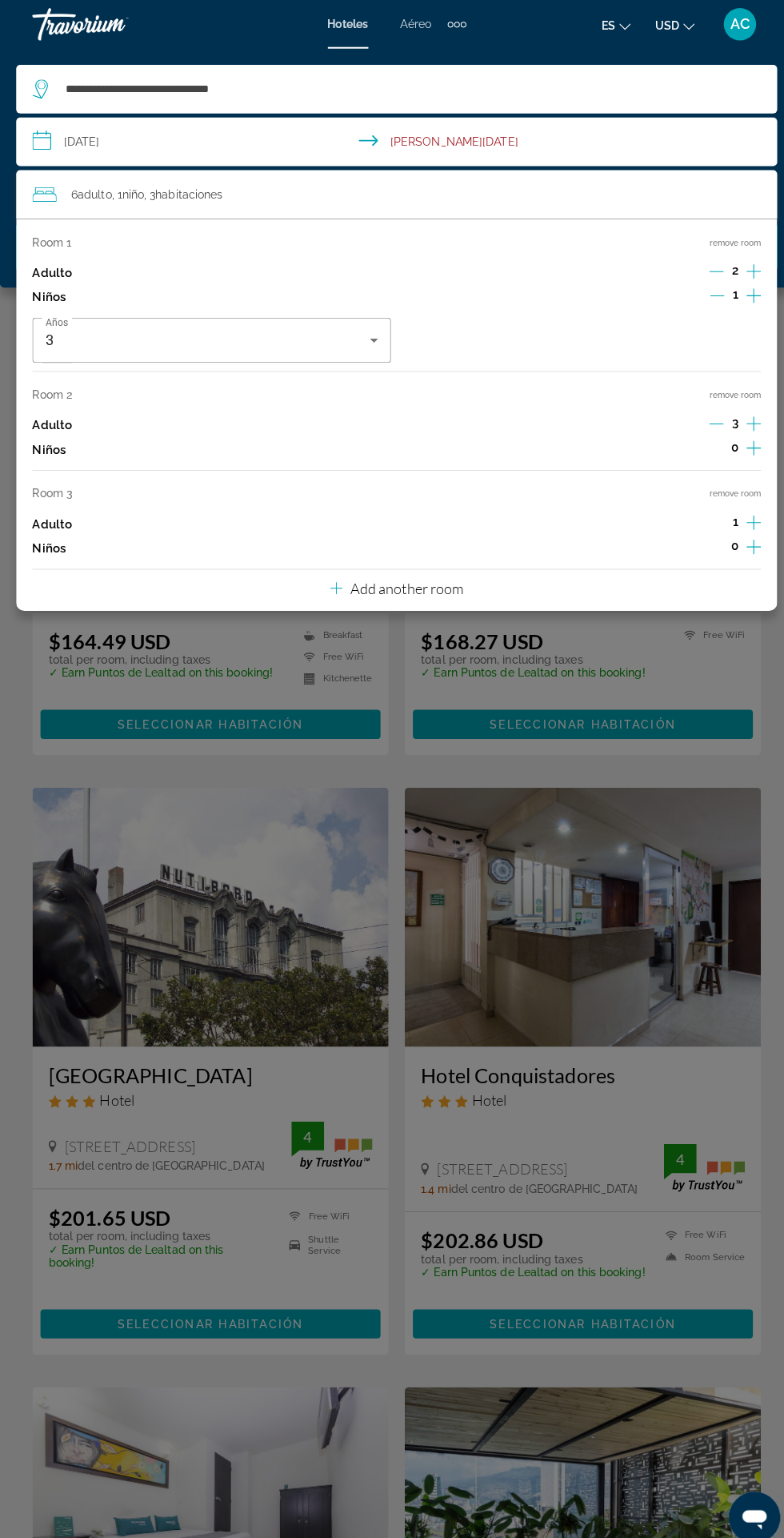
click at [735, 484] on button "remove room" at bounding box center [726, 488] width 51 height 11
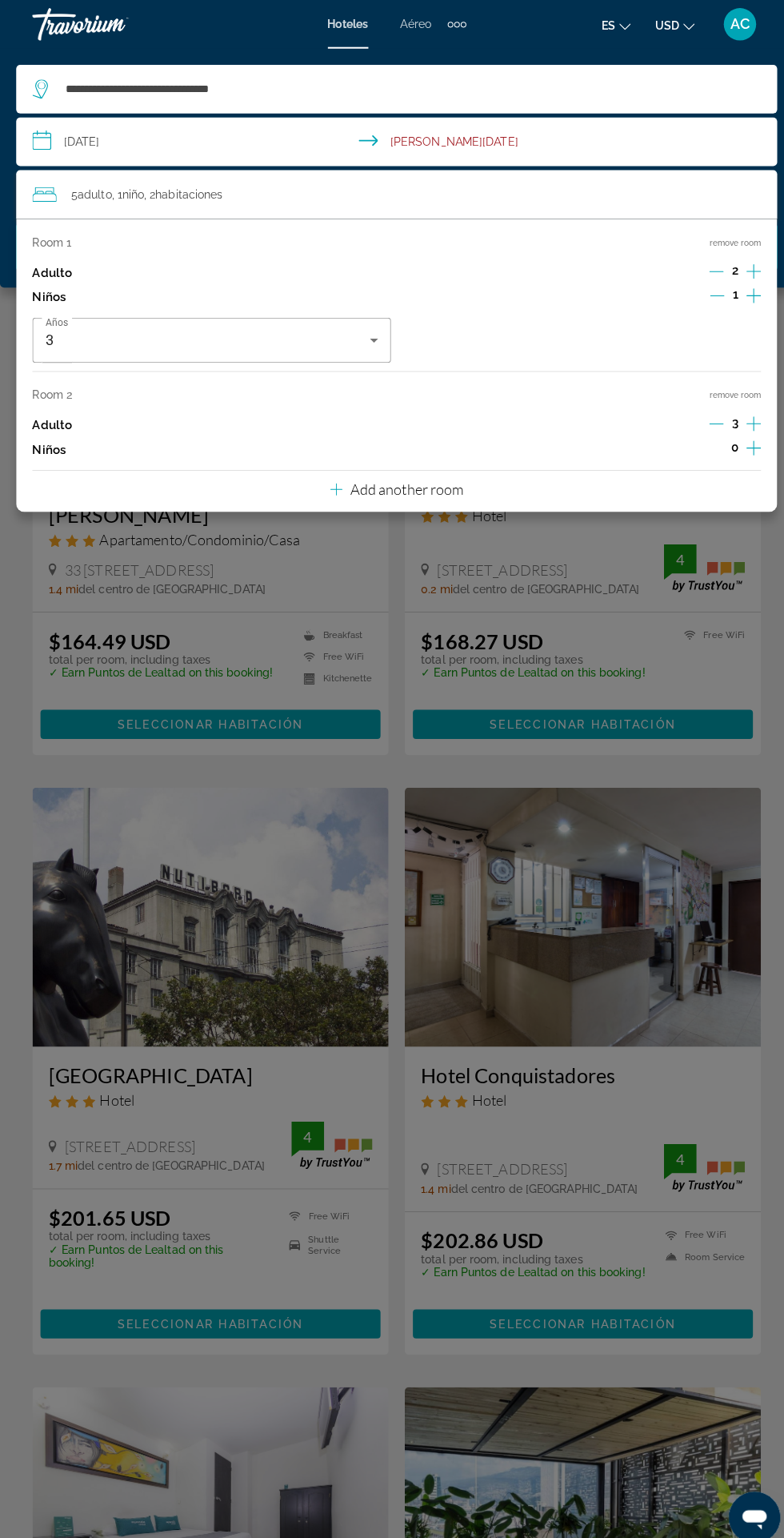
click at [743, 263] on icon "Increment adults" at bounding box center [745, 268] width 15 height 20
click at [556, 655] on div "Main content" at bounding box center [392, 769] width 784 height 1538
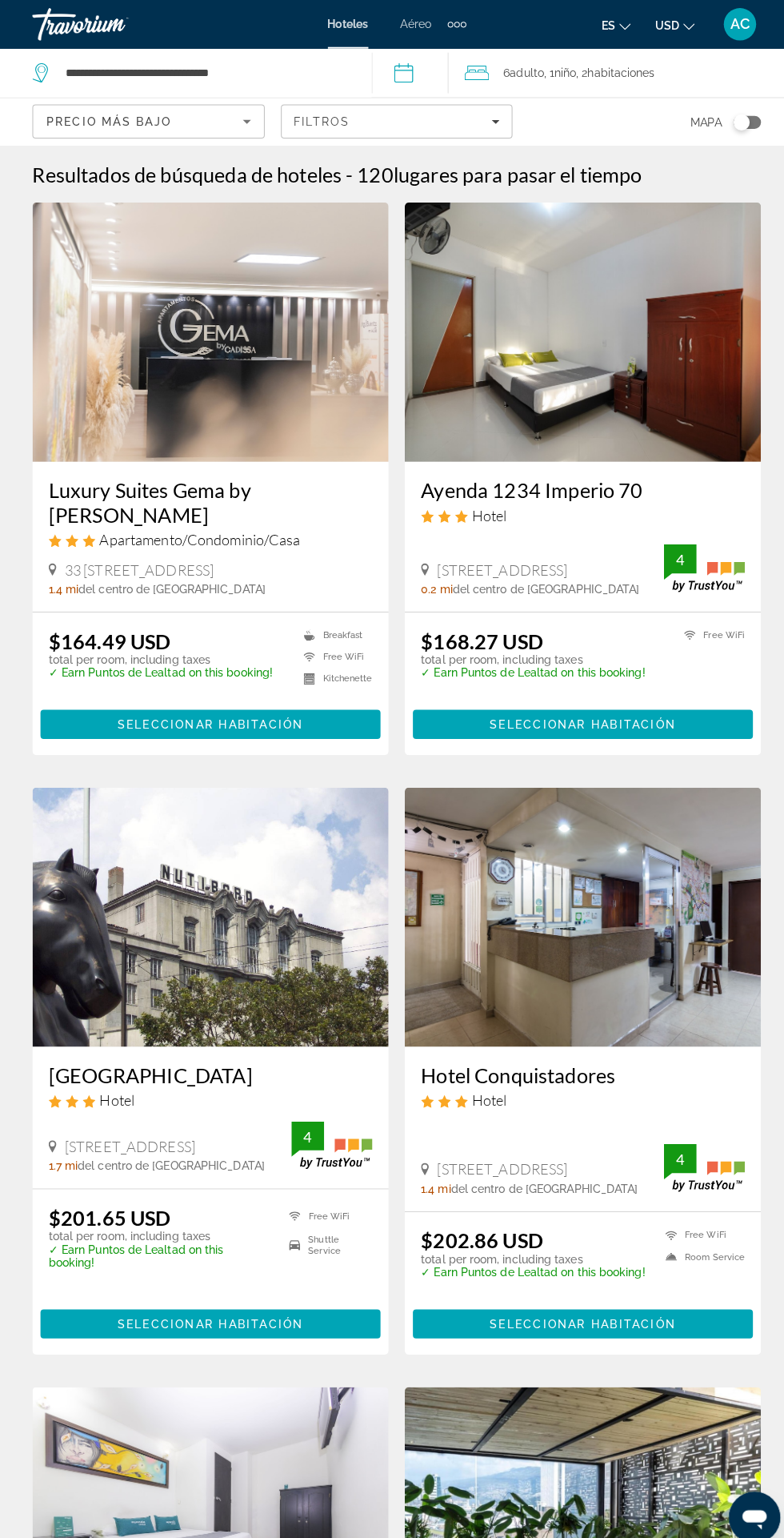
click at [688, 73] on div "6 Adulto Adulto , 1 Niño Niños , 2 Cuarto habitaciones" at bounding box center [622, 72] width 325 height 23
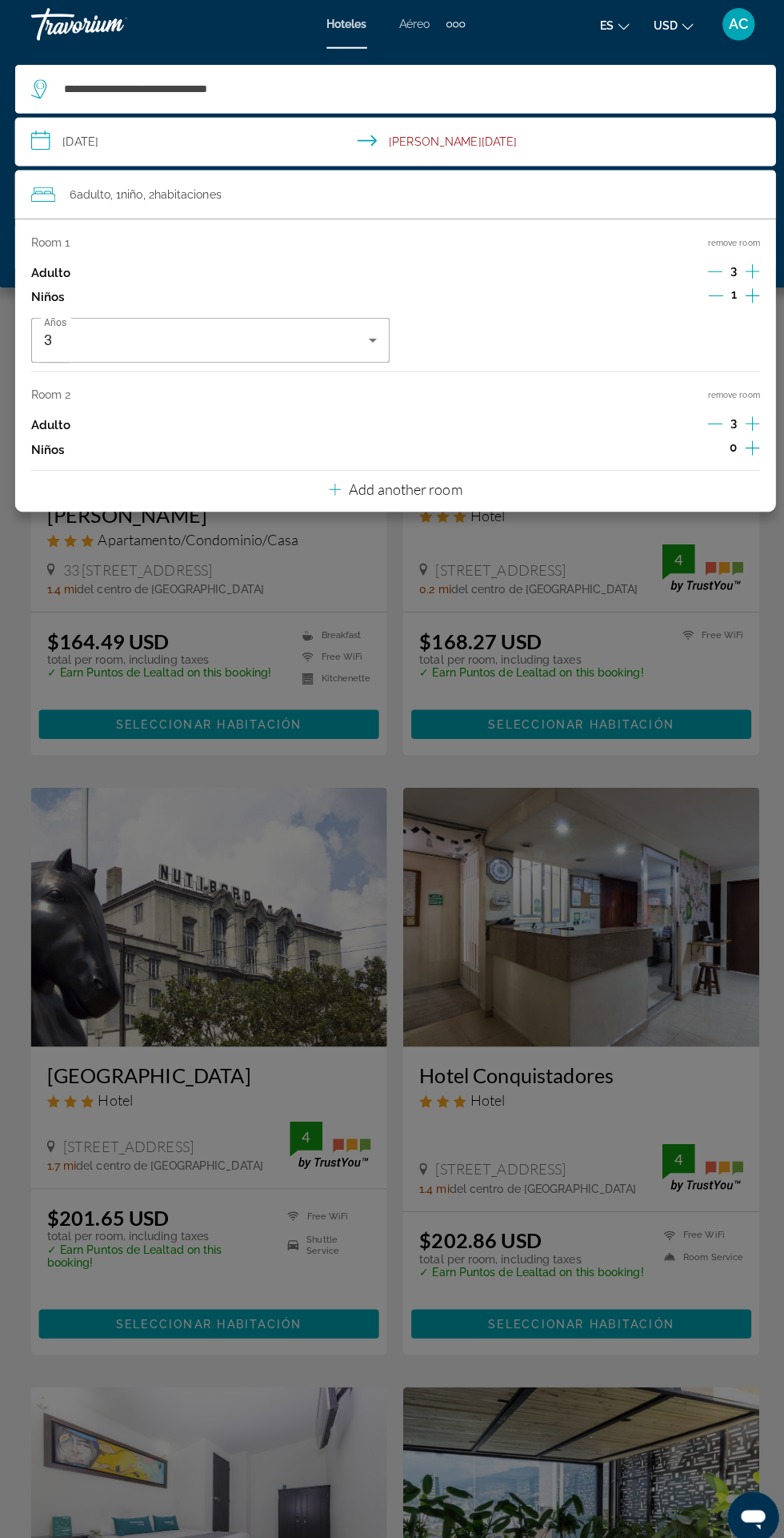
click at [664, 632] on div "Main content" at bounding box center [392, 769] width 784 height 1538
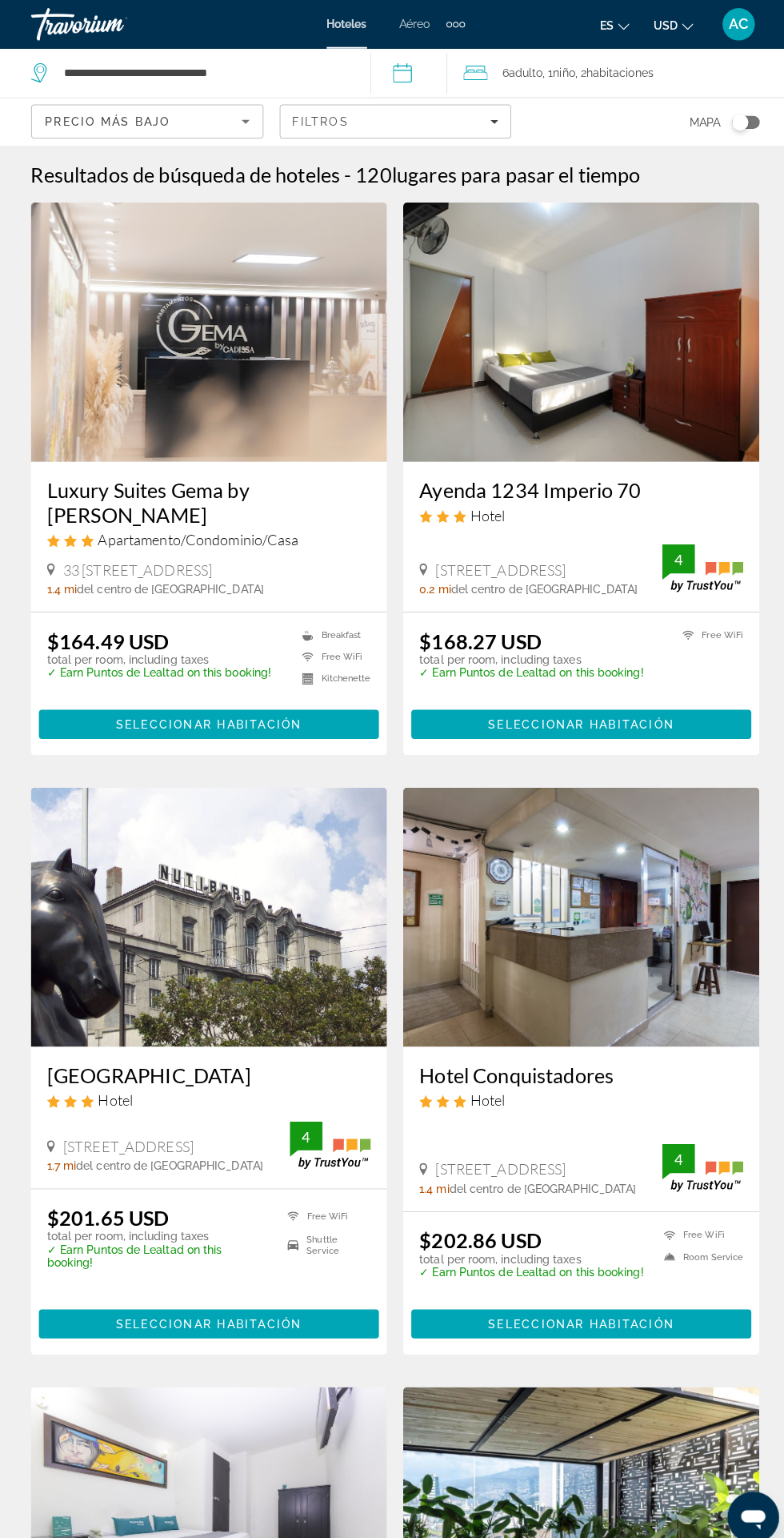
click at [244, 120] on icon "Sort by" at bounding box center [244, 120] width 8 height 4
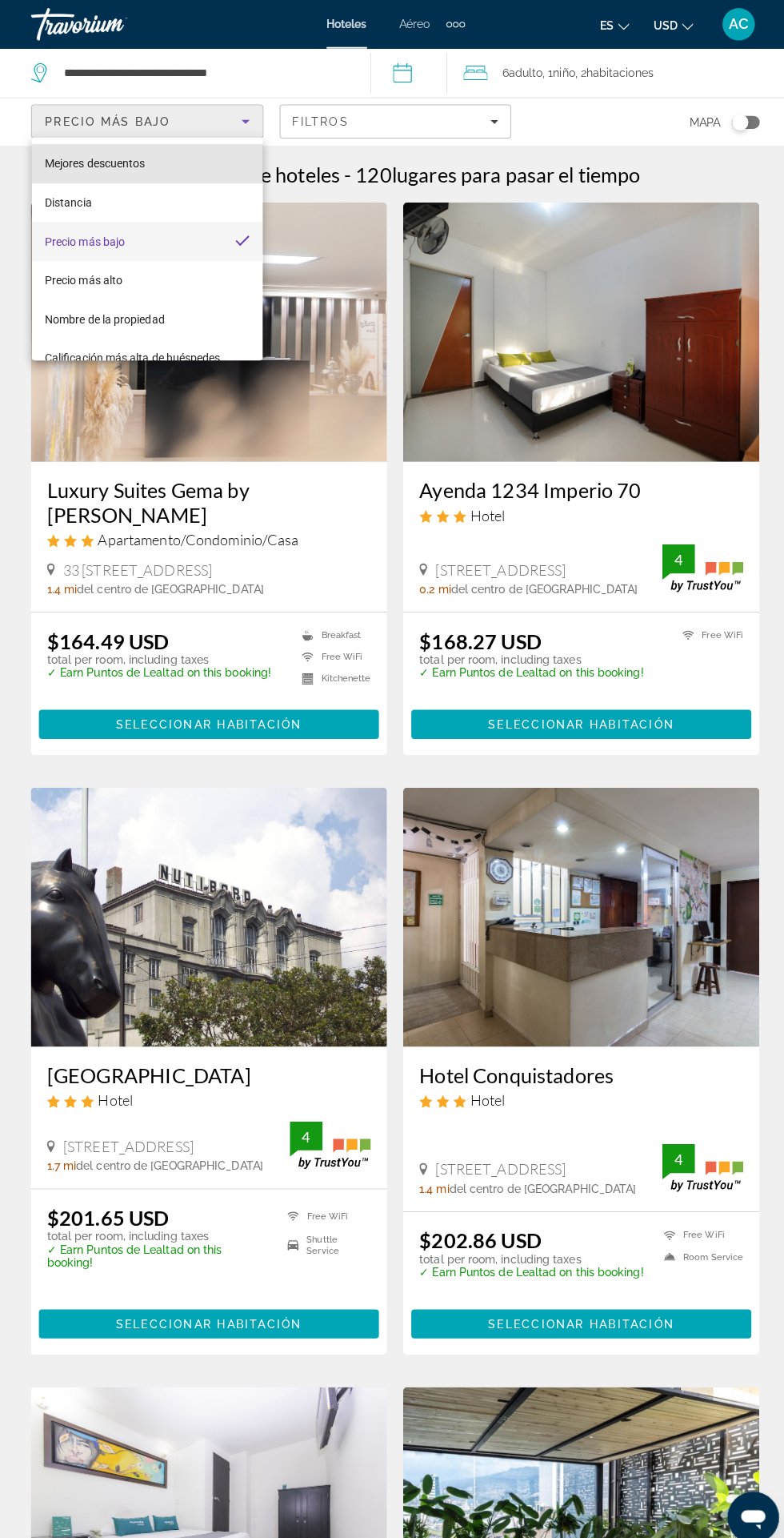
click at [166, 163] on mat-option "Mejores descuentos" at bounding box center [146, 161] width 228 height 38
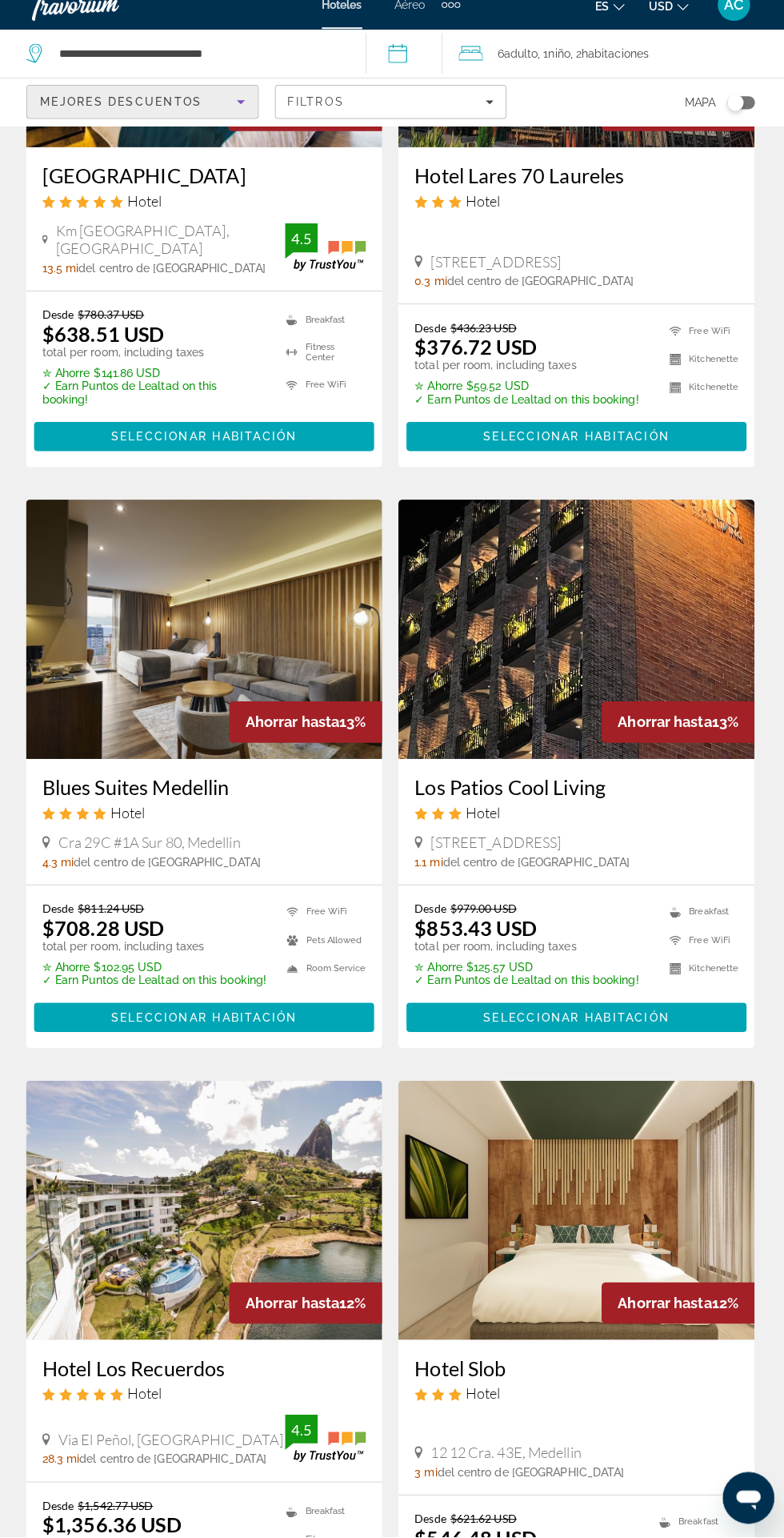
scroll to position [897, 0]
